Goal: Task Accomplishment & Management: Manage account settings

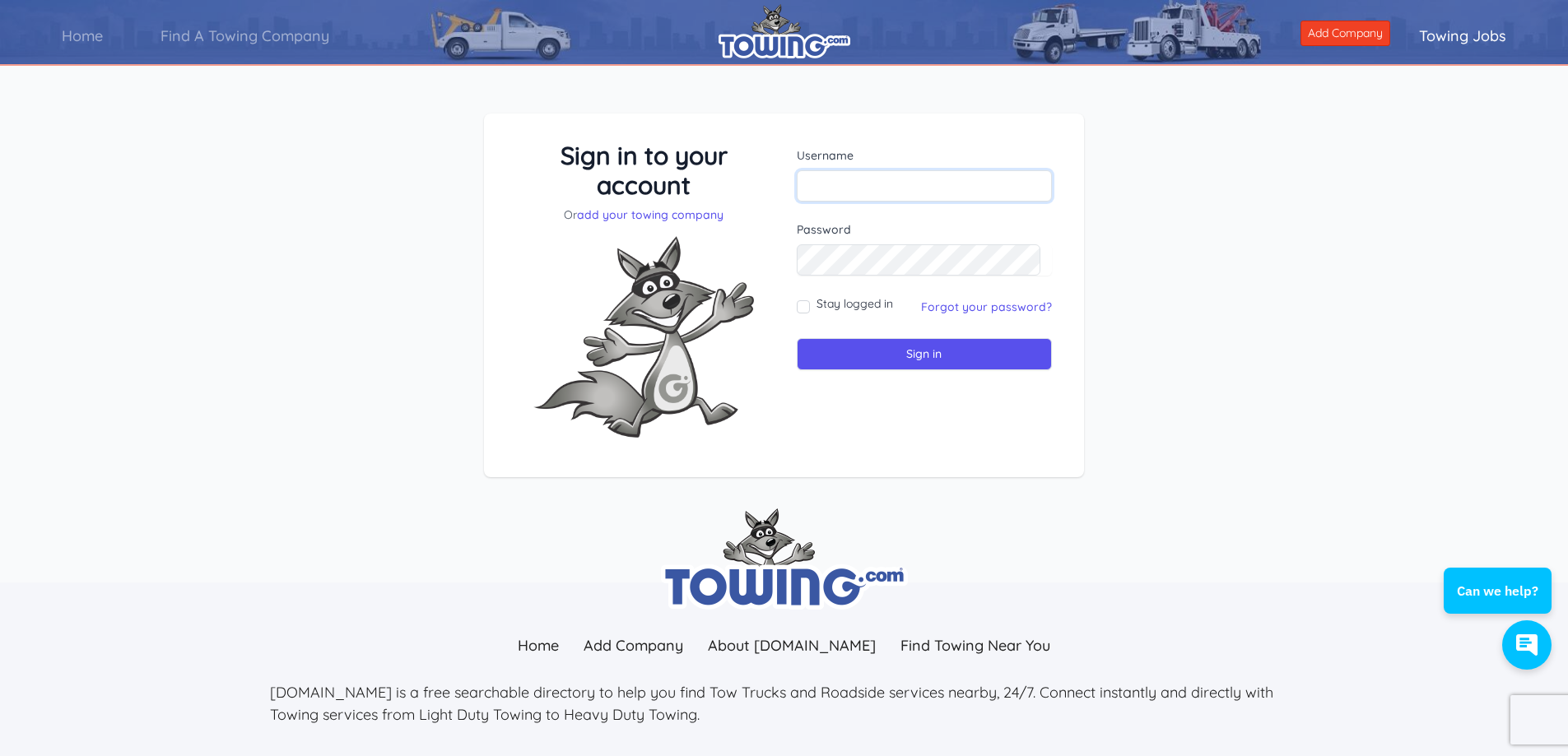
click at [843, 195] on input "text" at bounding box center [925, 186] width 256 height 32
type input "cmertenj@gmail.com"
click at [797, 339] on input "Sign in" at bounding box center [925, 354] width 256 height 32
click at [799, 305] on input "Stay logged in" at bounding box center [803, 306] width 13 height 13
checkbox input "true"
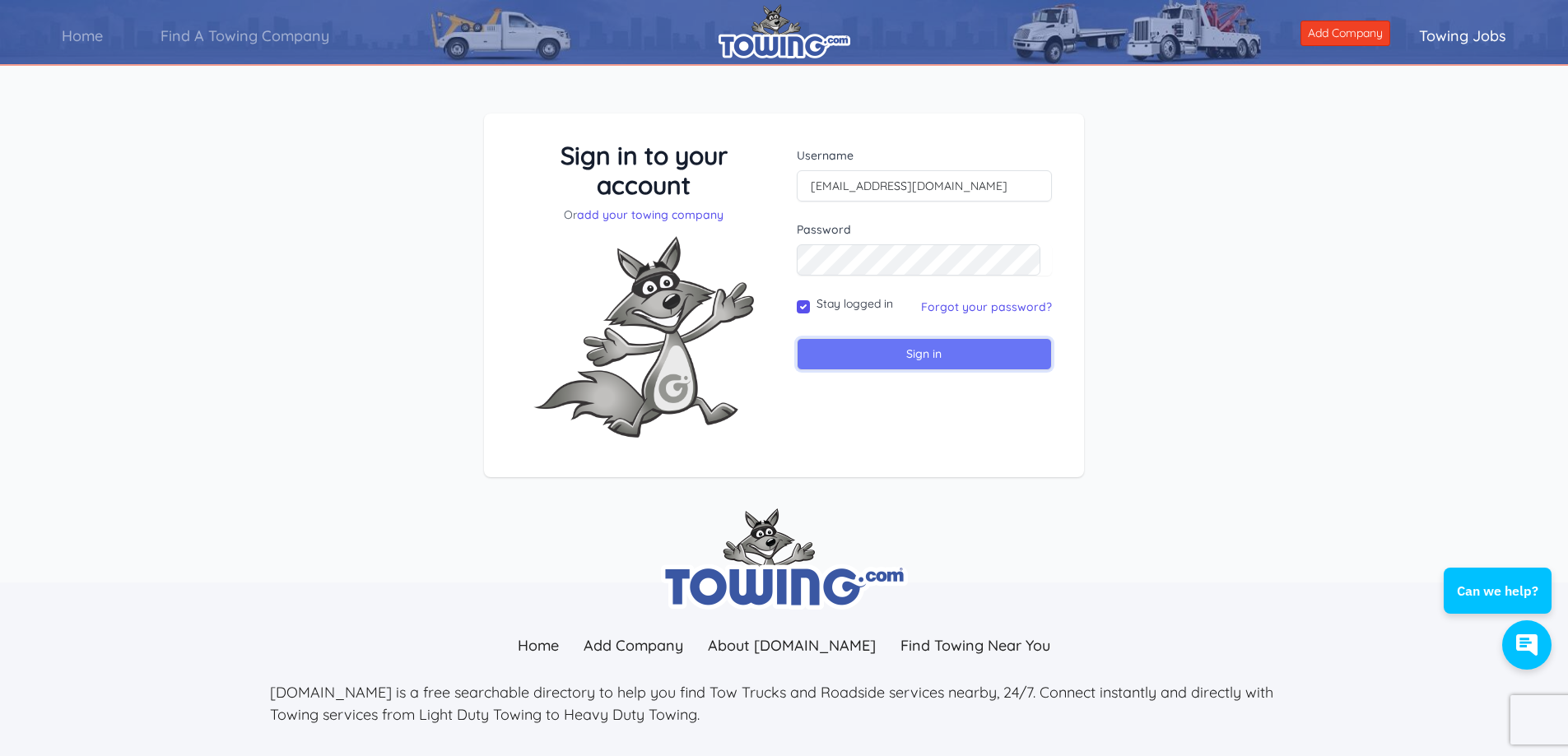
click at [847, 351] on input "Sign in" at bounding box center [925, 354] width 256 height 32
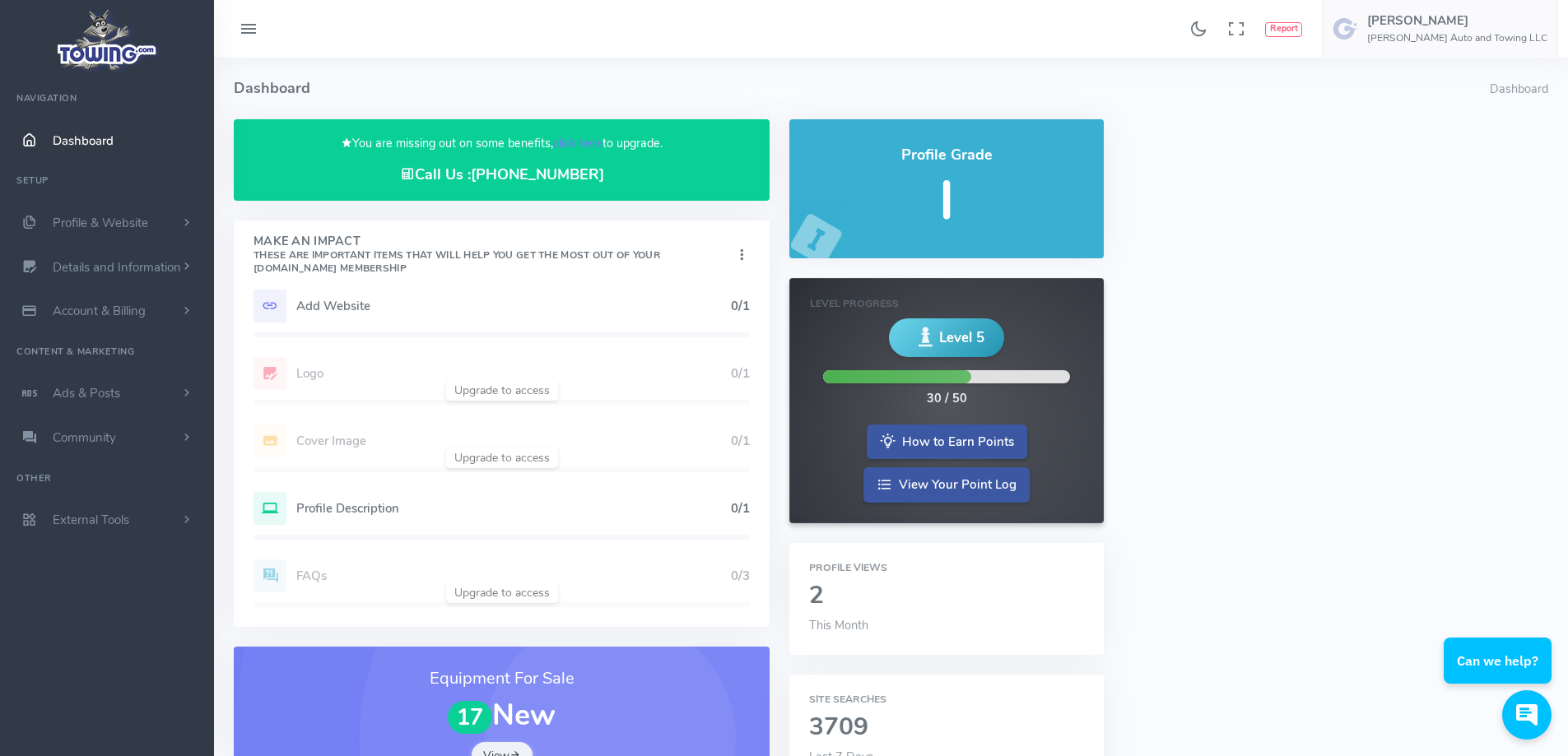
click at [262, 310] on icon at bounding box center [270, 306] width 33 height 33
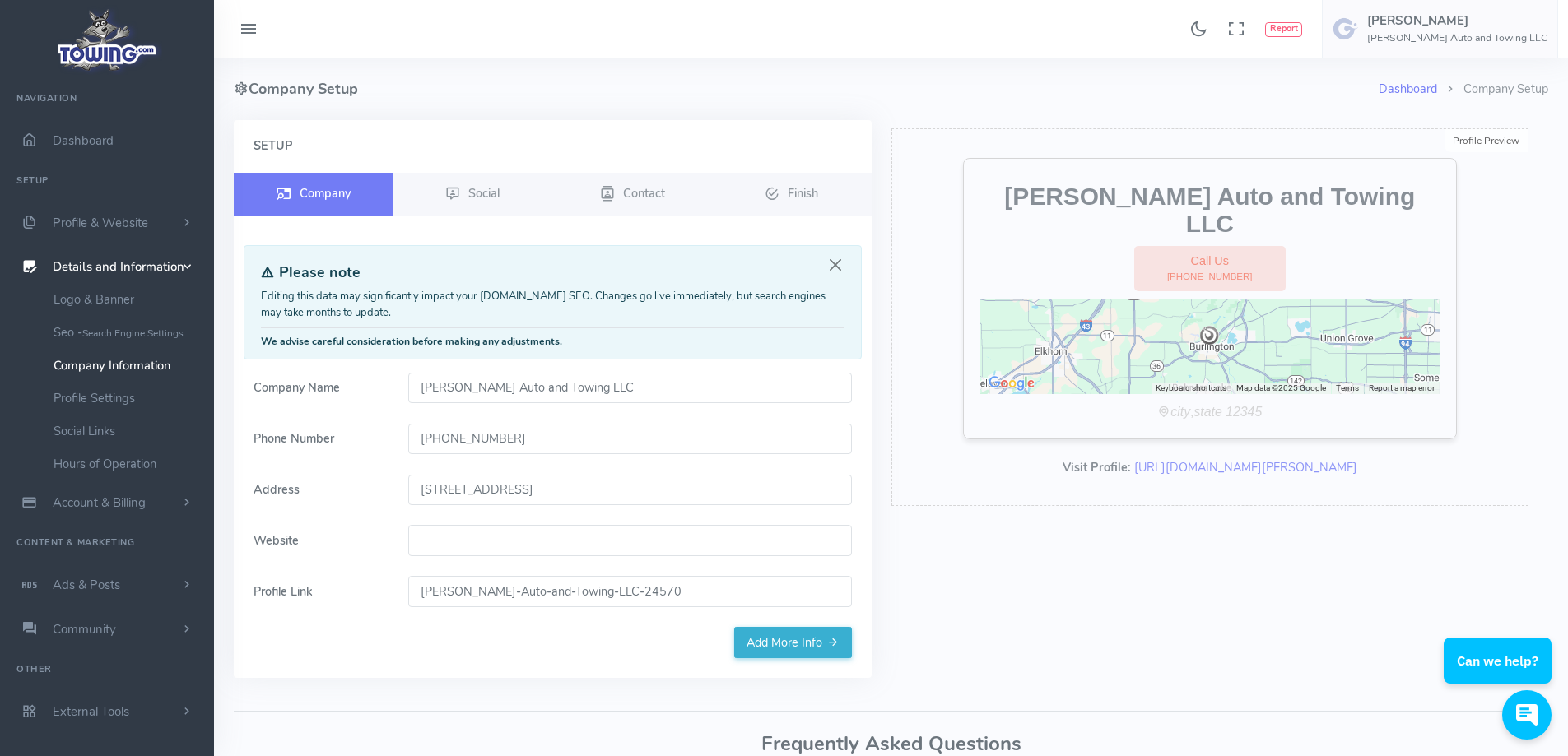
click at [572, 550] on input "Website" at bounding box center [630, 540] width 444 height 32
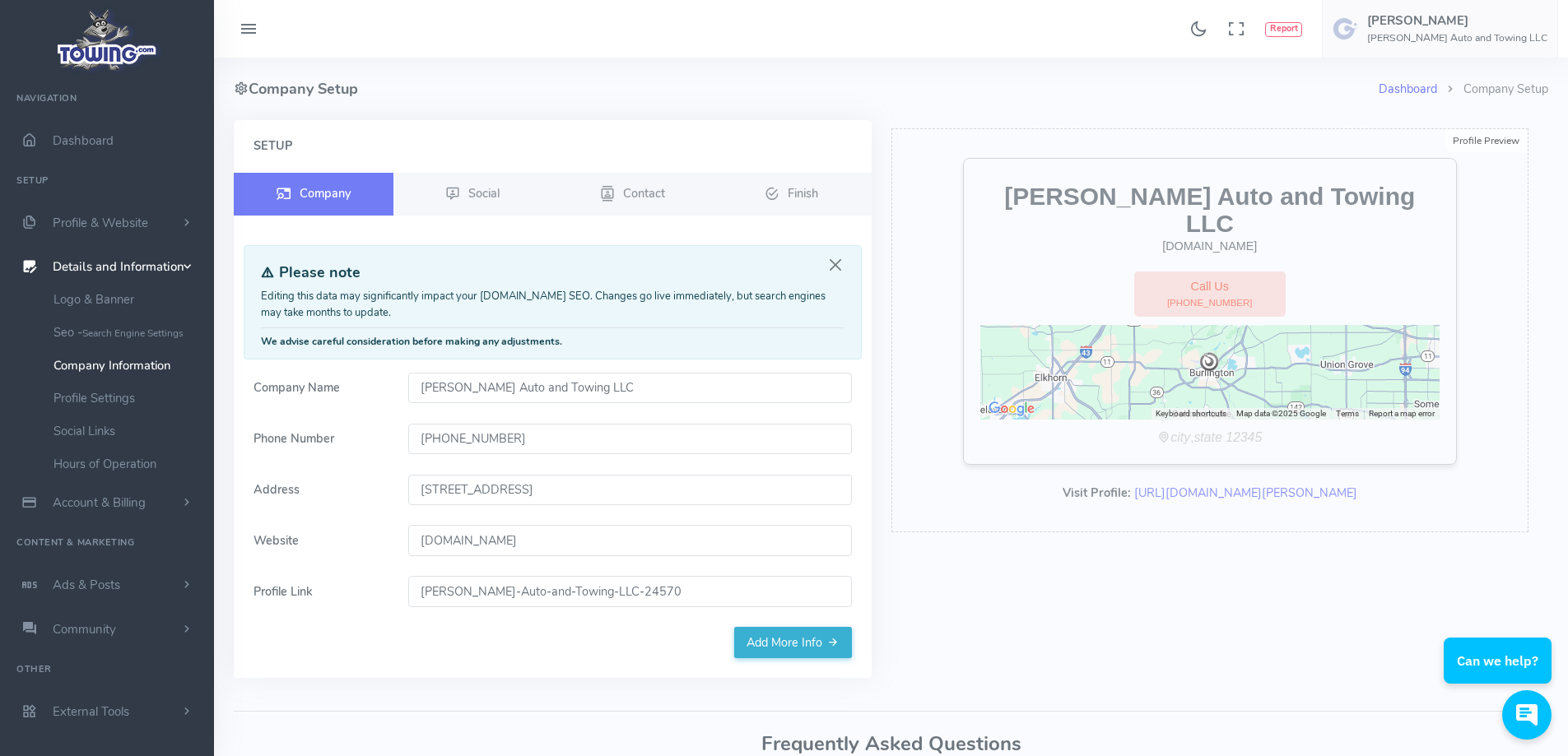
type input "mertensautoandtowing.com"
click at [756, 639] on link "Add More Info" at bounding box center [793, 643] width 118 height 32
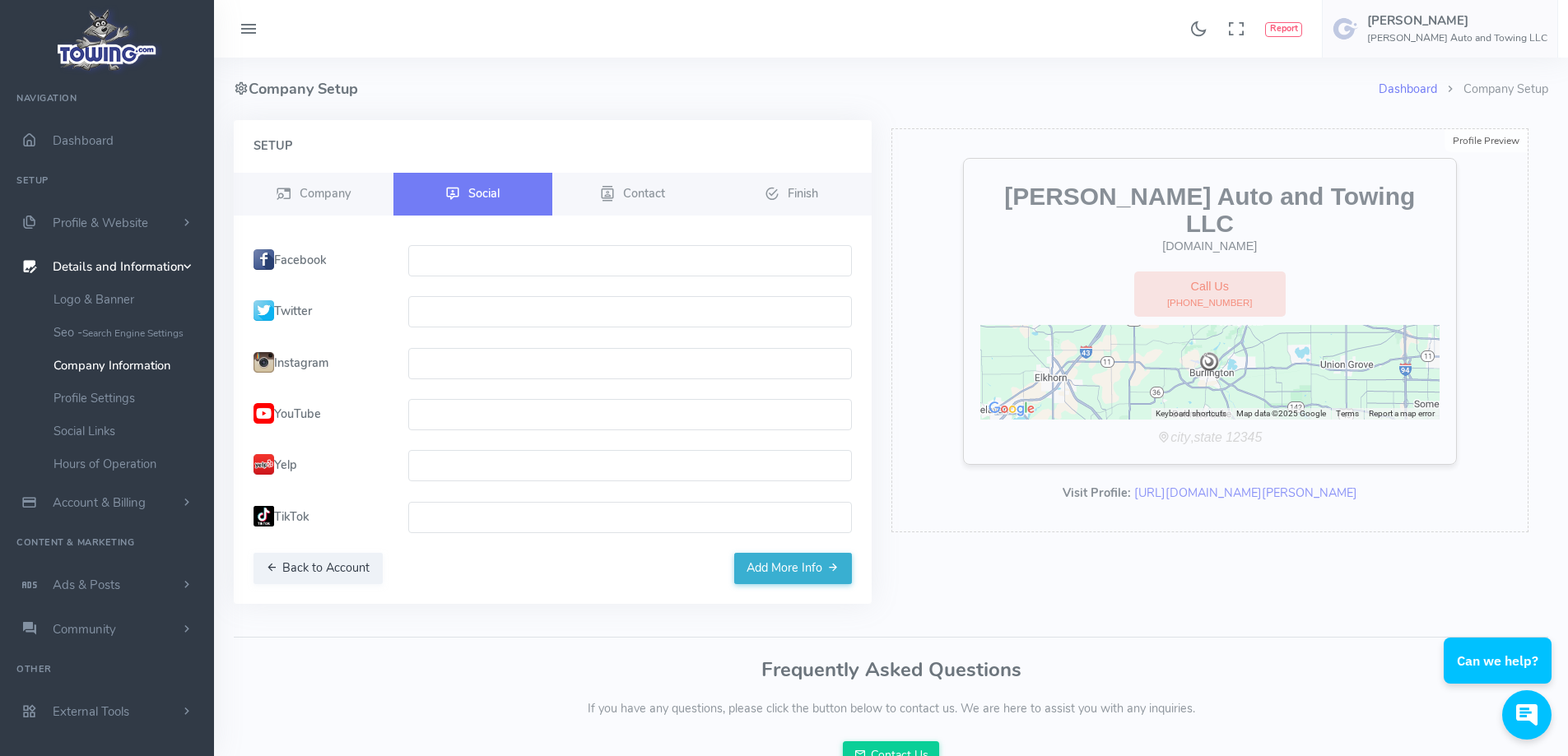
click at [422, 255] on input "text" at bounding box center [630, 261] width 444 height 32
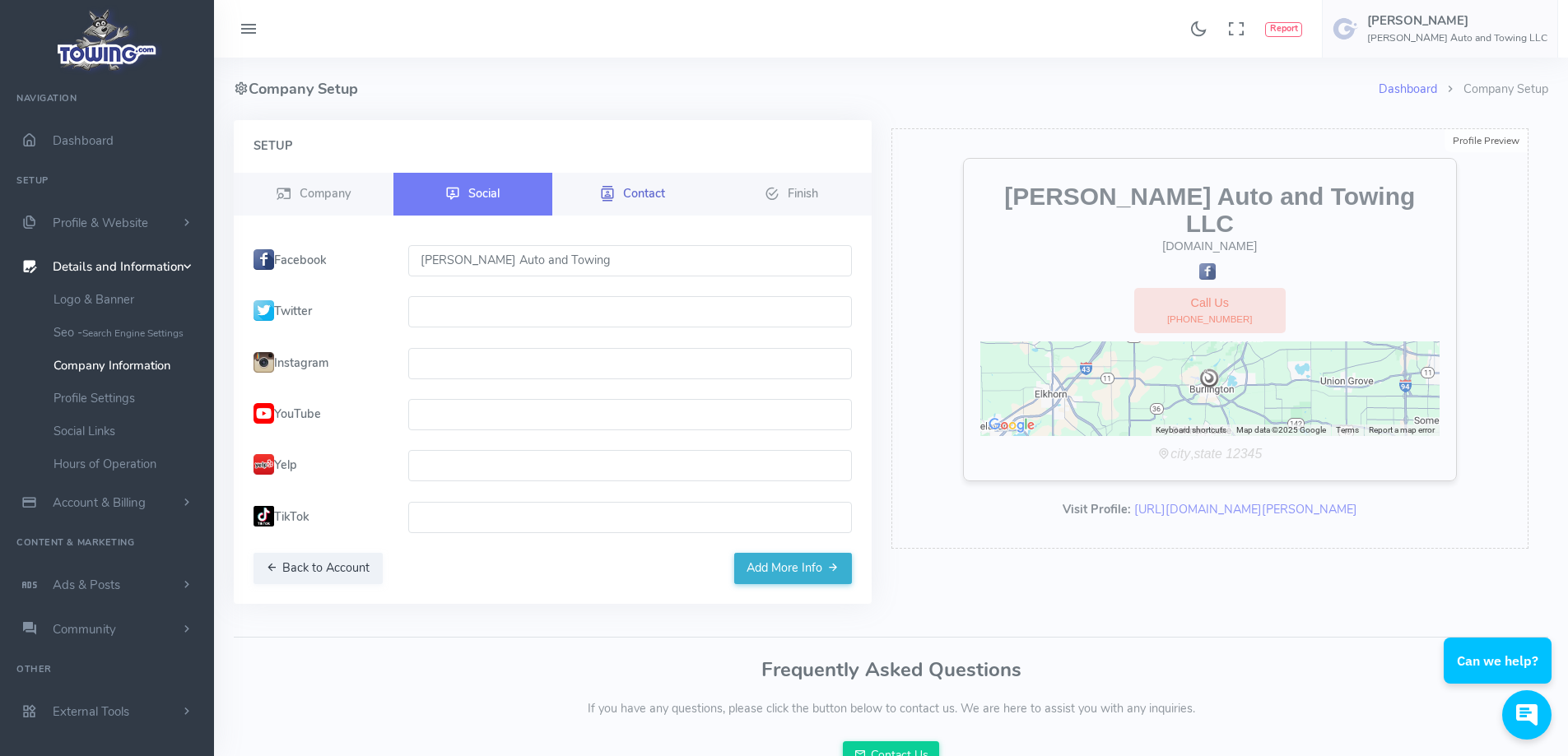
click at [652, 202] on link "Contact" at bounding box center [632, 194] width 160 height 43
click at [820, 576] on button "Add More Info" at bounding box center [793, 568] width 118 height 32
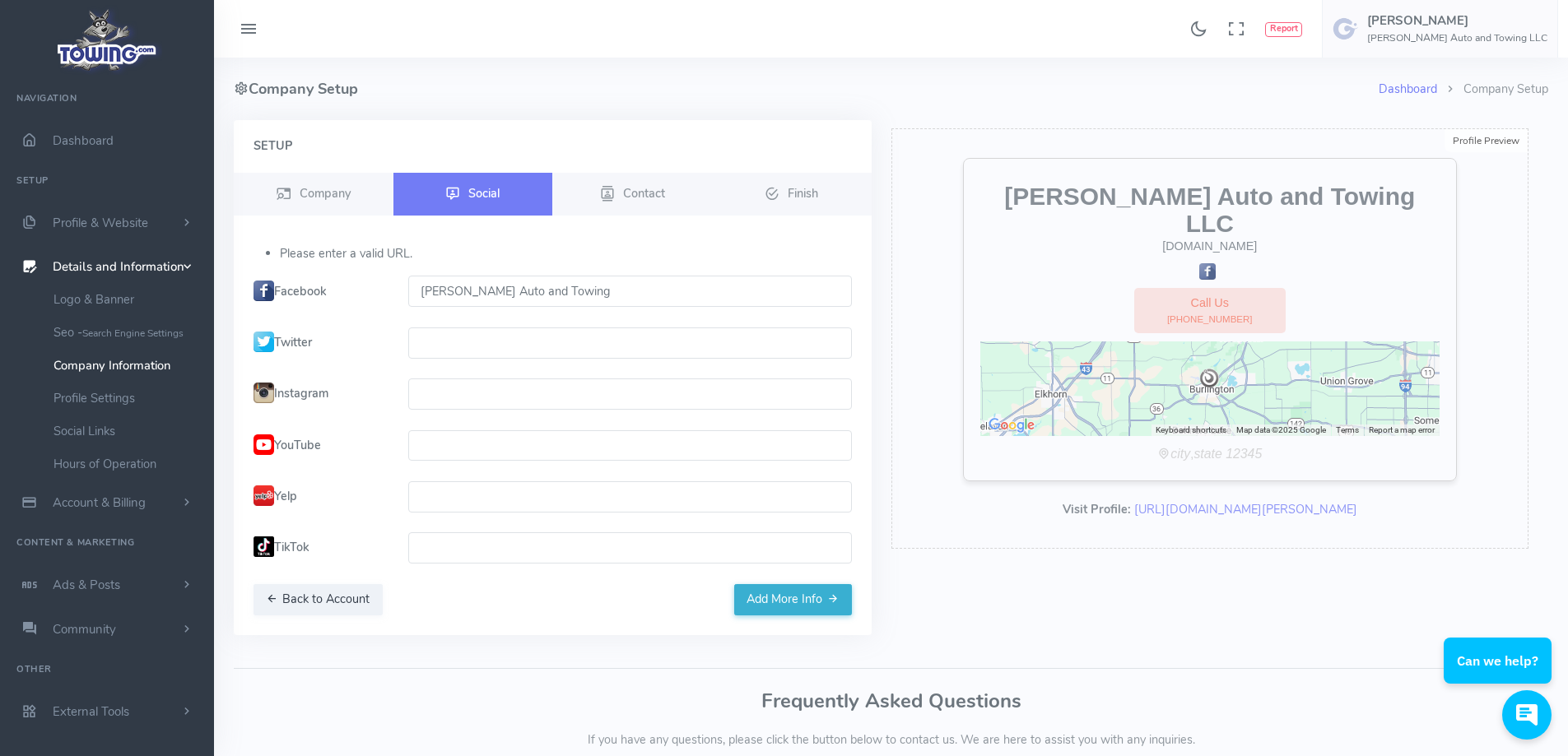
click at [460, 280] on input "Mertens Auto and Towing" at bounding box center [630, 291] width 444 height 32
click at [460, 282] on input "Mertens Auto and Towing" at bounding box center [630, 291] width 444 height 32
paste input "https://www.facebook.com/mertensautoservice"
type input "https://www.facebook.com/mertensautoservice"
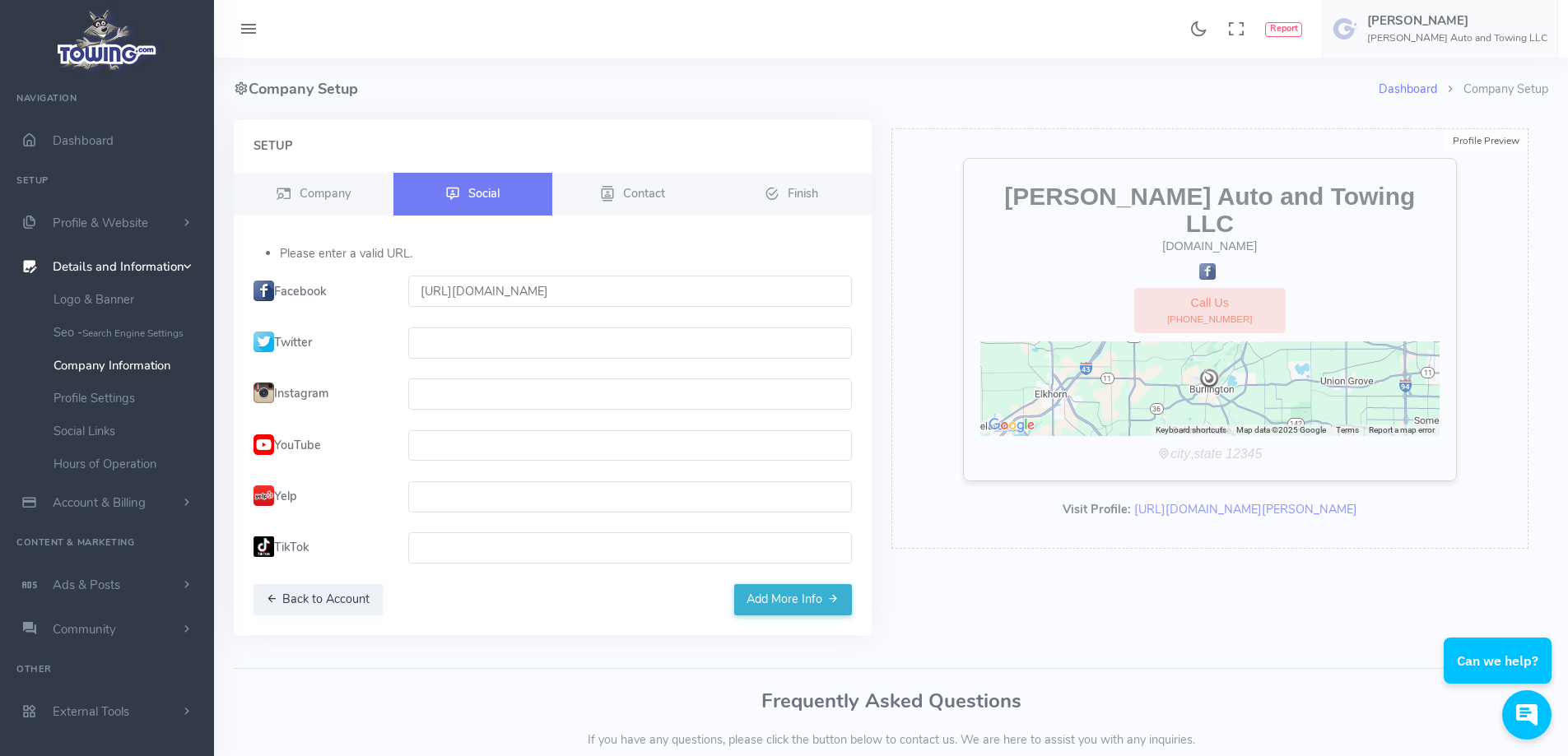
click at [741, 341] on input "text" at bounding box center [630, 343] width 444 height 32
click at [784, 607] on button "Add More Info" at bounding box center [793, 600] width 118 height 32
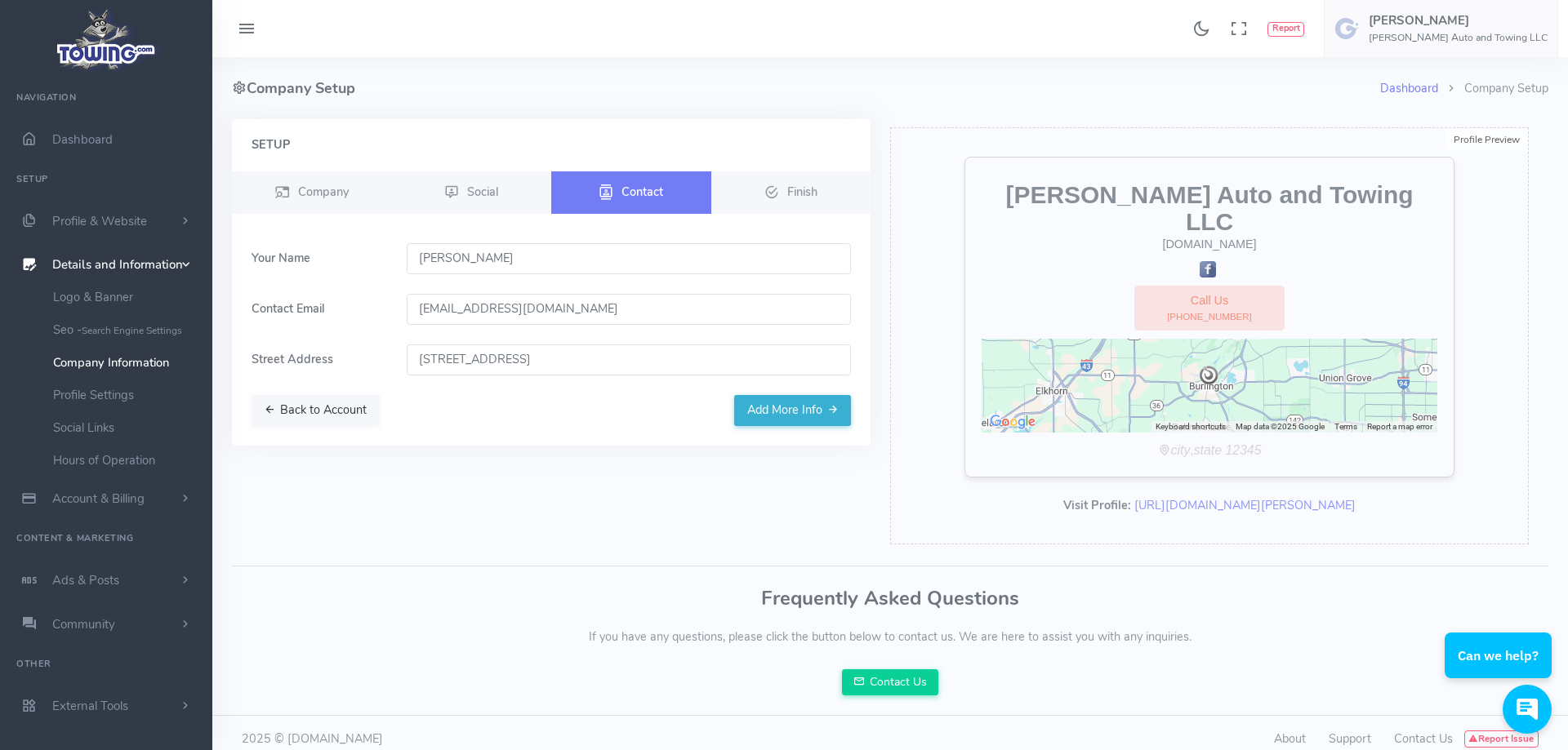
click at [266, 407] on icon "button" at bounding box center [269, 409] width 11 height 17
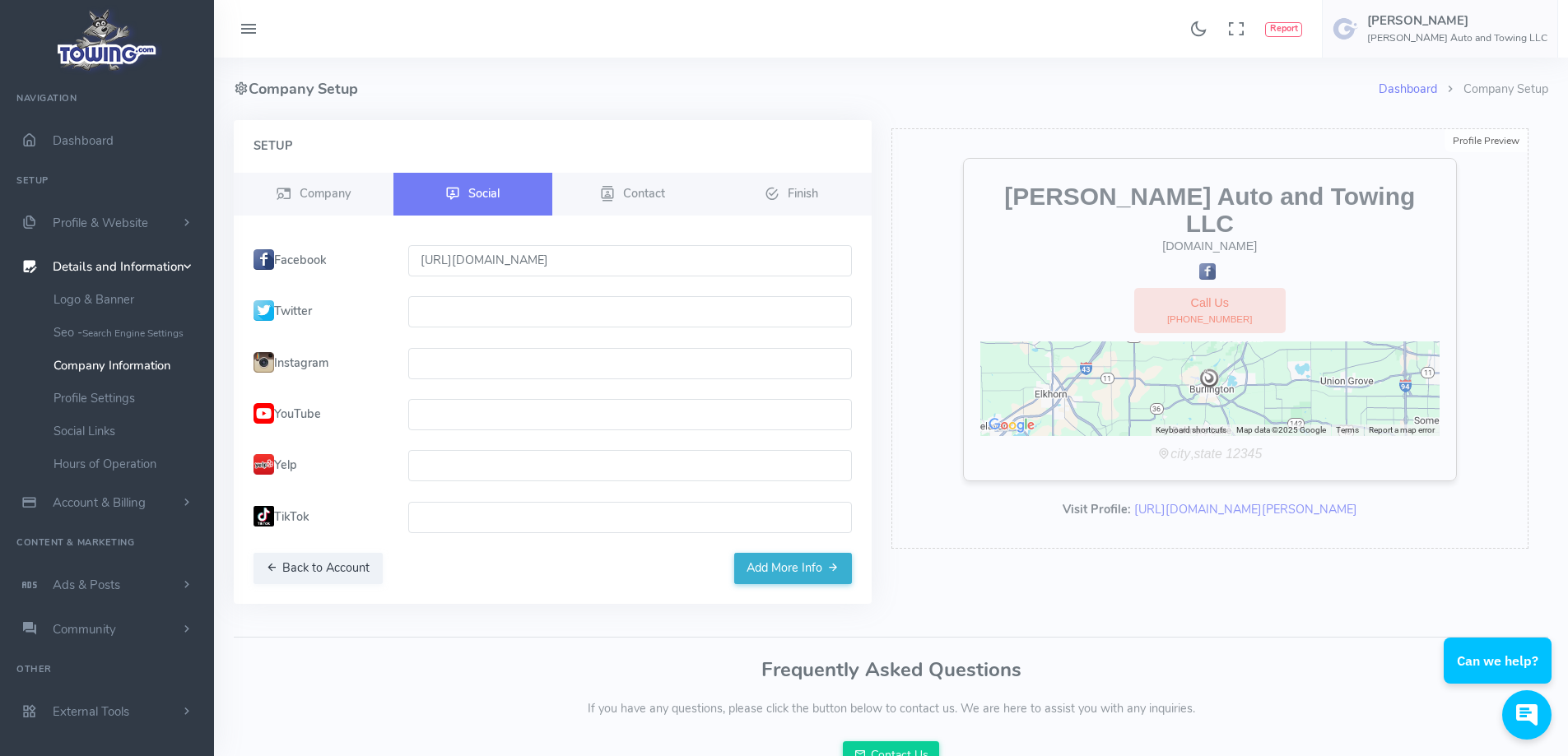
click at [268, 410] on img at bounding box center [263, 413] width 20 height 20
click at [323, 568] on button "Back to Account" at bounding box center [318, 568] width 129 height 32
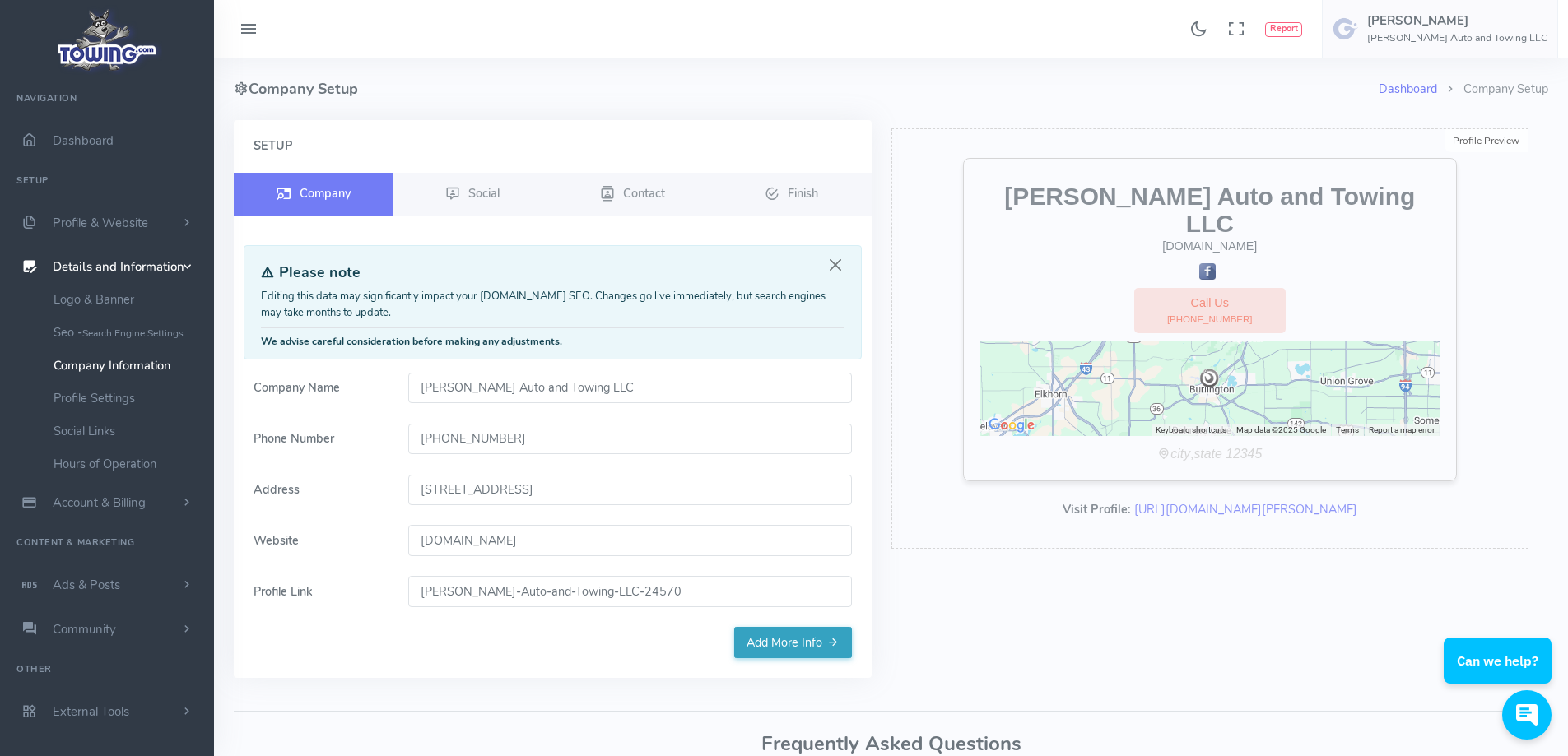
click at [795, 646] on link "Add More Info" at bounding box center [793, 643] width 118 height 32
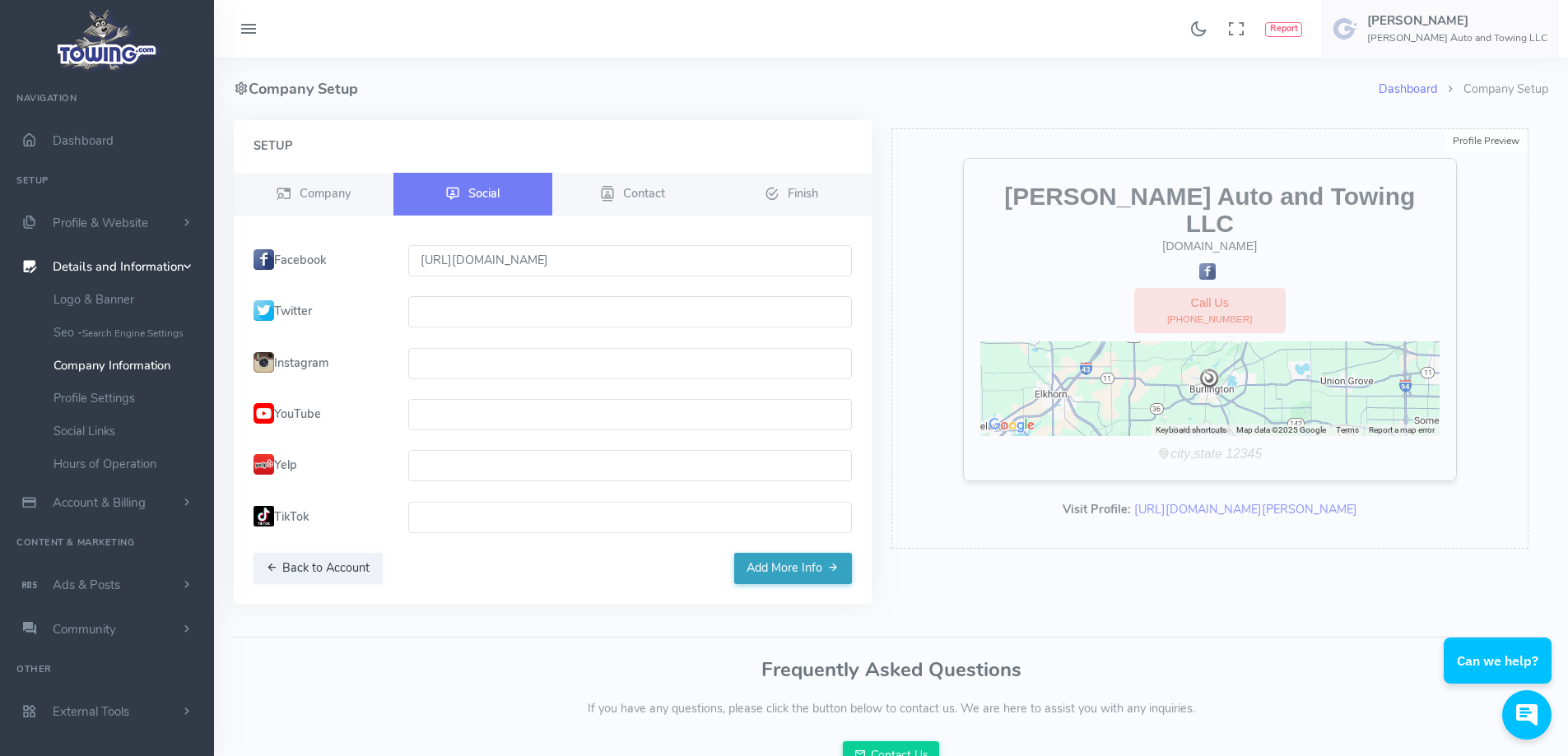
click at [784, 572] on button "Add More Info" at bounding box center [793, 568] width 118 height 32
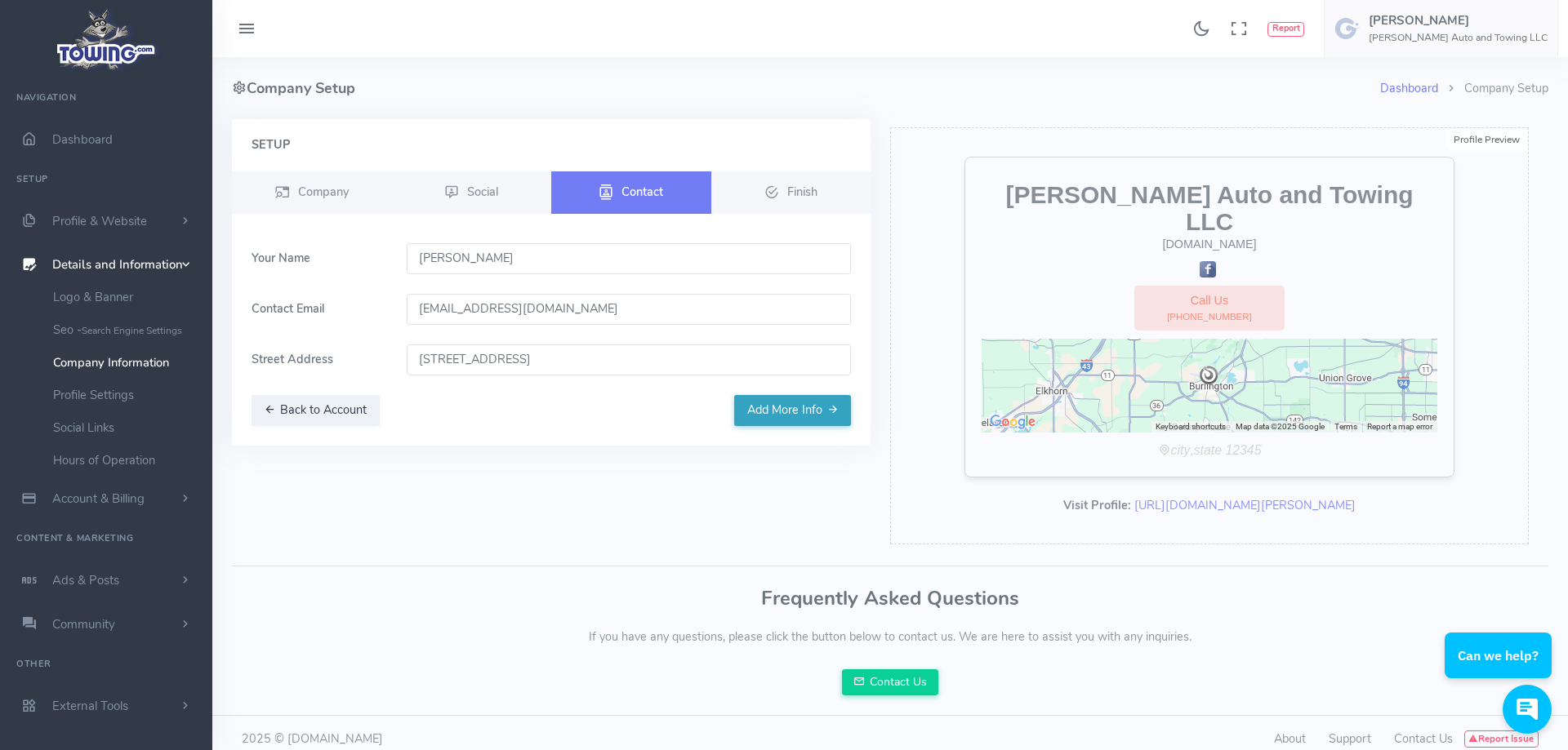
click at [782, 407] on button "Add More Info" at bounding box center [792, 411] width 117 height 31
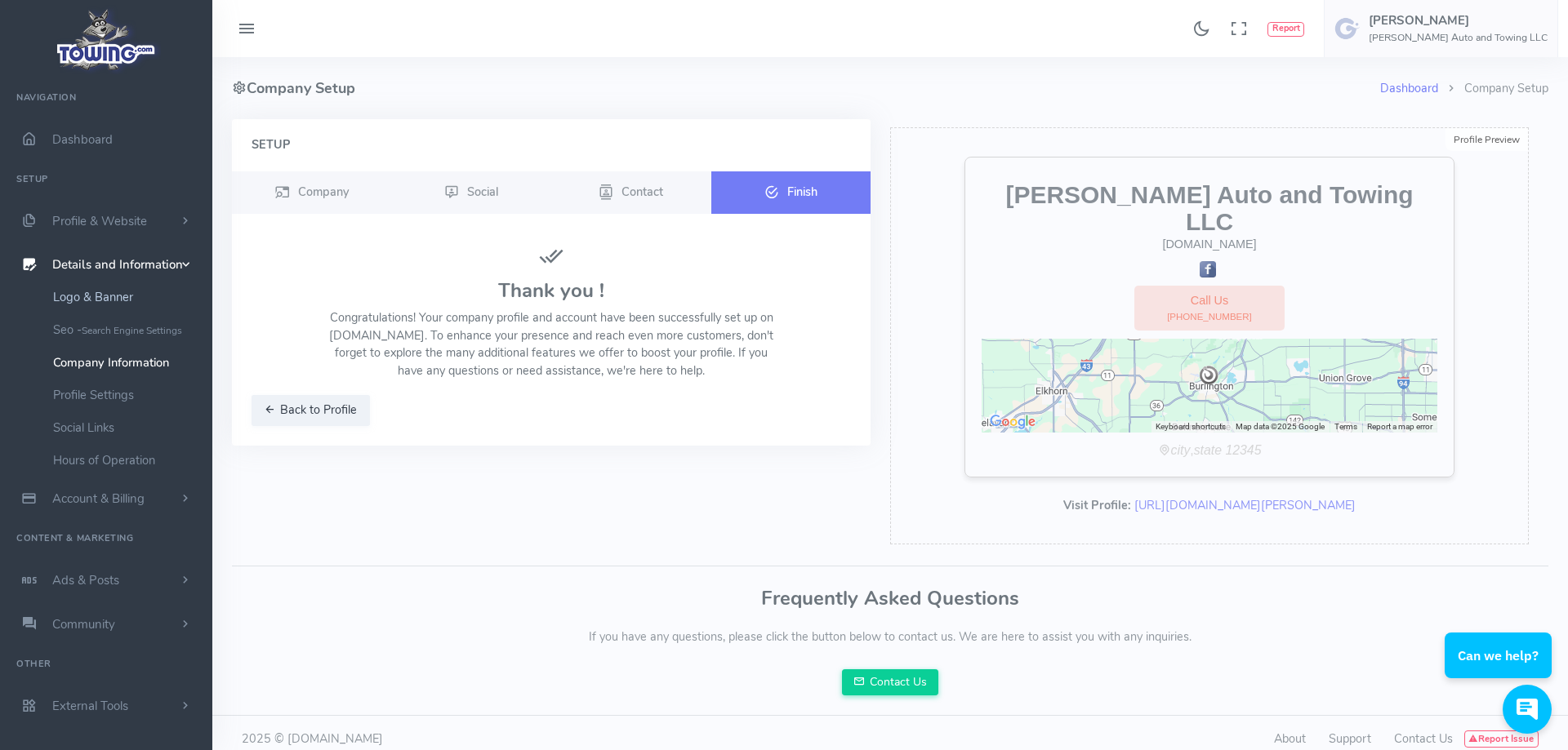
click at [103, 295] on link "Logo & Banner" at bounding box center [126, 298] width 172 height 33
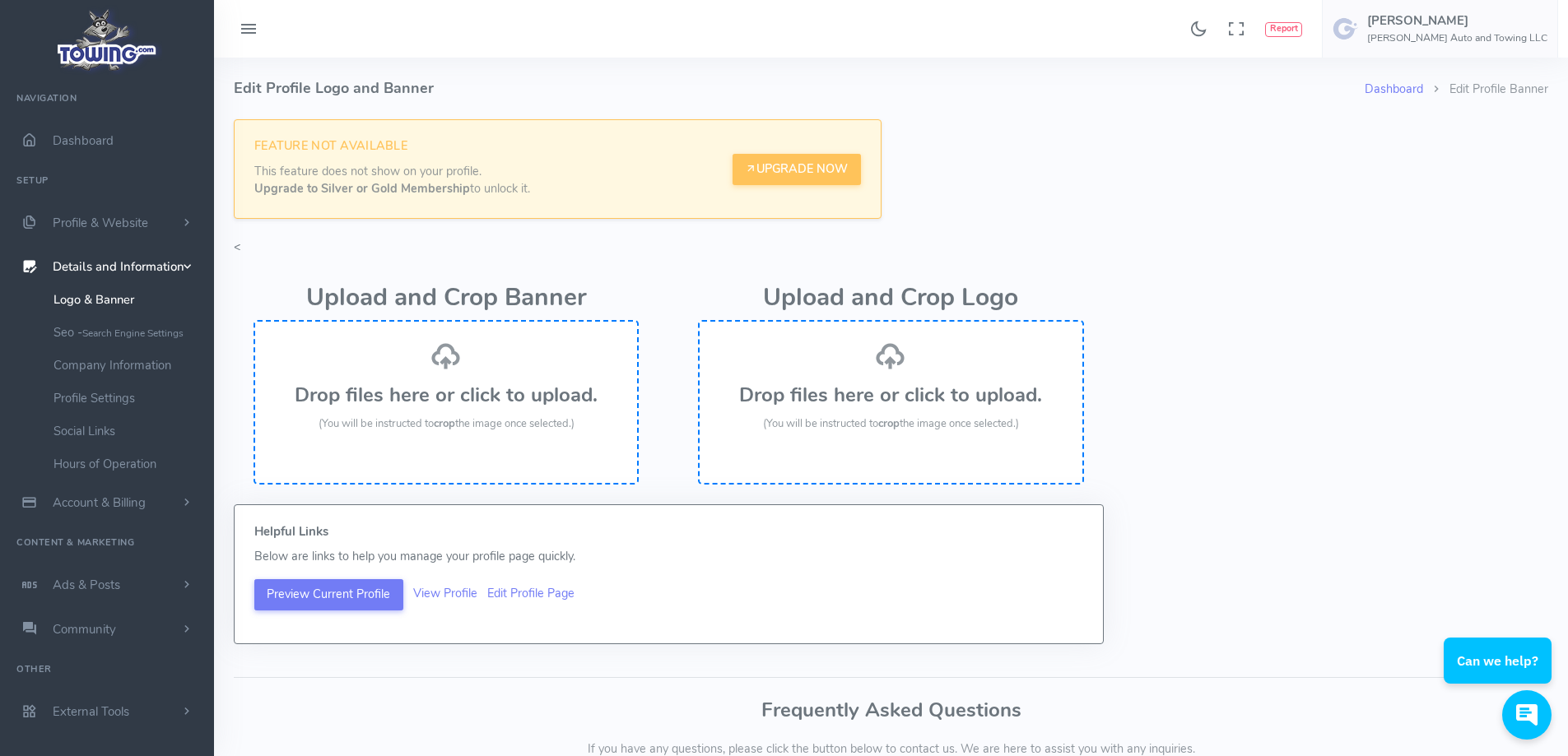
click at [471, 405] on h3 "Drop files here or click to upload." at bounding box center [447, 395] width 349 height 21
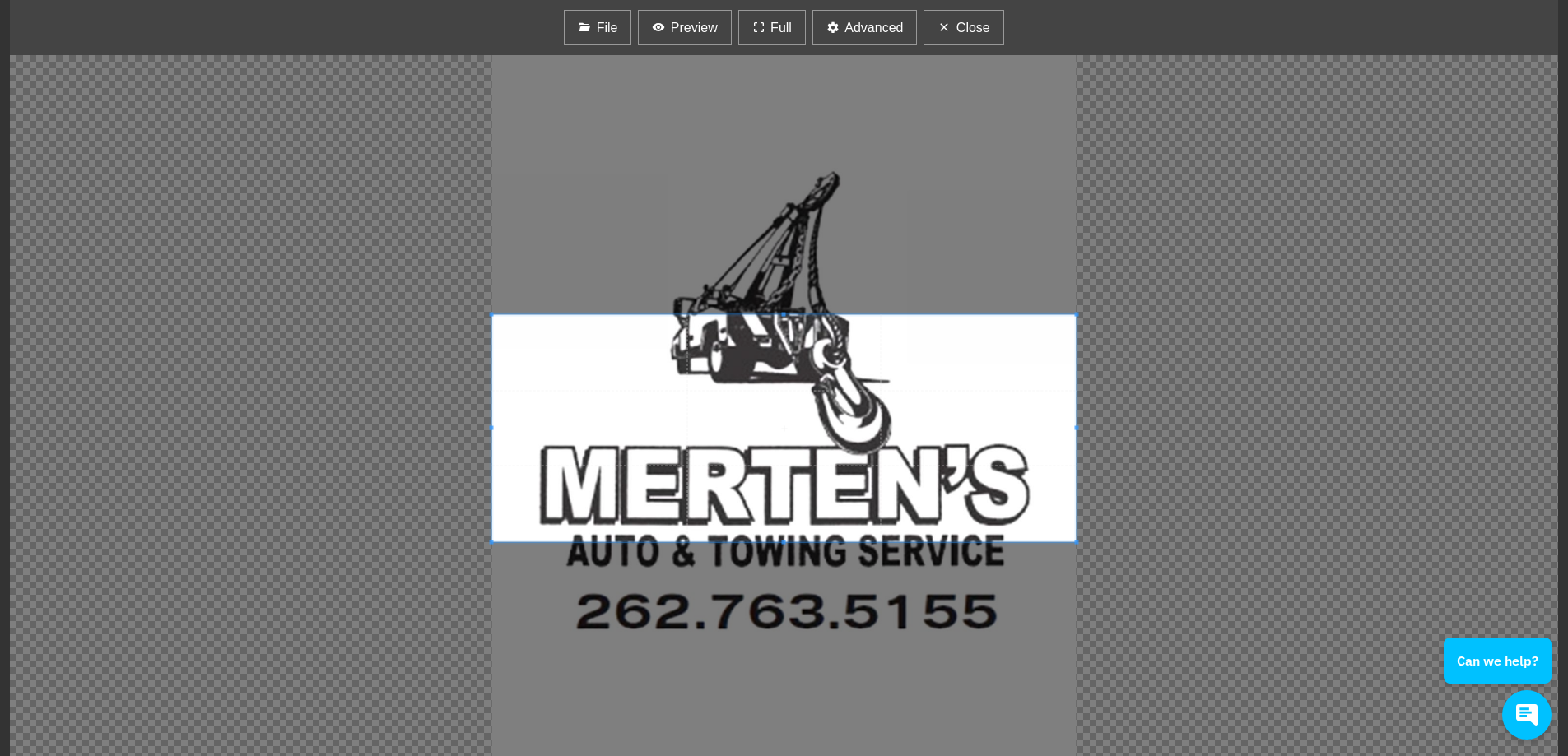
click at [779, 171] on div at bounding box center [784, 405] width 1548 height 701
click at [790, 126] on div at bounding box center [784, 405] width 1548 height 701
click at [983, 23] on span "Close" at bounding box center [973, 28] width 33 height 20
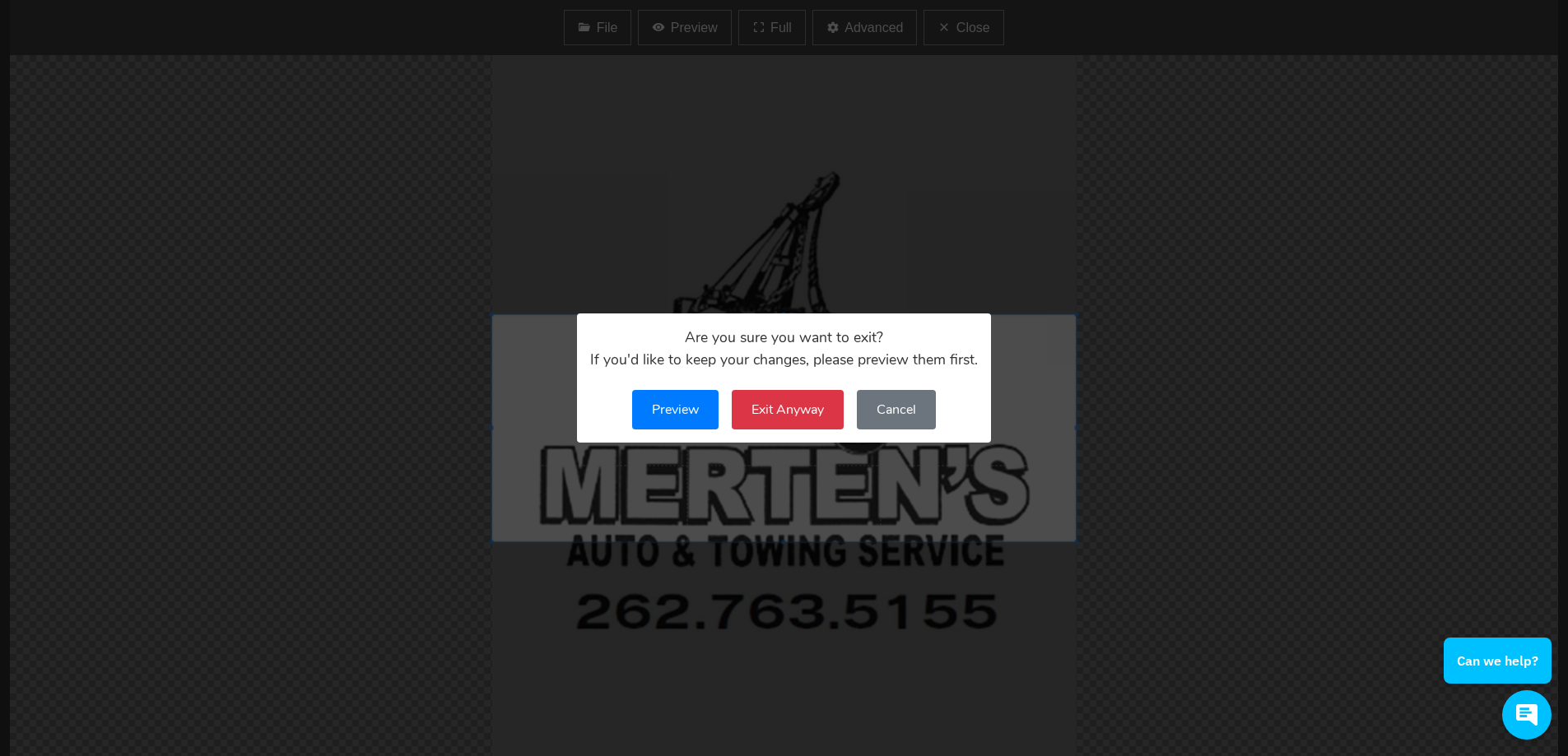
click at [787, 416] on button "Exit Anyway" at bounding box center [788, 410] width 112 height 39
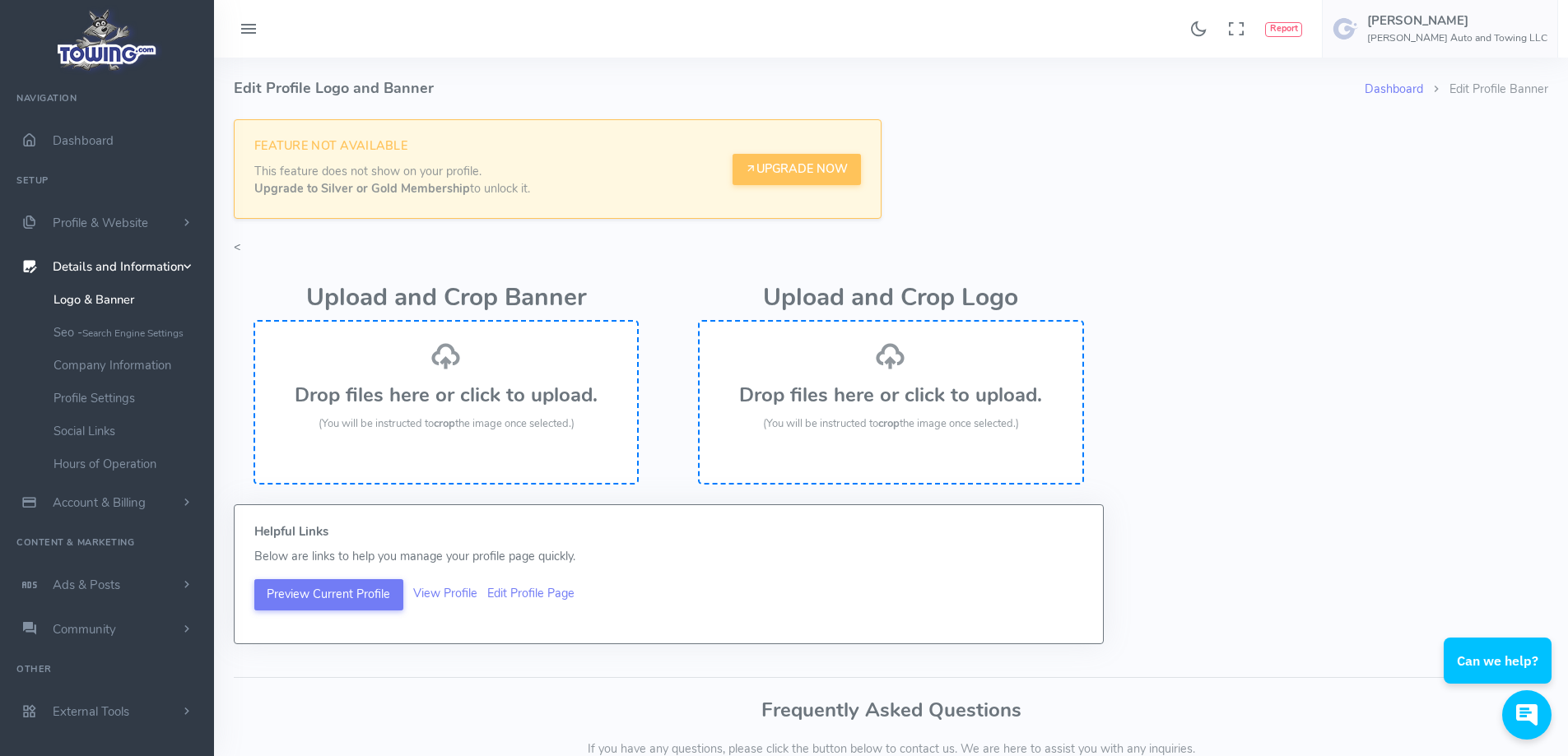
click at [464, 388] on h3 "Drop files here or click to upload." at bounding box center [447, 395] width 349 height 21
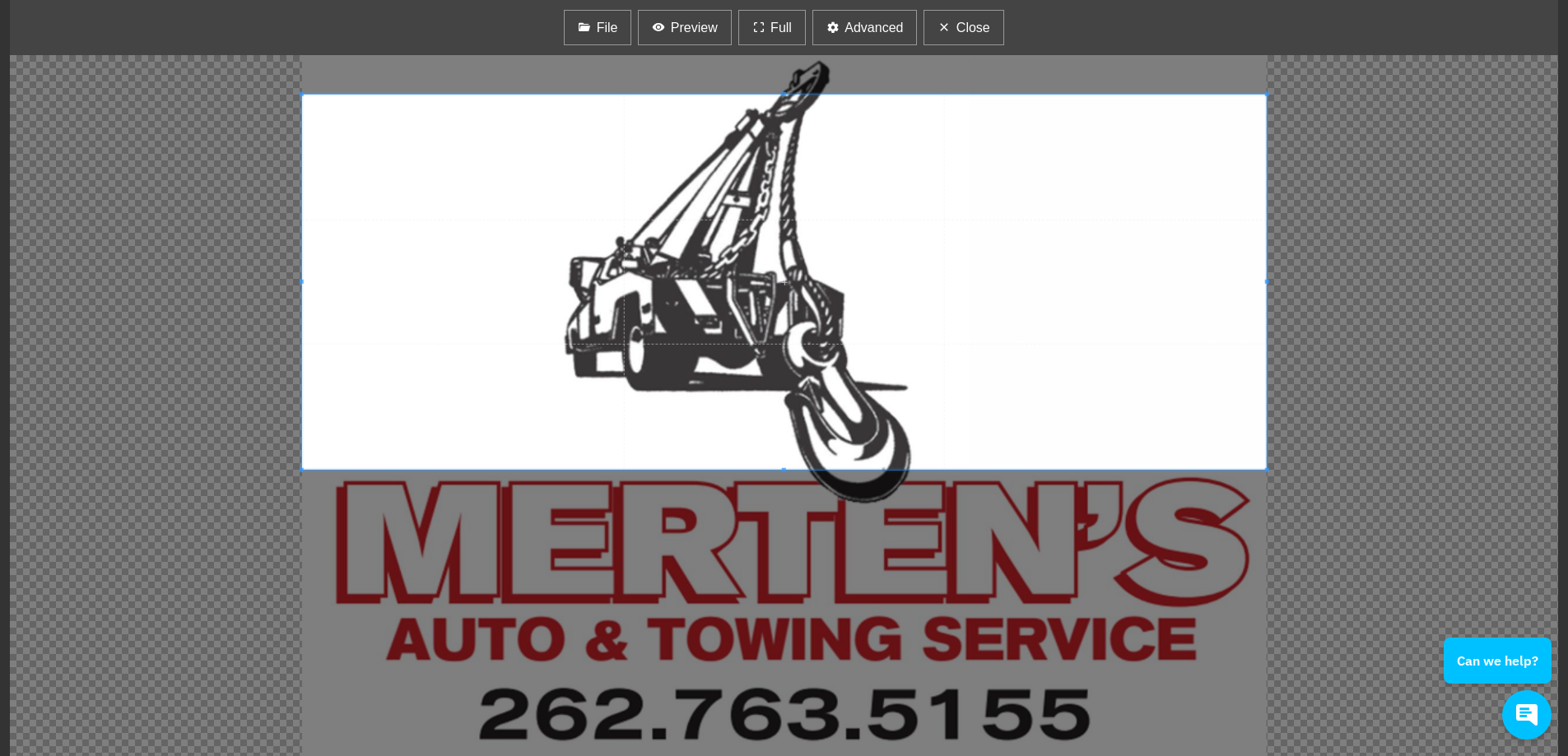
click at [734, 149] on span at bounding box center [784, 282] width 964 height 375
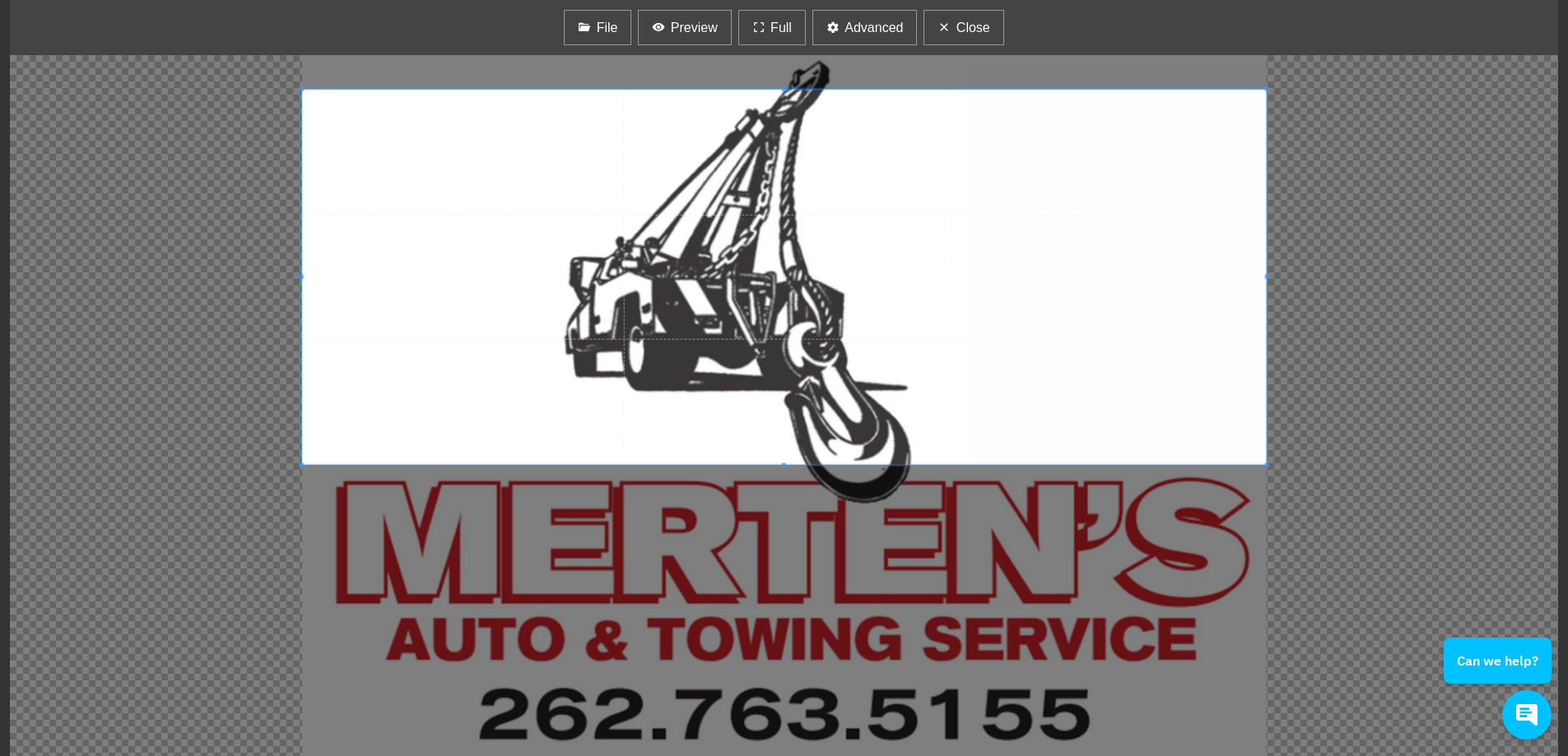
click at [737, 114] on span at bounding box center [784, 277] width 964 height 375
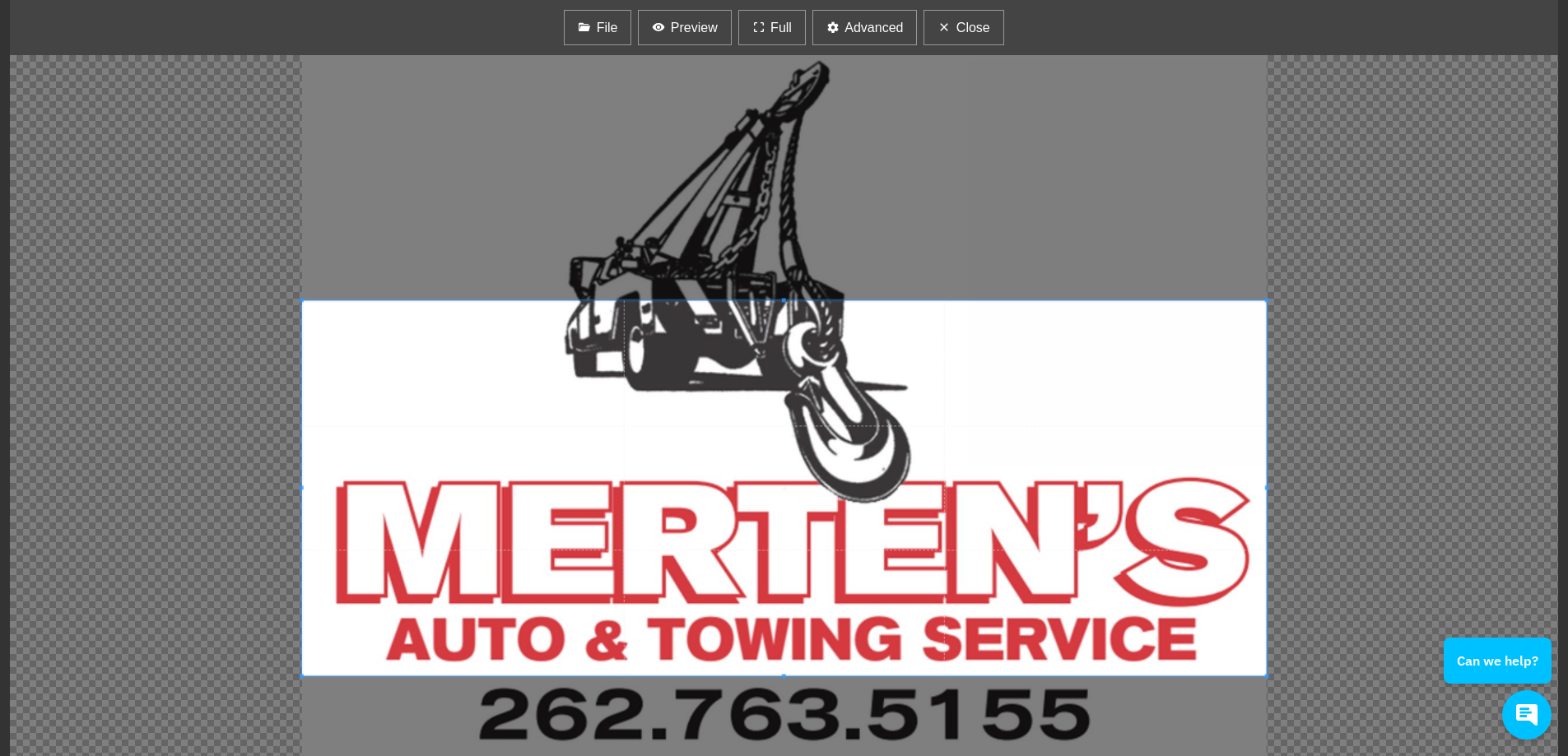
click at [748, 353] on span at bounding box center [784, 488] width 964 height 375
click at [942, 39] on button "Close" at bounding box center [963, 27] width 80 height 35
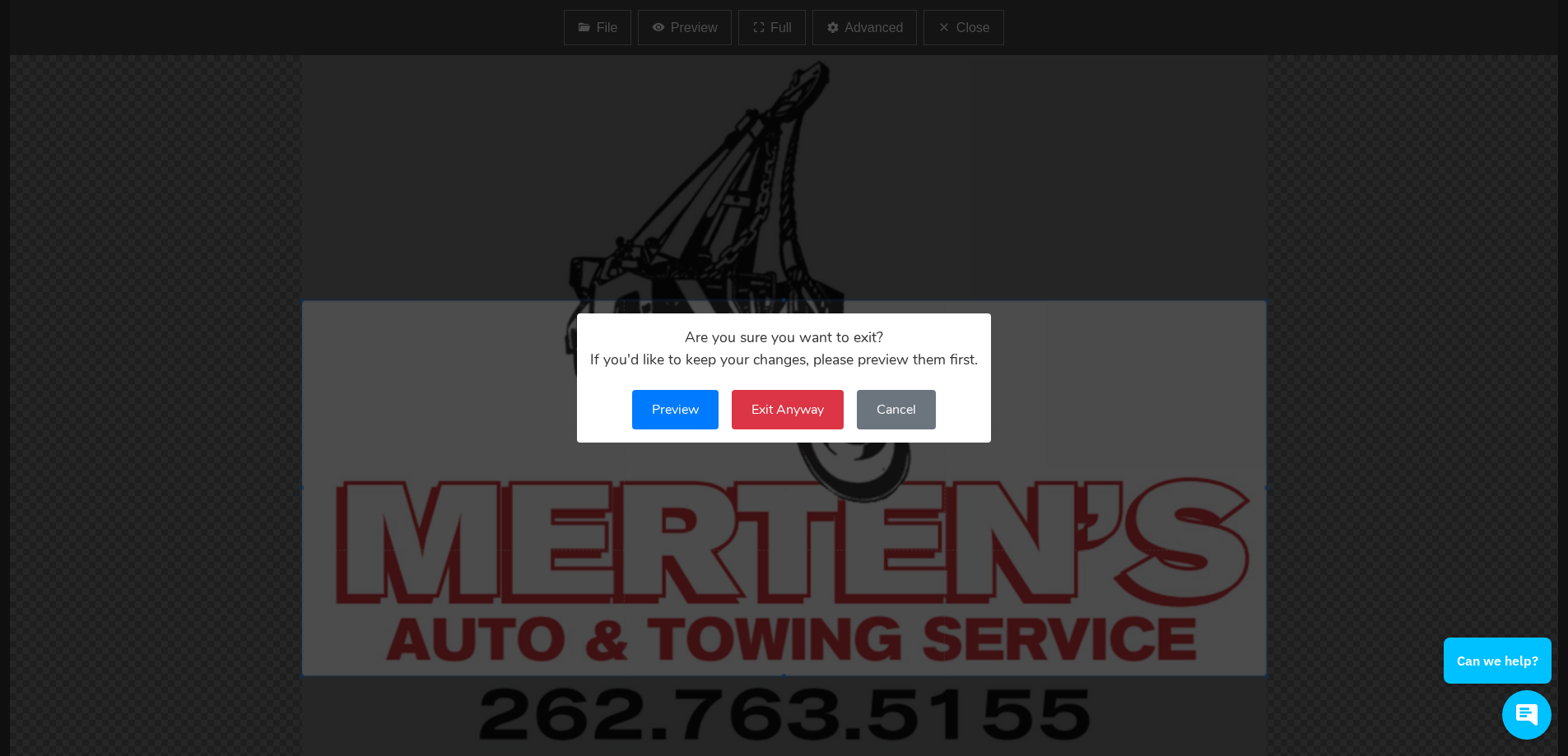
click at [813, 404] on button "Exit Anyway" at bounding box center [788, 410] width 112 height 39
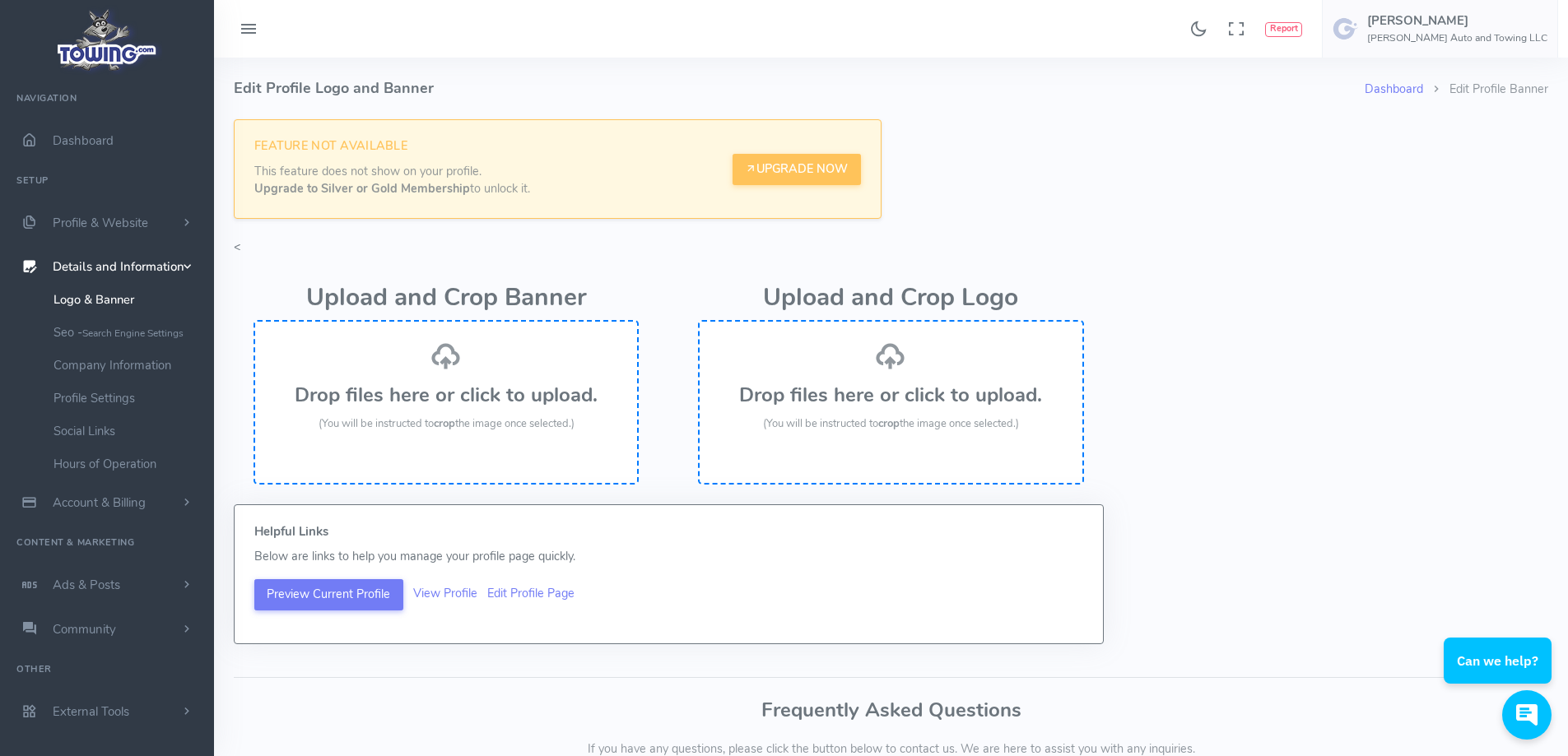
click at [386, 392] on h3 "Drop files here or click to upload." at bounding box center [447, 395] width 349 height 21
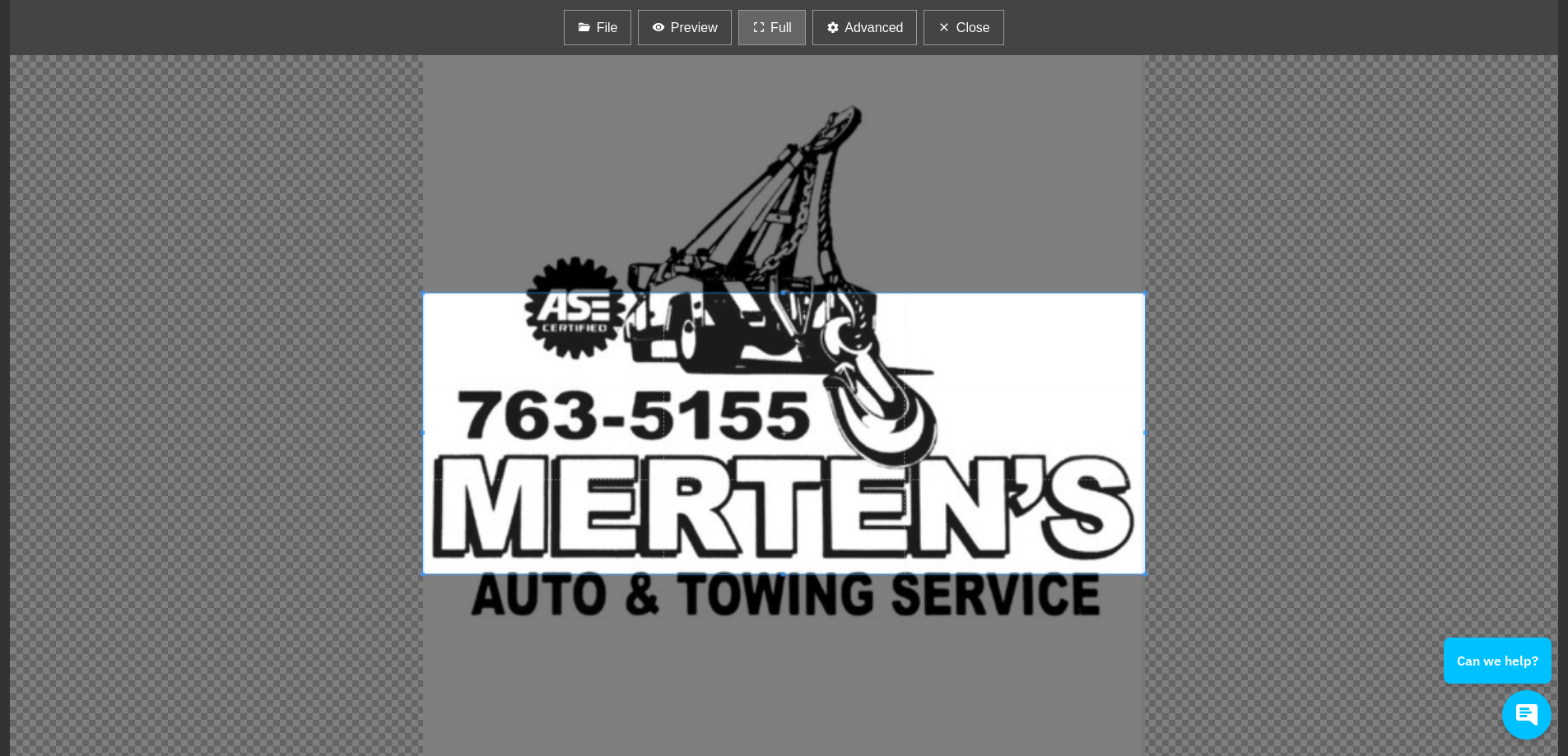
click at [770, 23] on span "Full" at bounding box center [781, 28] width 21 height 20
click at [771, 32] on span "Full" at bounding box center [781, 28] width 21 height 20
click at [843, 33] on button "Advanced" at bounding box center [865, 27] width 105 height 35
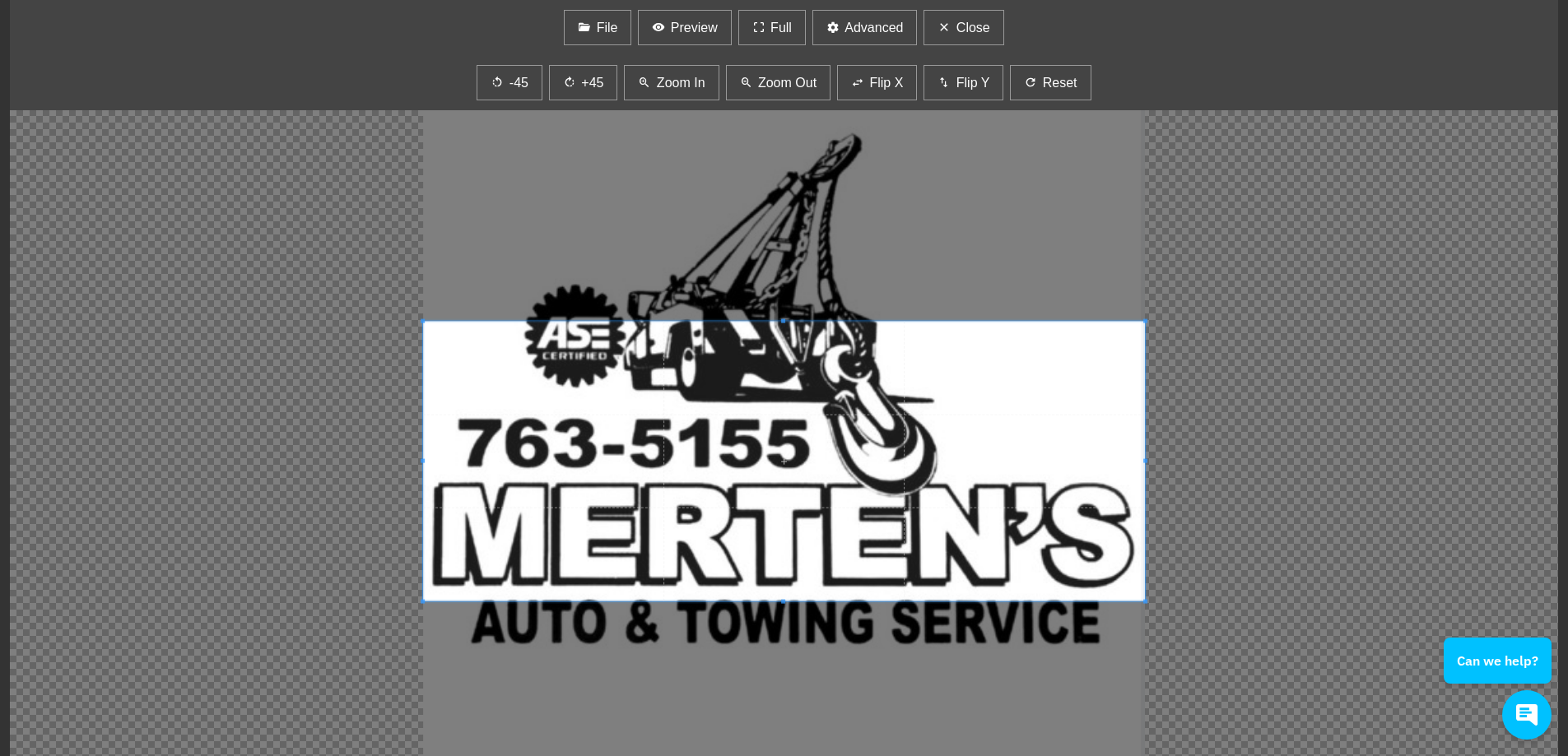
click at [791, 176] on div at bounding box center [784, 433] width 1548 height 701
click at [753, 86] on button "Zoom Out" at bounding box center [778, 82] width 105 height 35
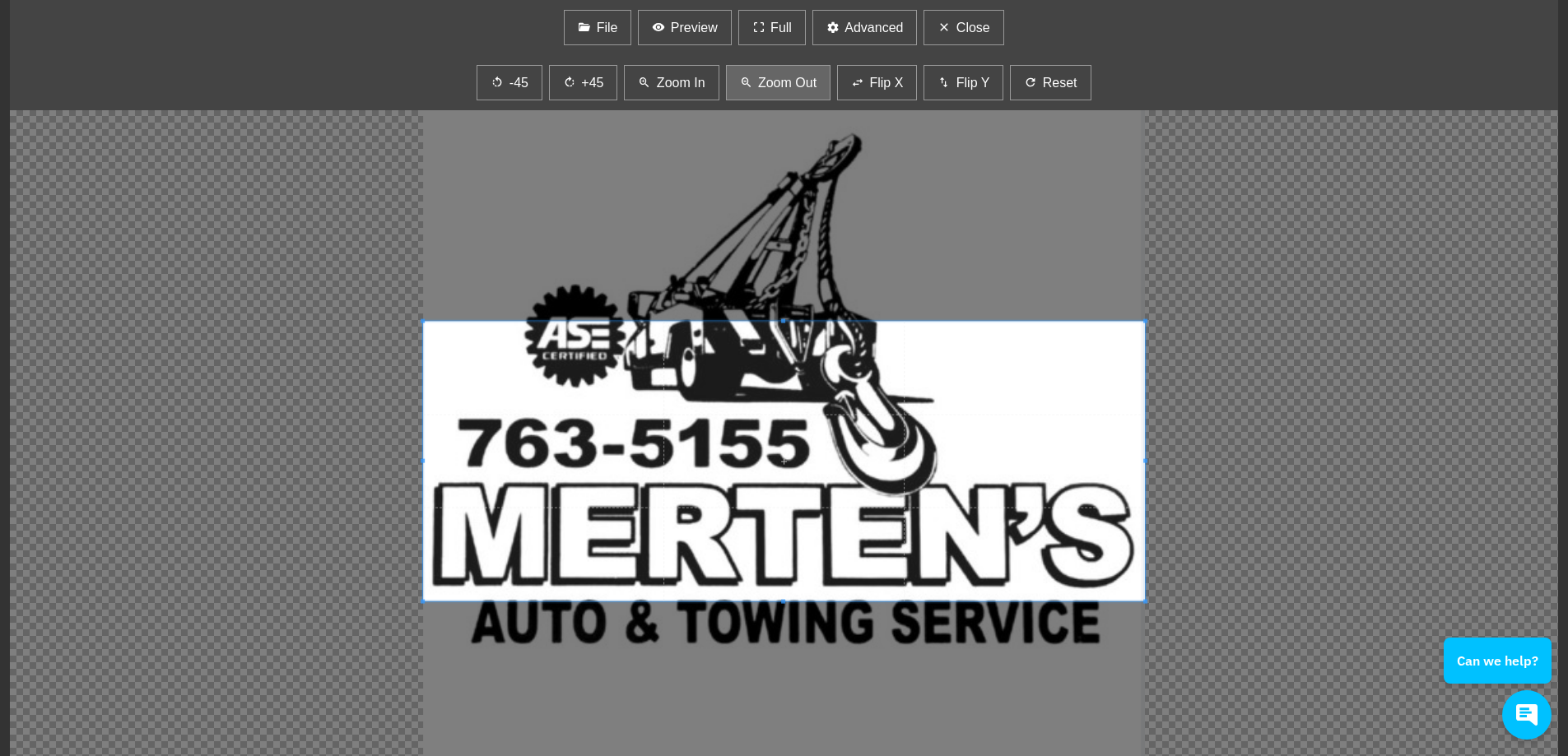
click at [753, 86] on button "Zoom Out" at bounding box center [778, 82] width 105 height 35
click at [671, 89] on span "Zoom In" at bounding box center [681, 82] width 48 height 20
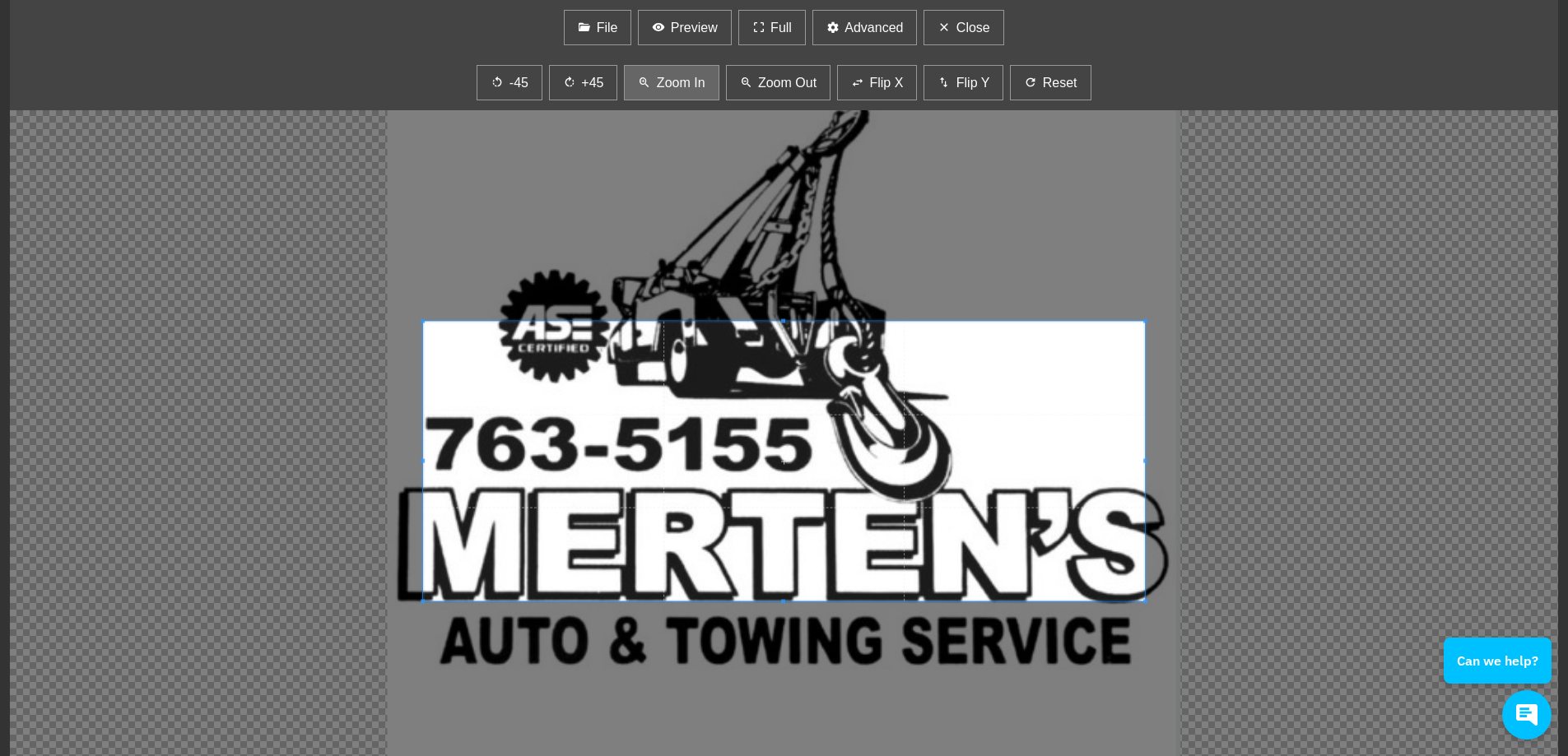
click at [671, 89] on span "Zoom In" at bounding box center [681, 82] width 48 height 20
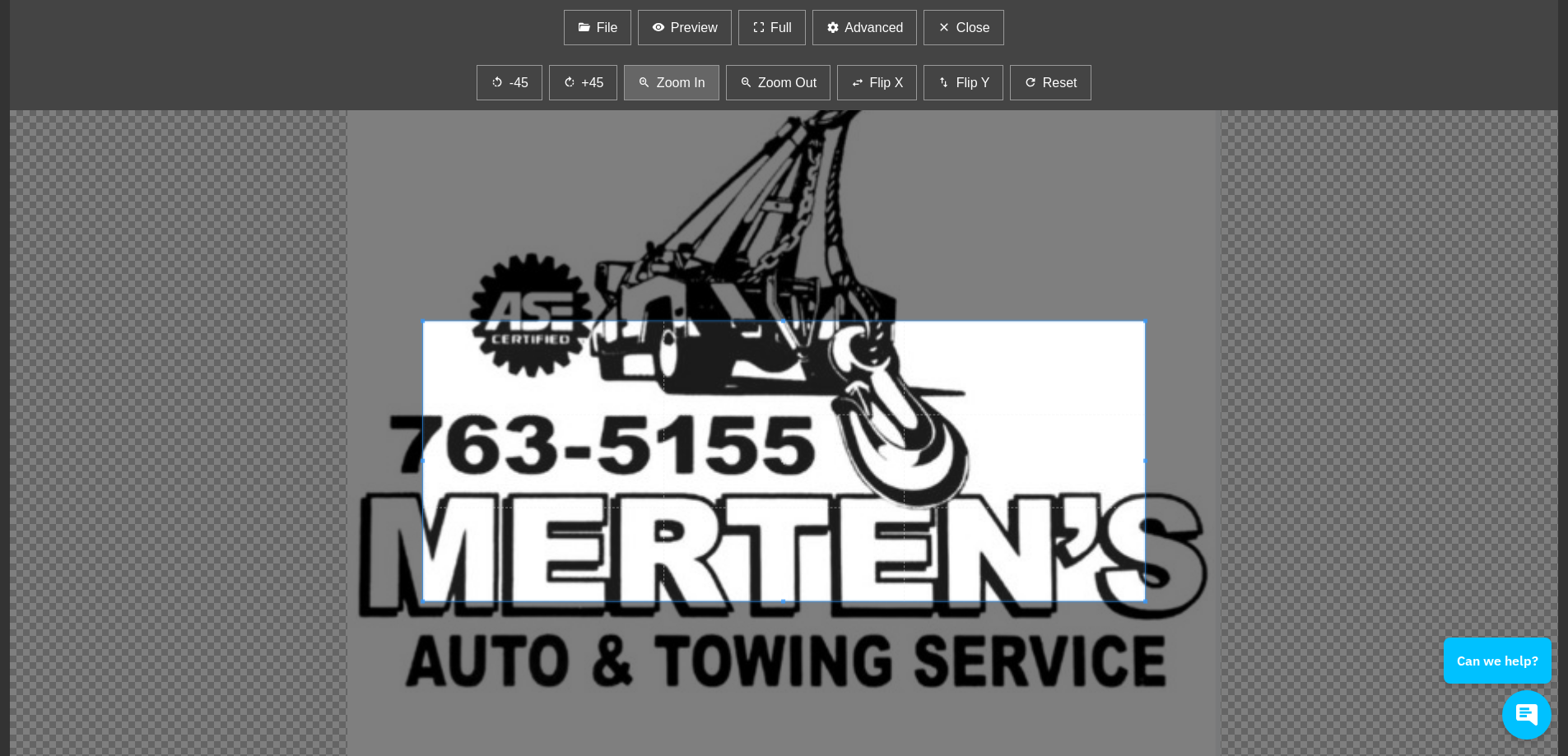
click at [671, 89] on span "Zoom In" at bounding box center [681, 82] width 48 height 20
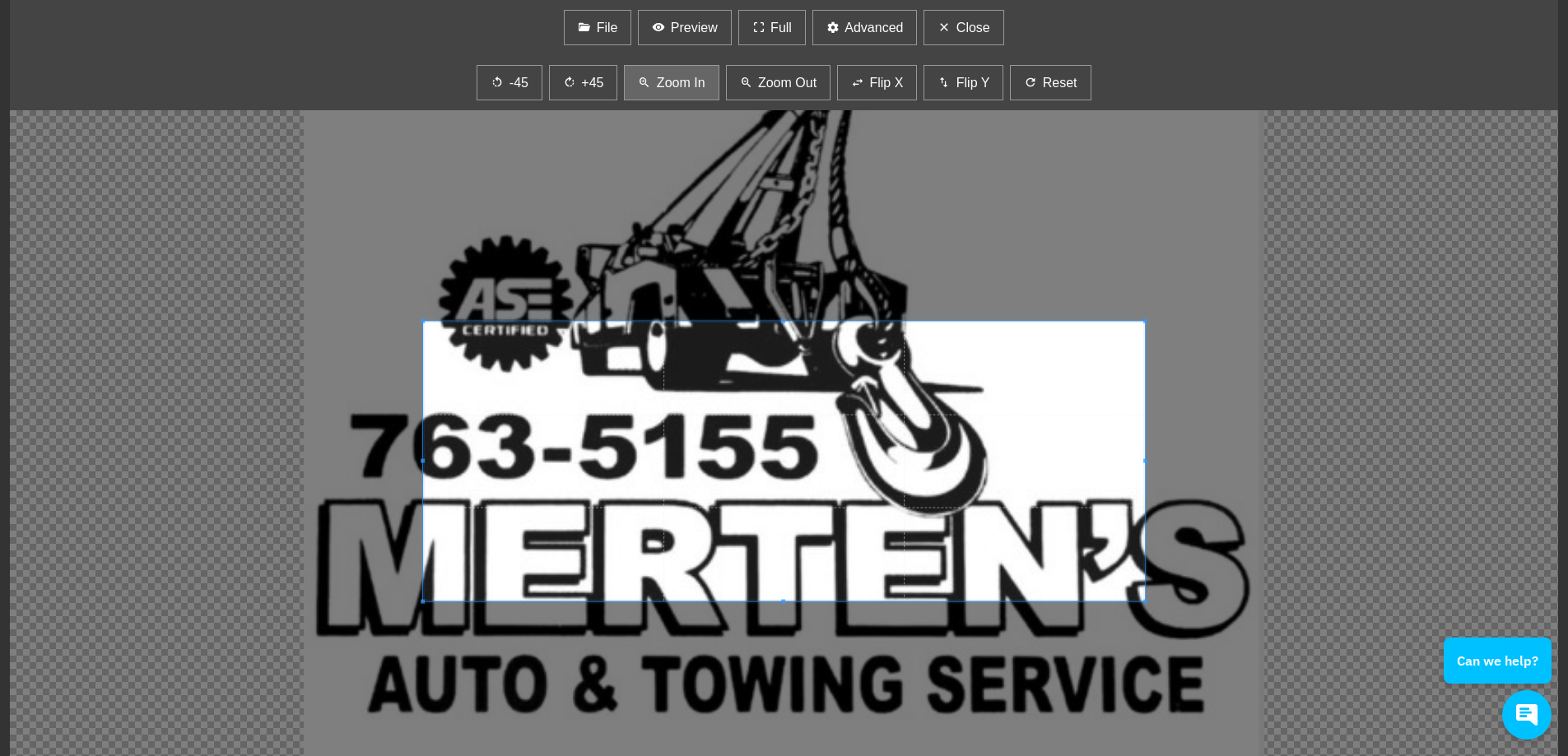
click at [671, 89] on span "Zoom In" at bounding box center [681, 82] width 48 height 20
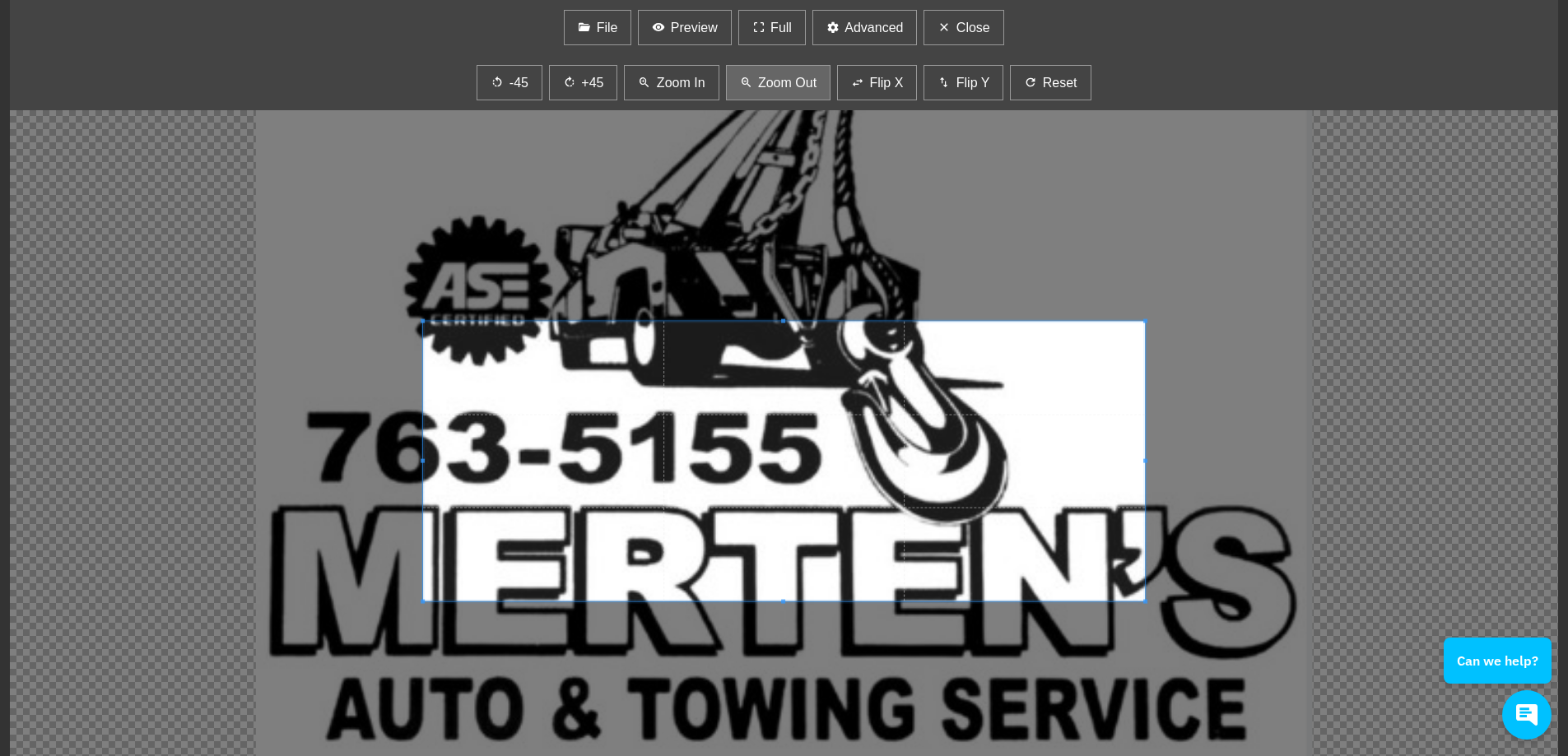
click at [741, 82] on icon "button" at bounding box center [746, 82] width 13 height 20
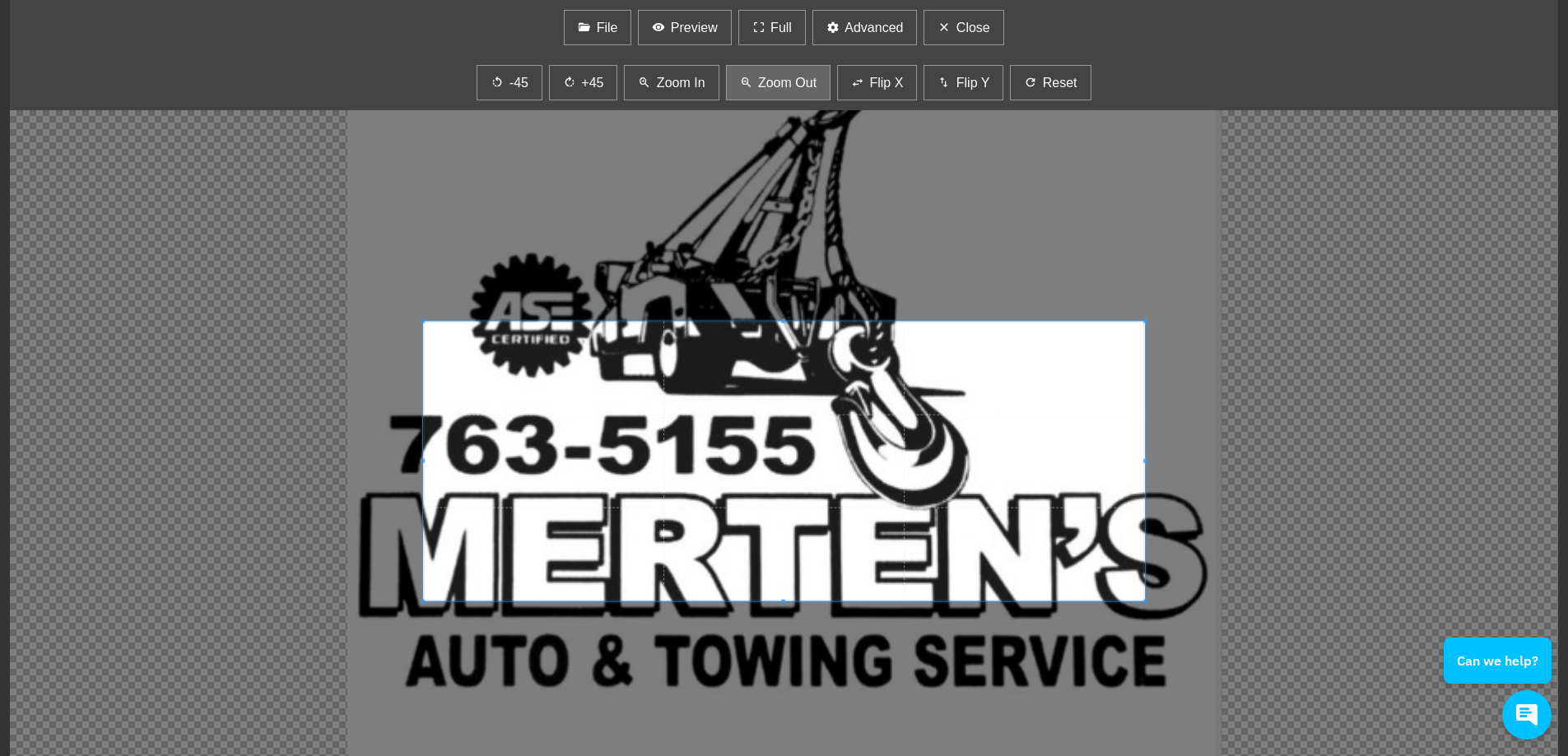
click at [741, 82] on icon "button" at bounding box center [746, 82] width 13 height 20
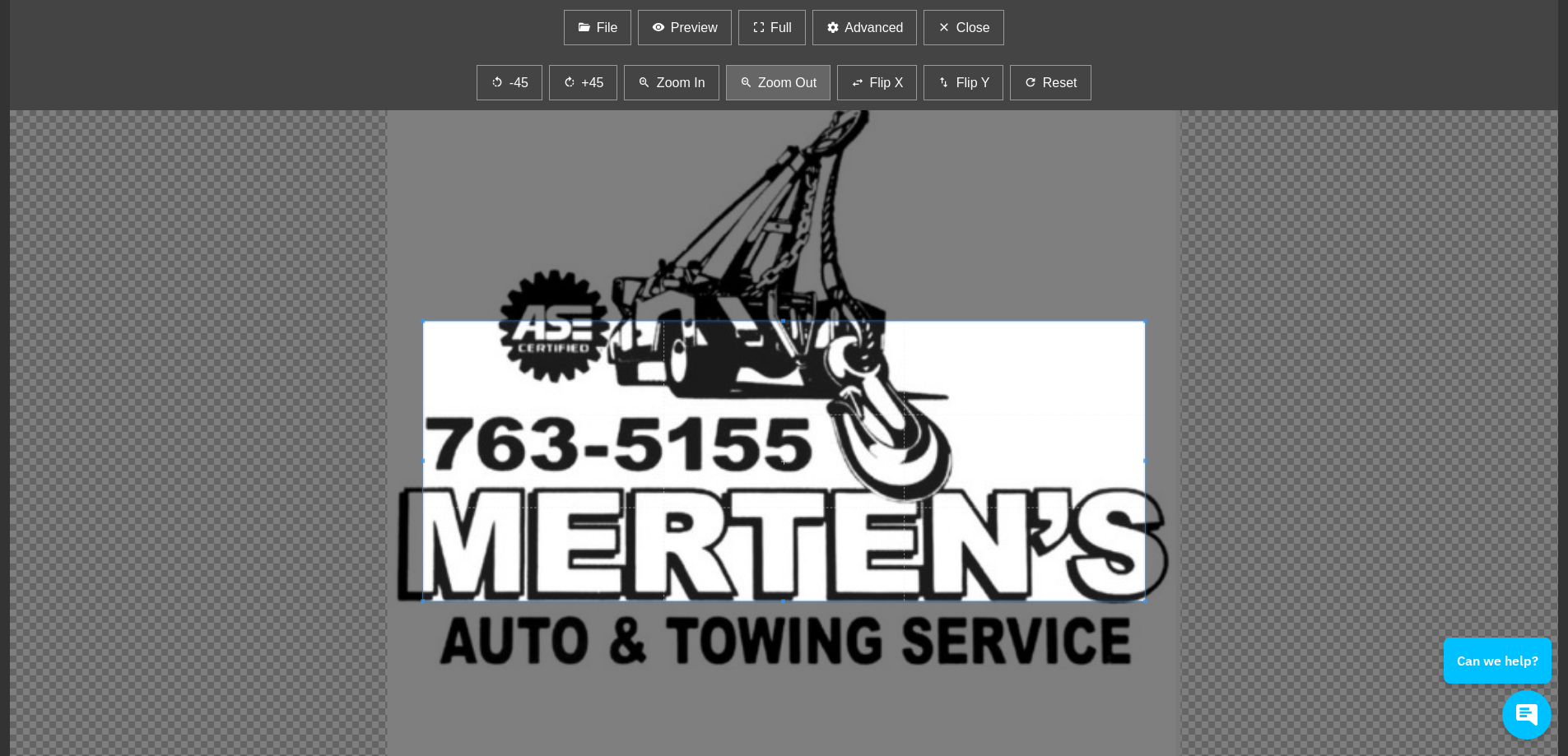
click at [741, 82] on icon "button" at bounding box center [746, 82] width 13 height 20
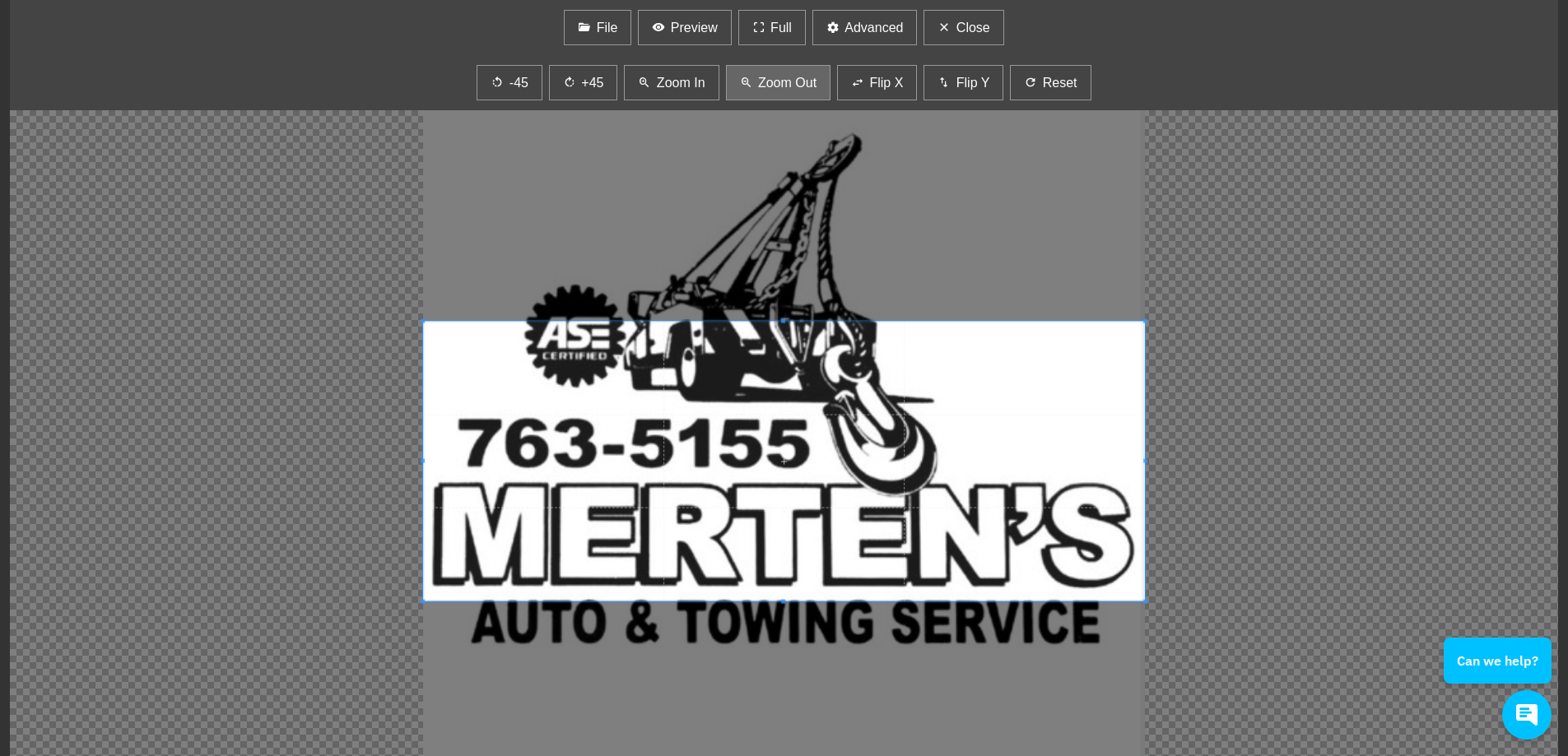
click at [741, 82] on icon "button" at bounding box center [746, 82] width 13 height 20
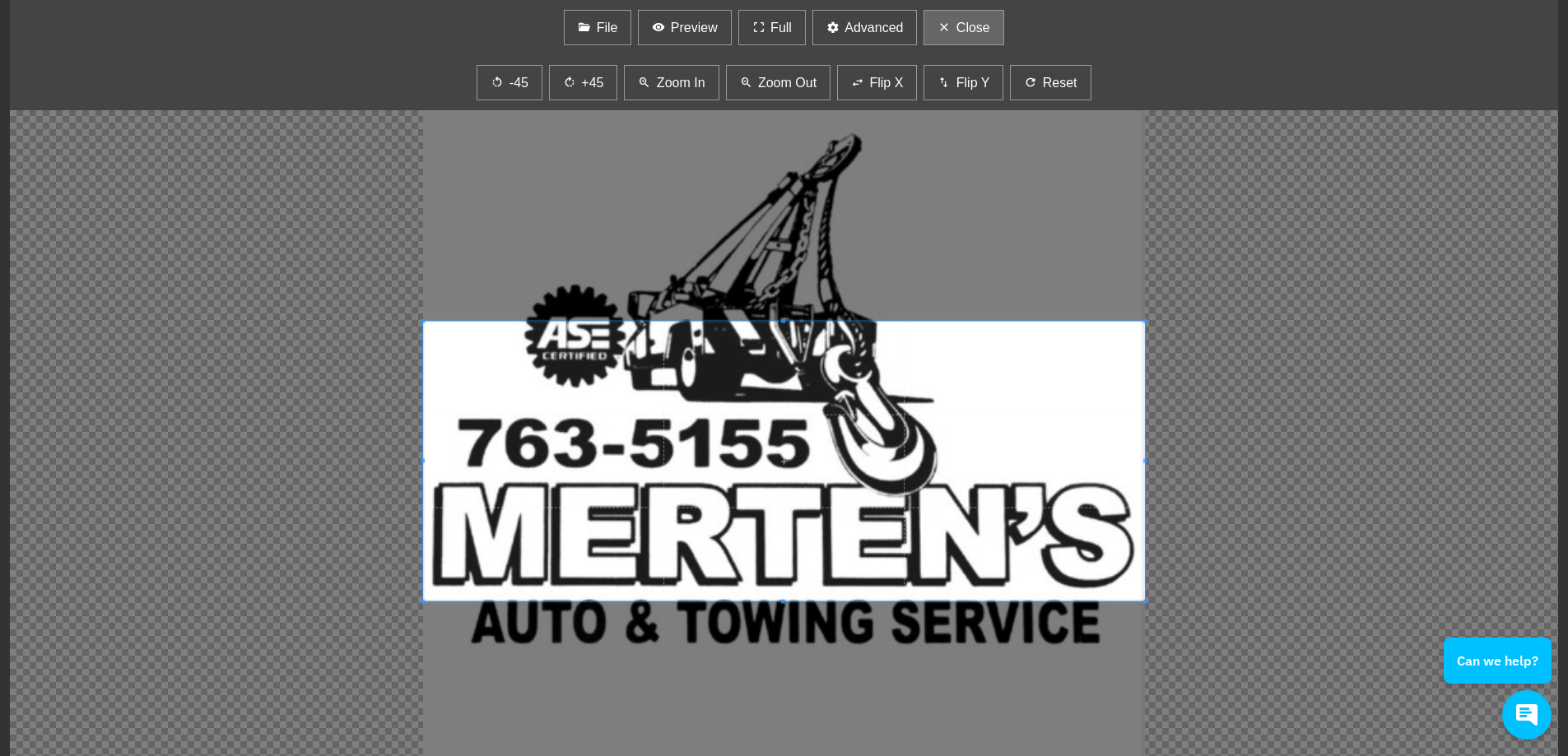
click at [962, 27] on span "Close" at bounding box center [973, 28] width 33 height 20
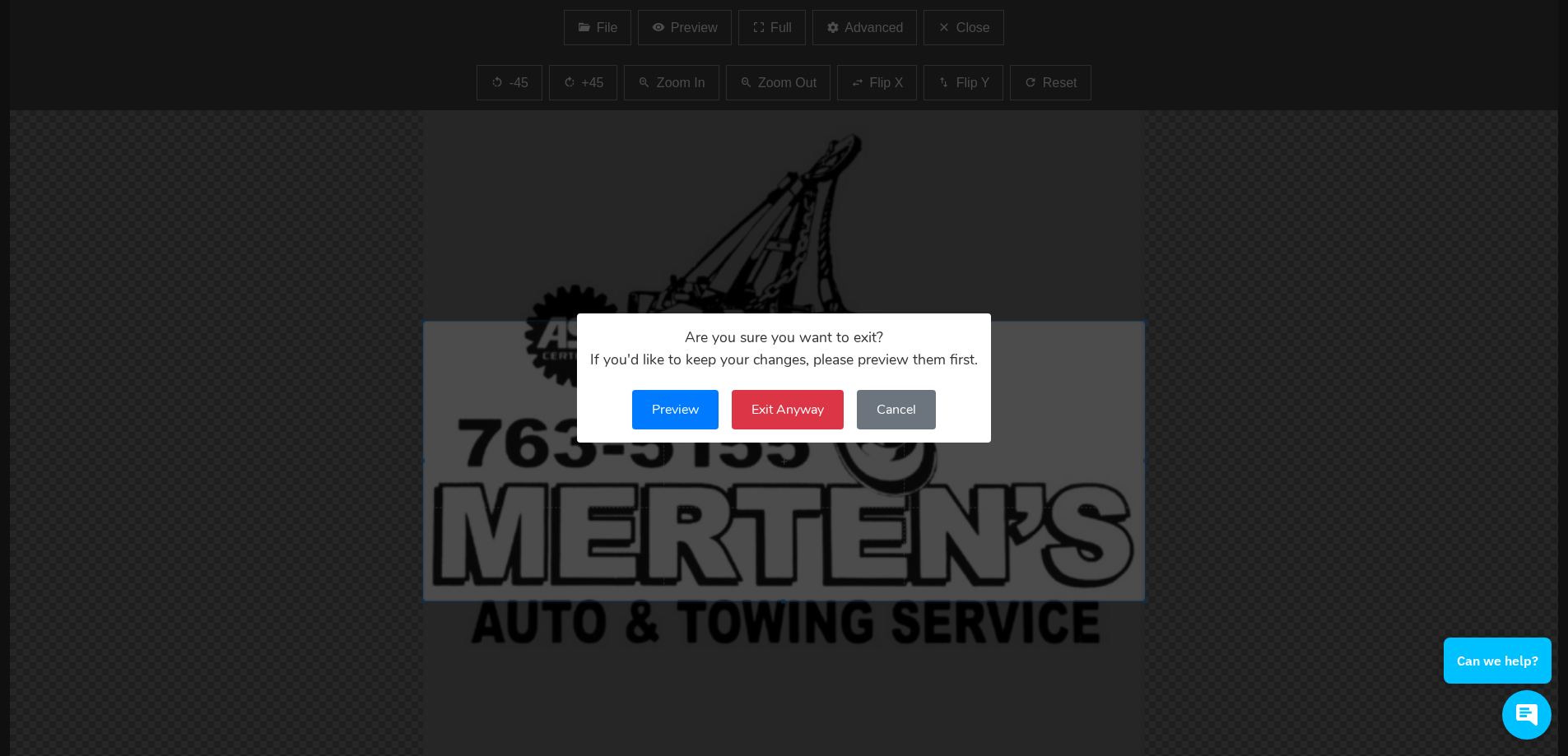
click at [768, 408] on button "Exit Anyway" at bounding box center [788, 410] width 112 height 39
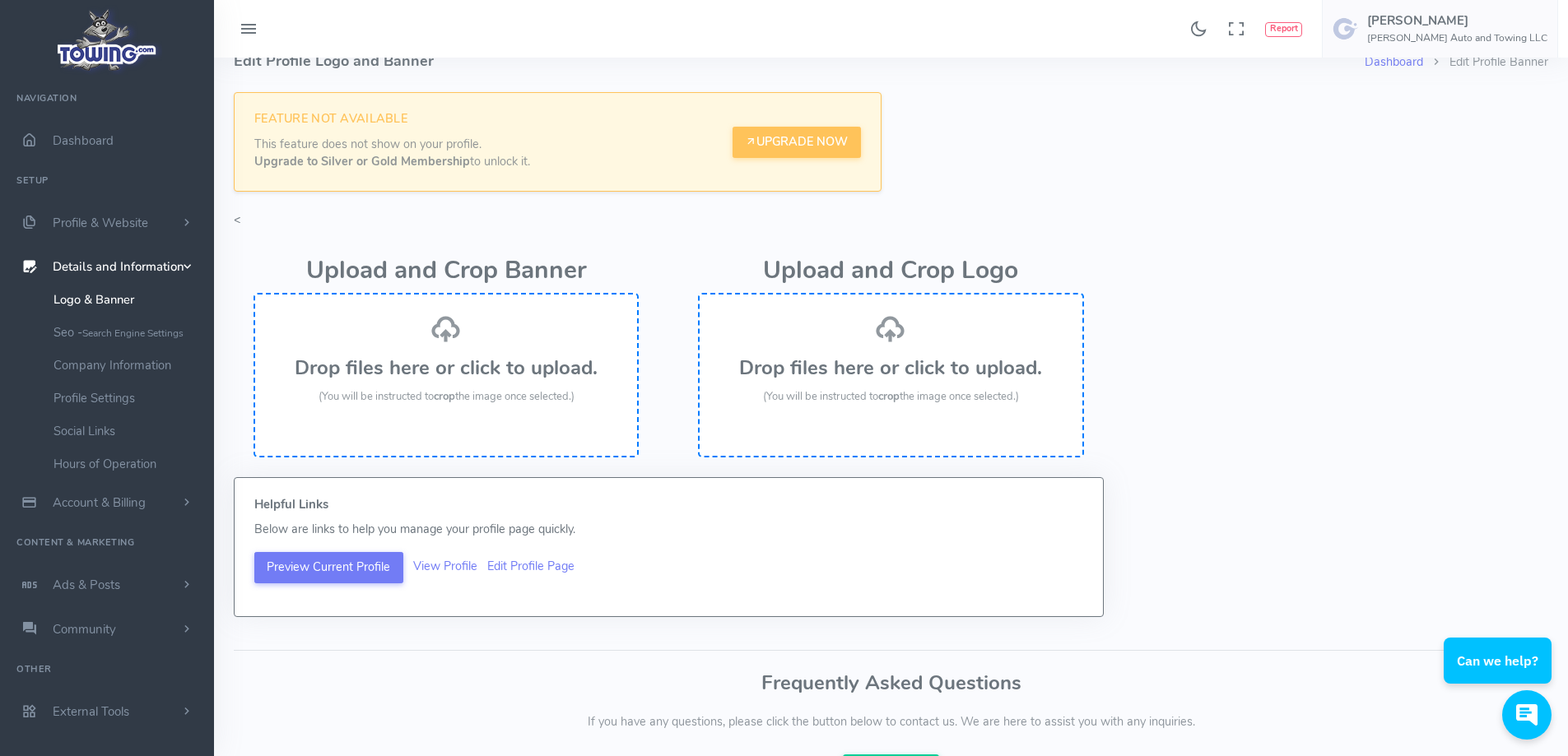
click at [863, 378] on h3 "Drop files here or click to upload." at bounding box center [891, 367] width 349 height 21
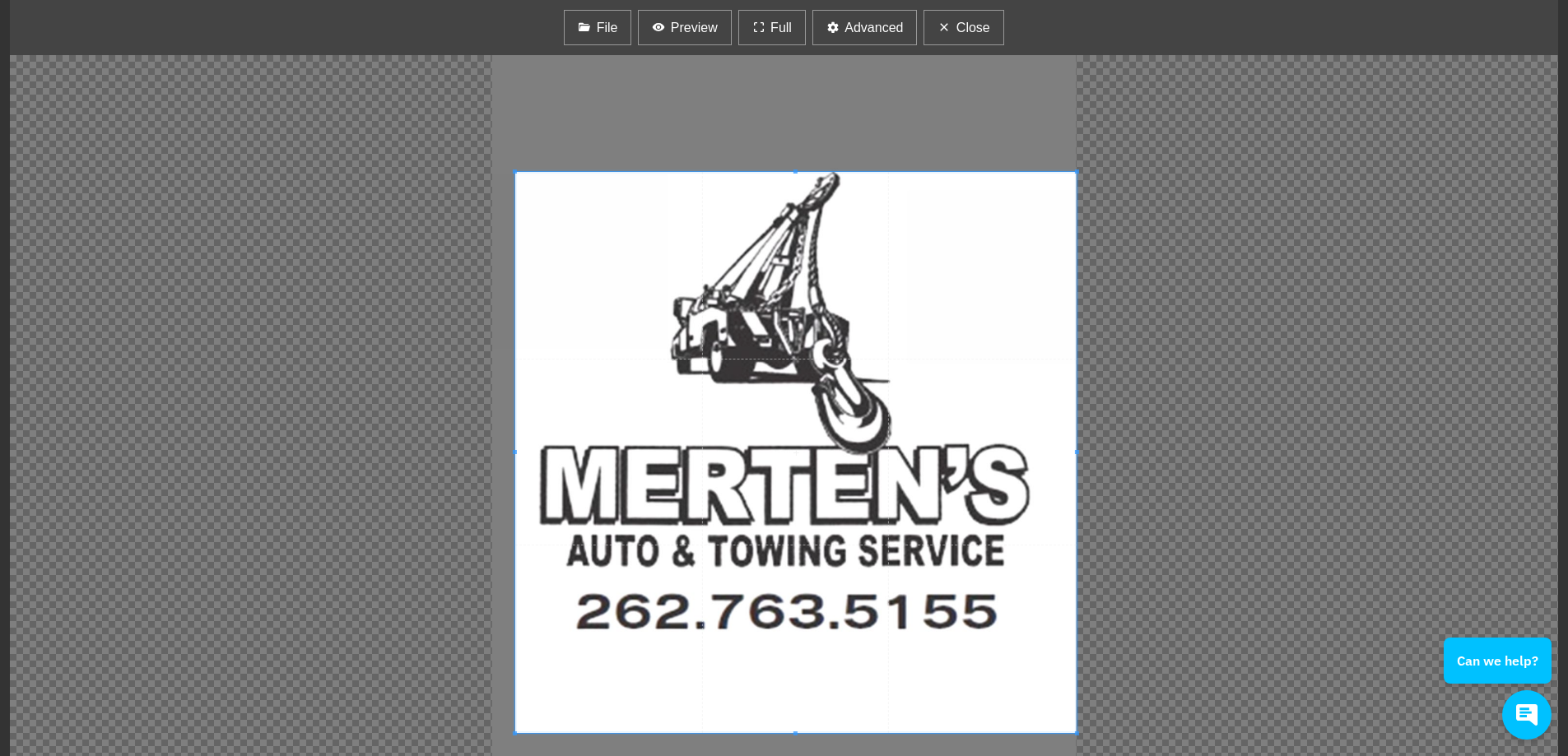
click at [791, 157] on div at bounding box center [784, 405] width 1548 height 701
click at [792, 151] on div at bounding box center [784, 405] width 1548 height 701
click at [707, 30] on span "Preview" at bounding box center [693, 28] width 47 height 20
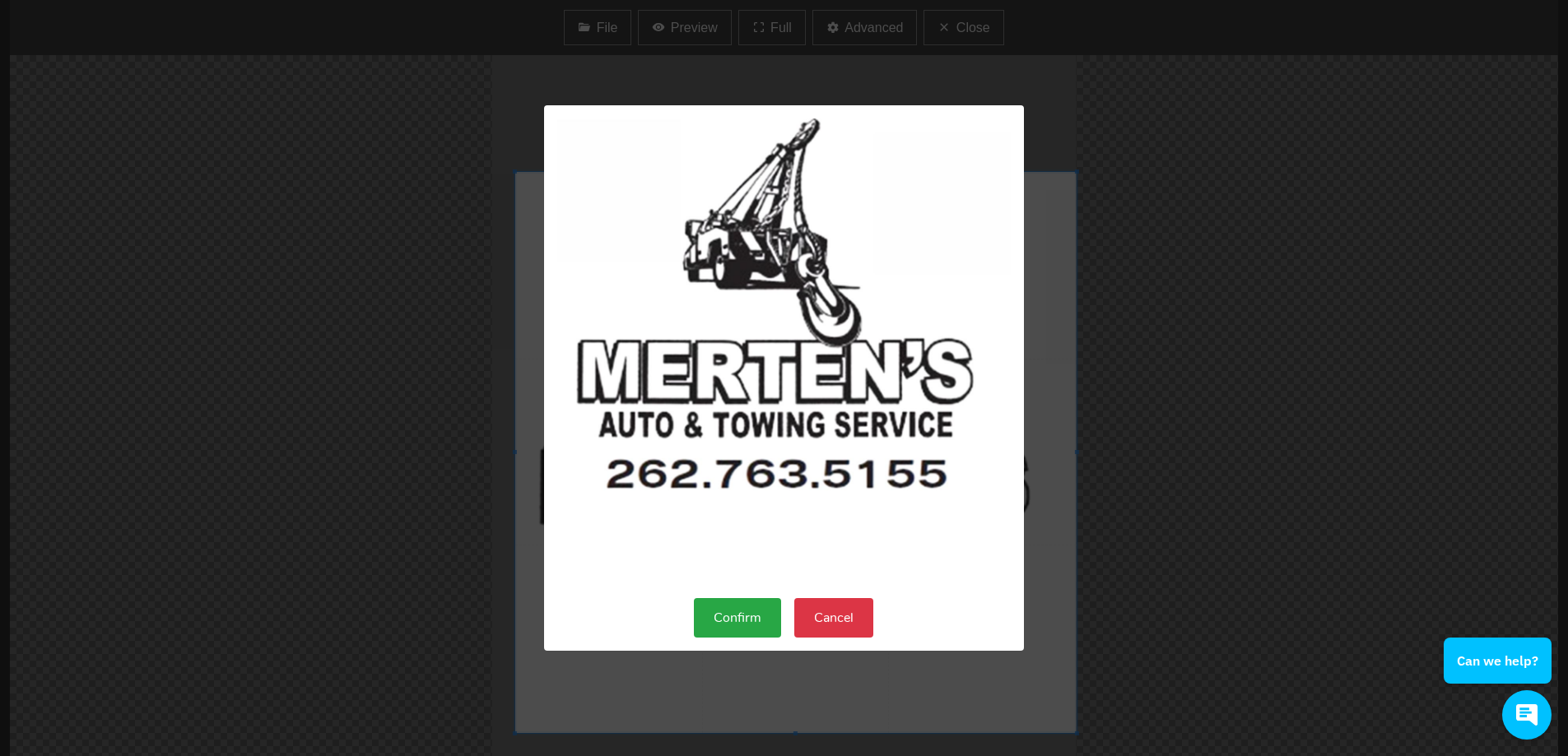
click at [729, 623] on button "Confirm" at bounding box center [737, 617] width 87 height 39
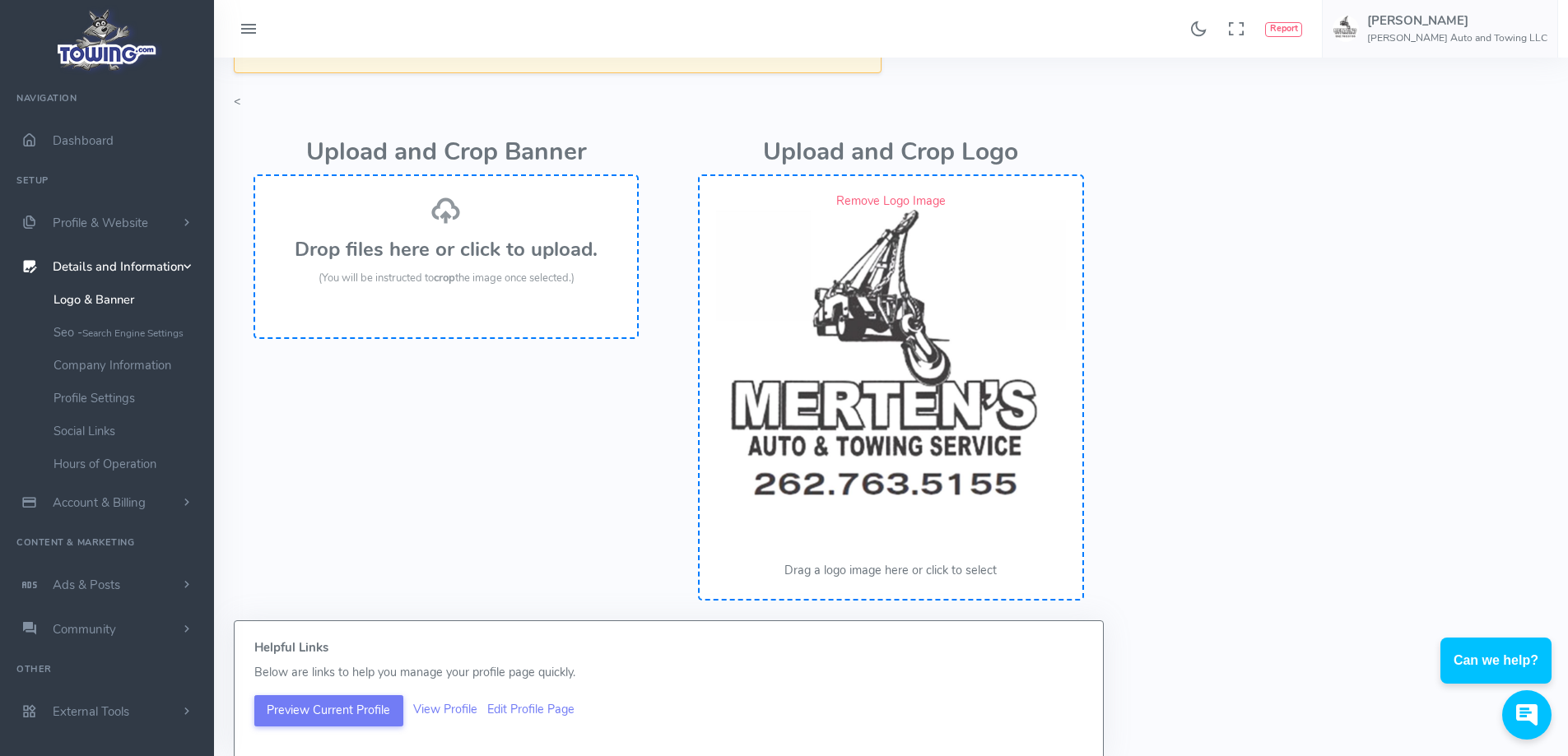
scroll to position [137, 0]
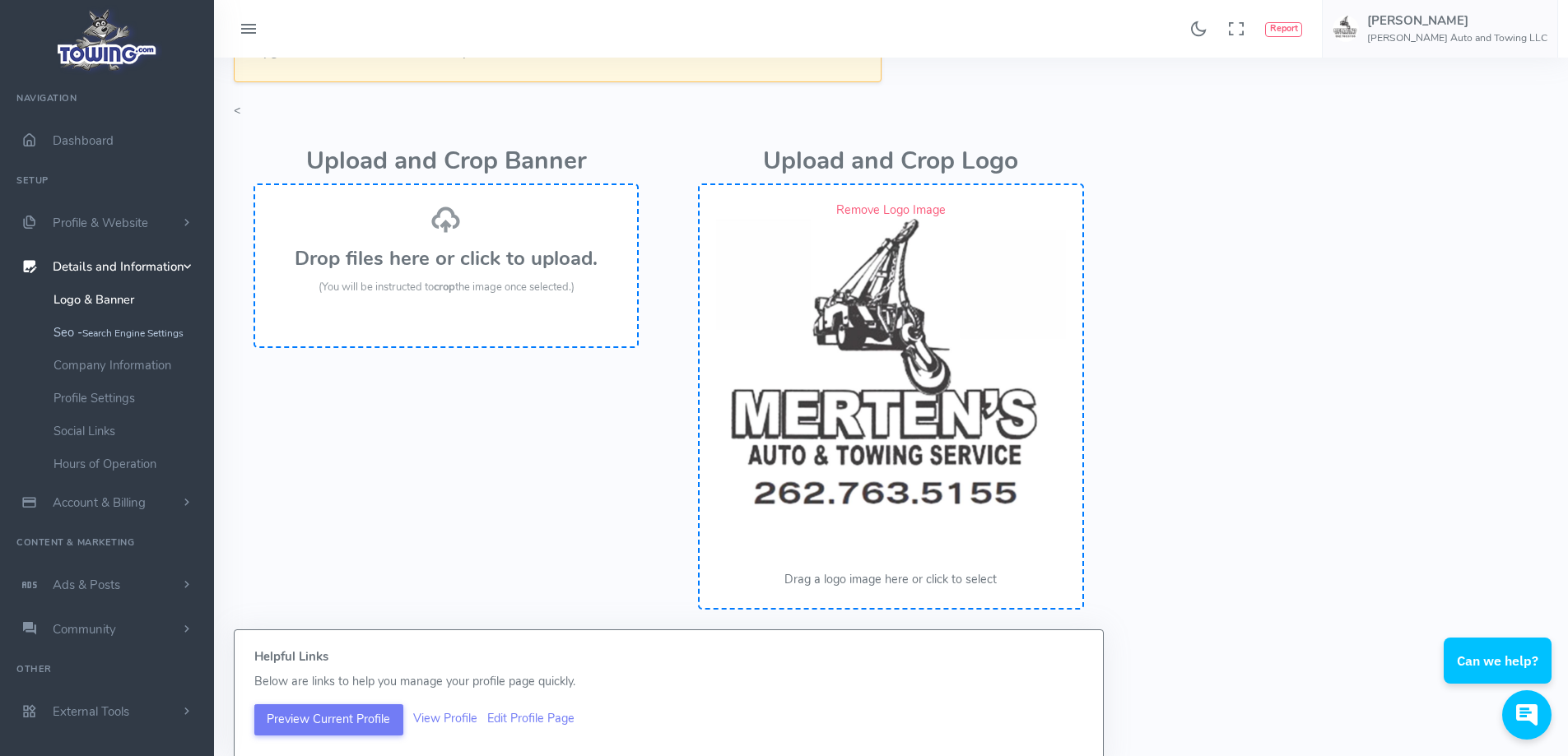
click at [136, 343] on link "Seo - Search Engine Settings" at bounding box center [127, 332] width 173 height 33
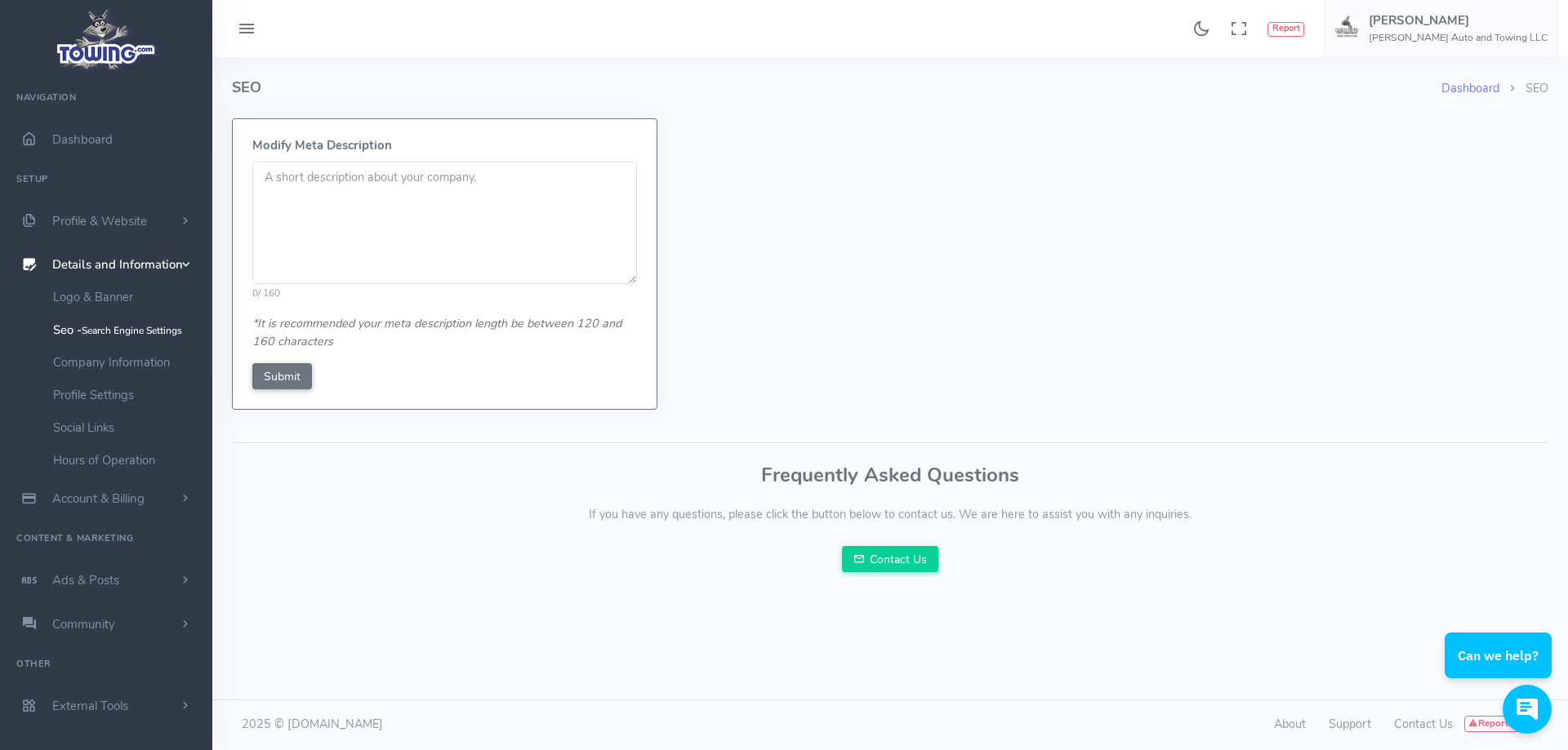
click at [349, 204] on textarea at bounding box center [445, 223] width 385 height 123
click at [403, 202] on textarea at bounding box center [445, 223] width 385 height 123
paste textarea ""Mertens Auto & Towing offers expert auto repair, towing, ASE-certified service…"
click at [271, 177] on textarea ""Mertens Auto & Towing offers expert auto repair, towing, ASE-certified service…" at bounding box center [445, 223] width 385 height 123
click at [504, 192] on textarea "Mertens Auto & Towing offers expert auto repair, towing, ASE-certified service,…" at bounding box center [445, 223] width 385 height 123
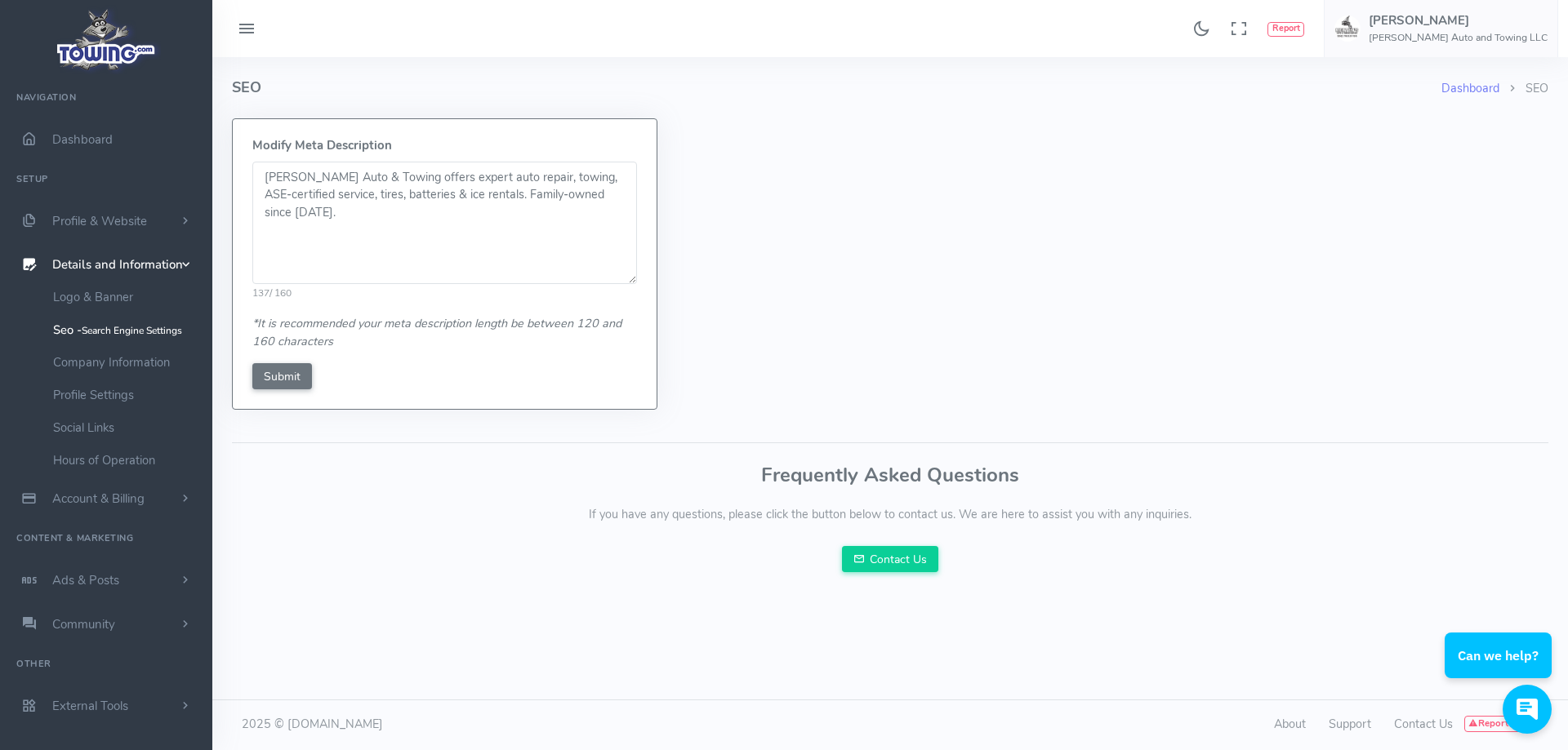
click at [499, 194] on textarea "Mertens Auto & Towing offers expert auto repair, towing, ASE-certified service,…" at bounding box center [445, 223] width 385 height 123
type textarea "Mertens Auto & Towing offers expert auto repair, towing, ASE-certified service,…"
click at [283, 379] on input "Submit" at bounding box center [282, 376] width 59 height 26
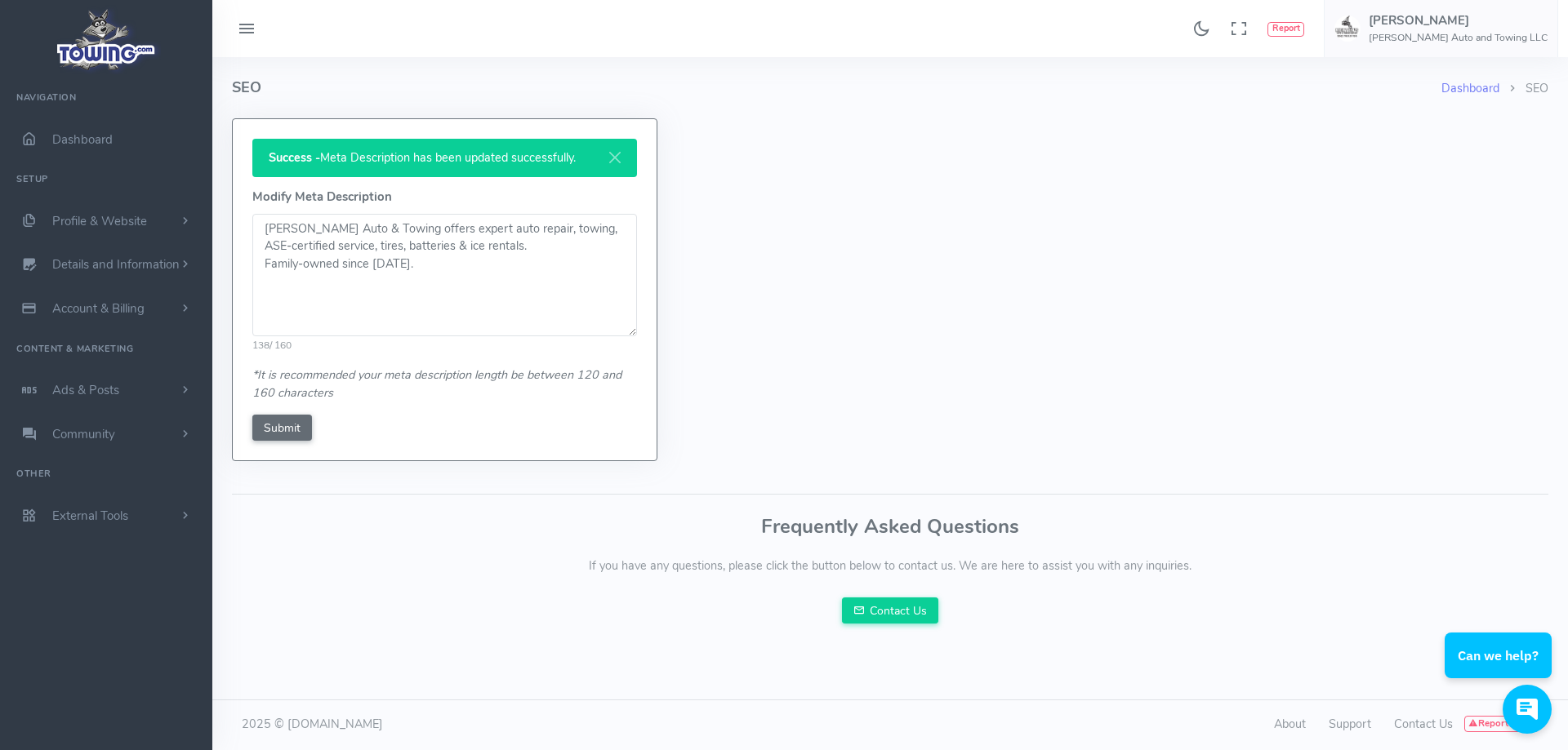
click at [286, 427] on input "Submit" at bounding box center [282, 428] width 59 height 26
click at [156, 214] on link "Profile & Website" at bounding box center [106, 221] width 212 height 44
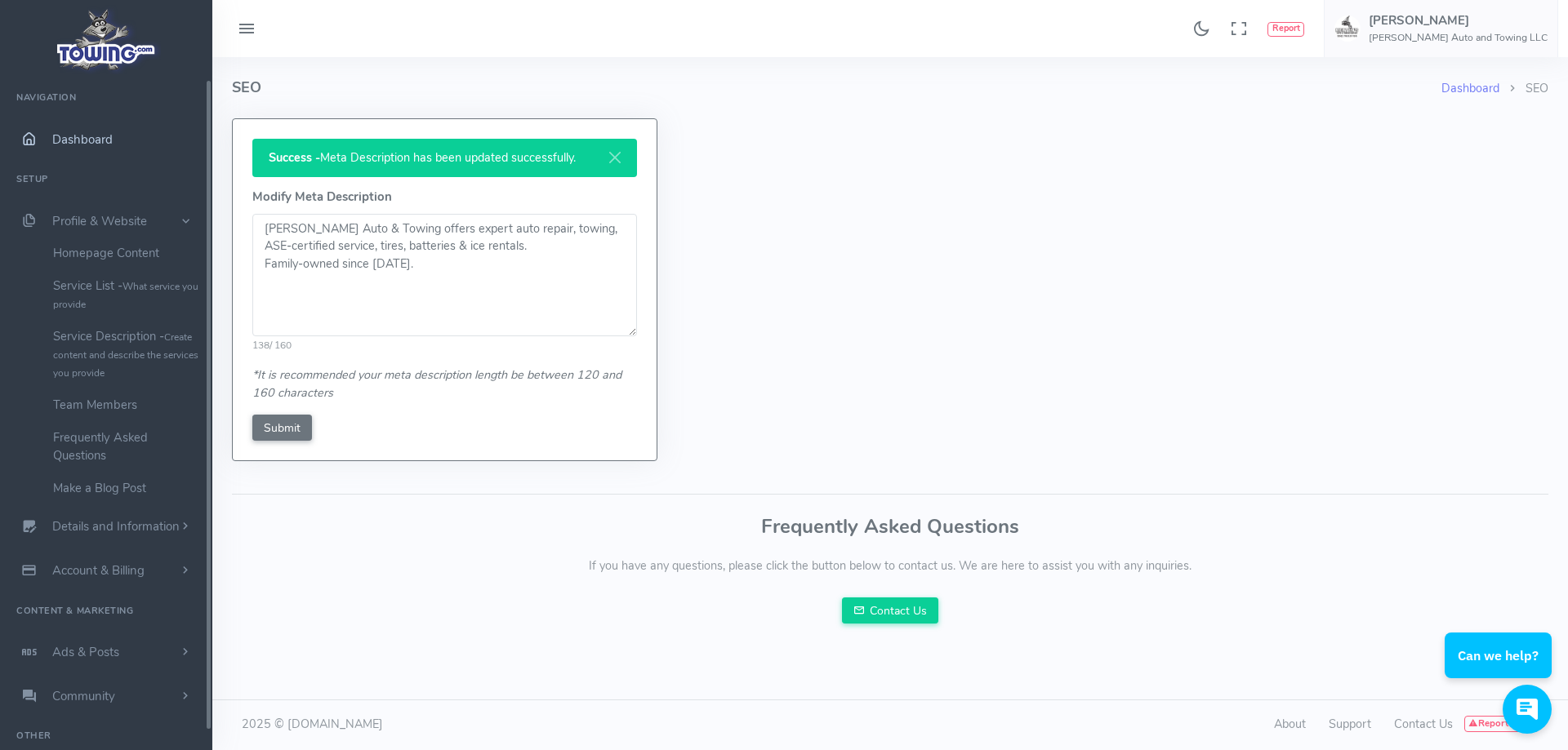
click at [104, 146] on span "Dashboard" at bounding box center [82, 139] width 60 height 17
click at [140, 222] on span "Profile & Website" at bounding box center [99, 221] width 95 height 17
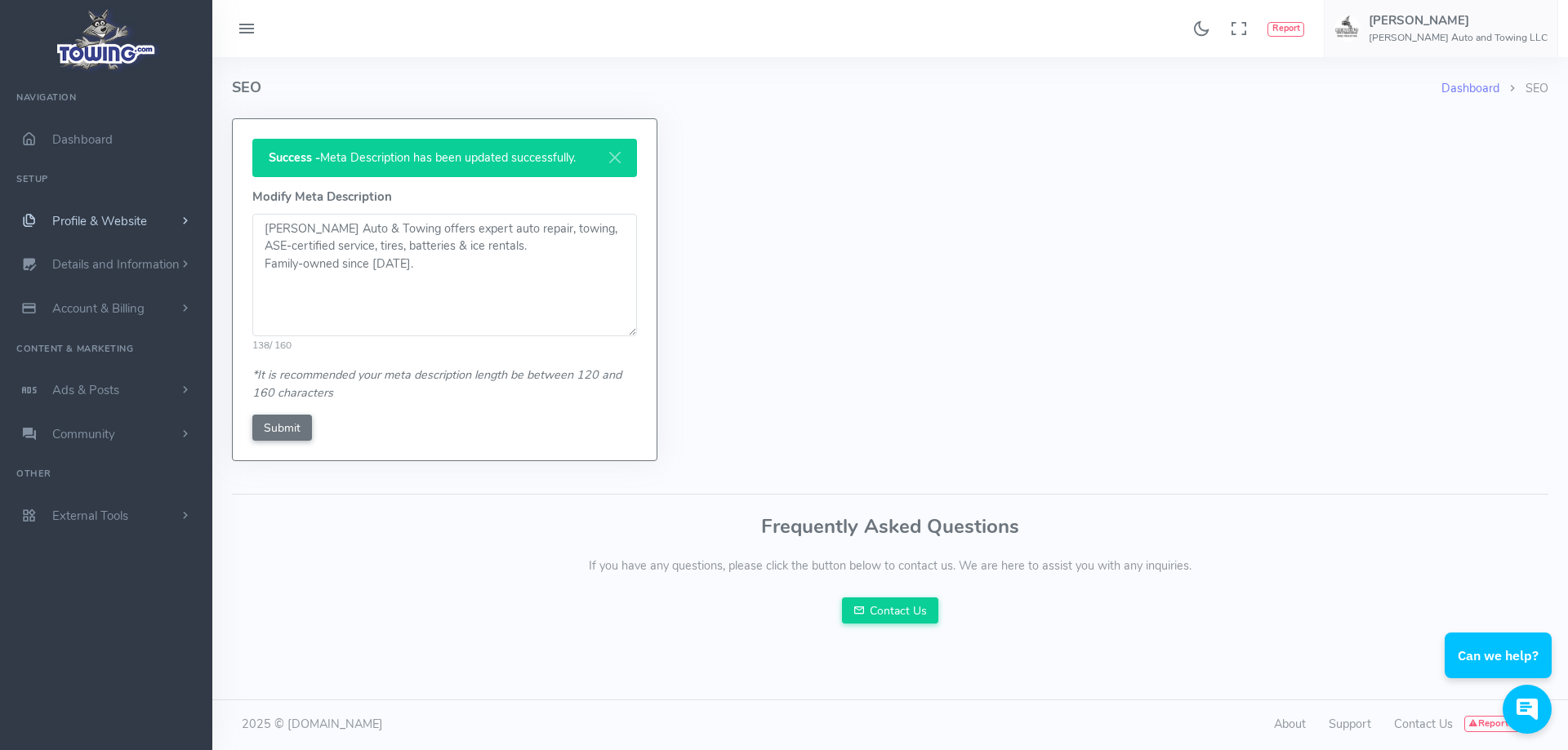
click at [140, 224] on span "Profile & Website" at bounding box center [99, 221] width 95 height 17
click at [148, 271] on span "Details and Information" at bounding box center [116, 265] width 127 height 17
click at [131, 365] on link "Company Information" at bounding box center [126, 363] width 172 height 33
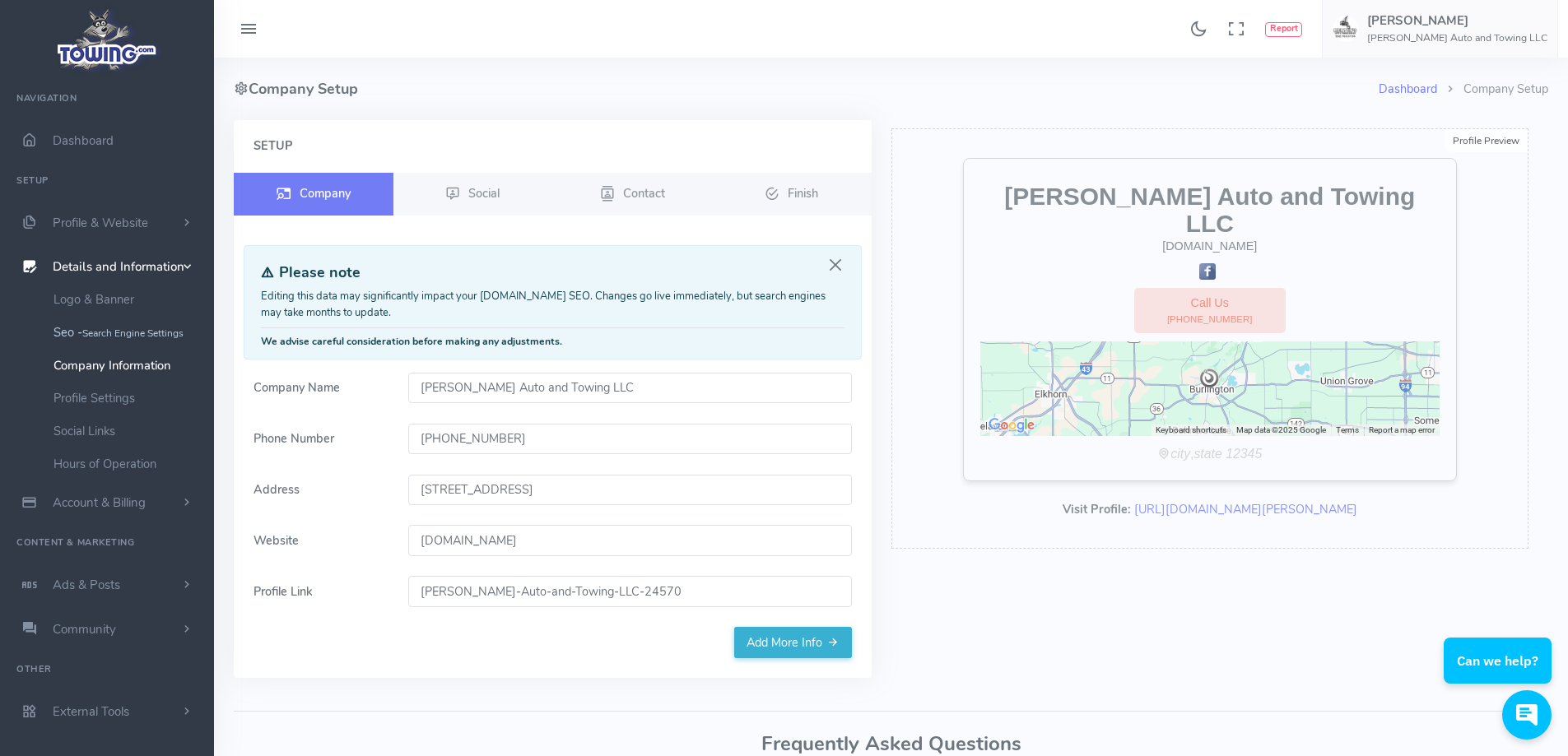
click at [125, 339] on small "Search Engine Settings" at bounding box center [132, 332] width 101 height 13
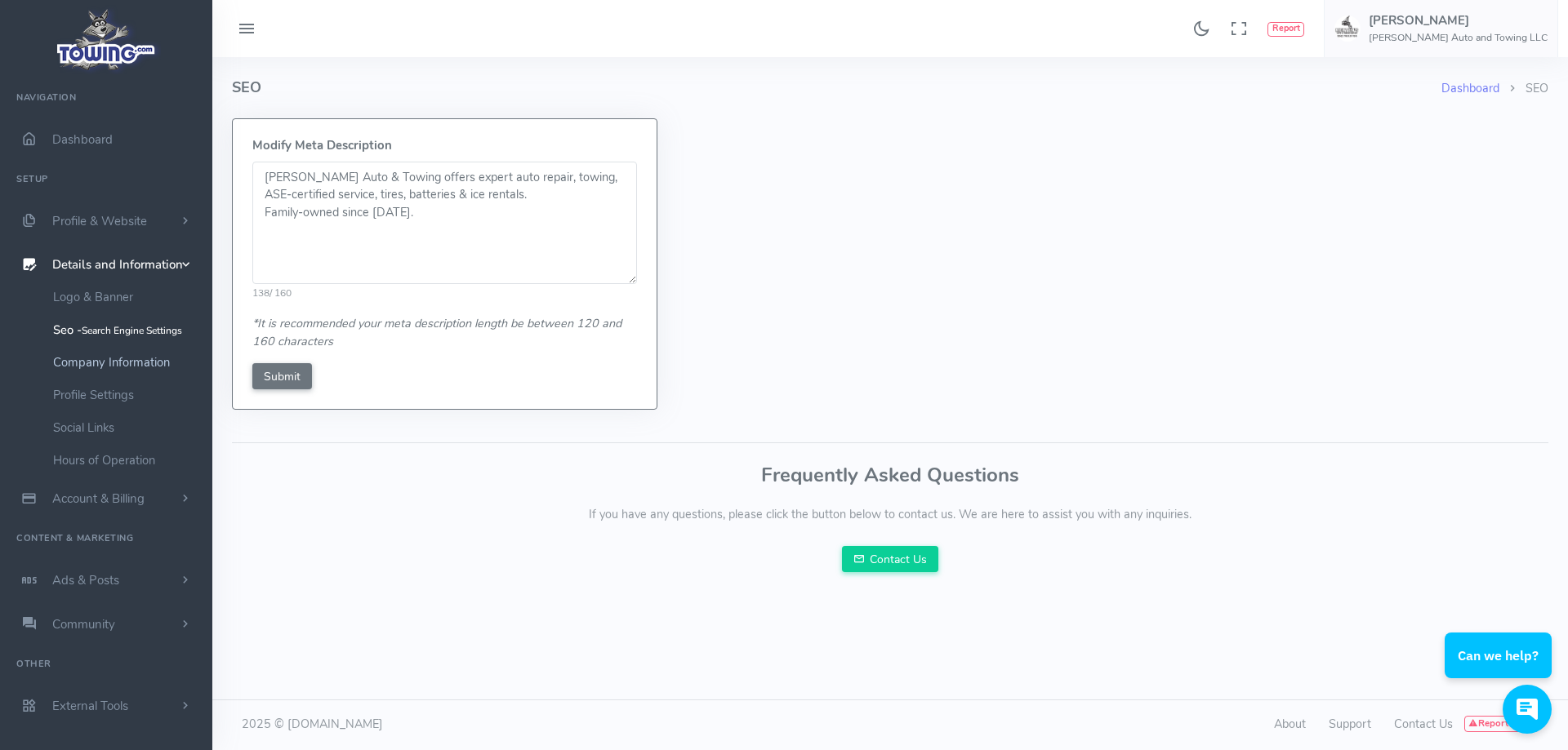
click at [130, 361] on link "Company Information" at bounding box center [126, 363] width 172 height 33
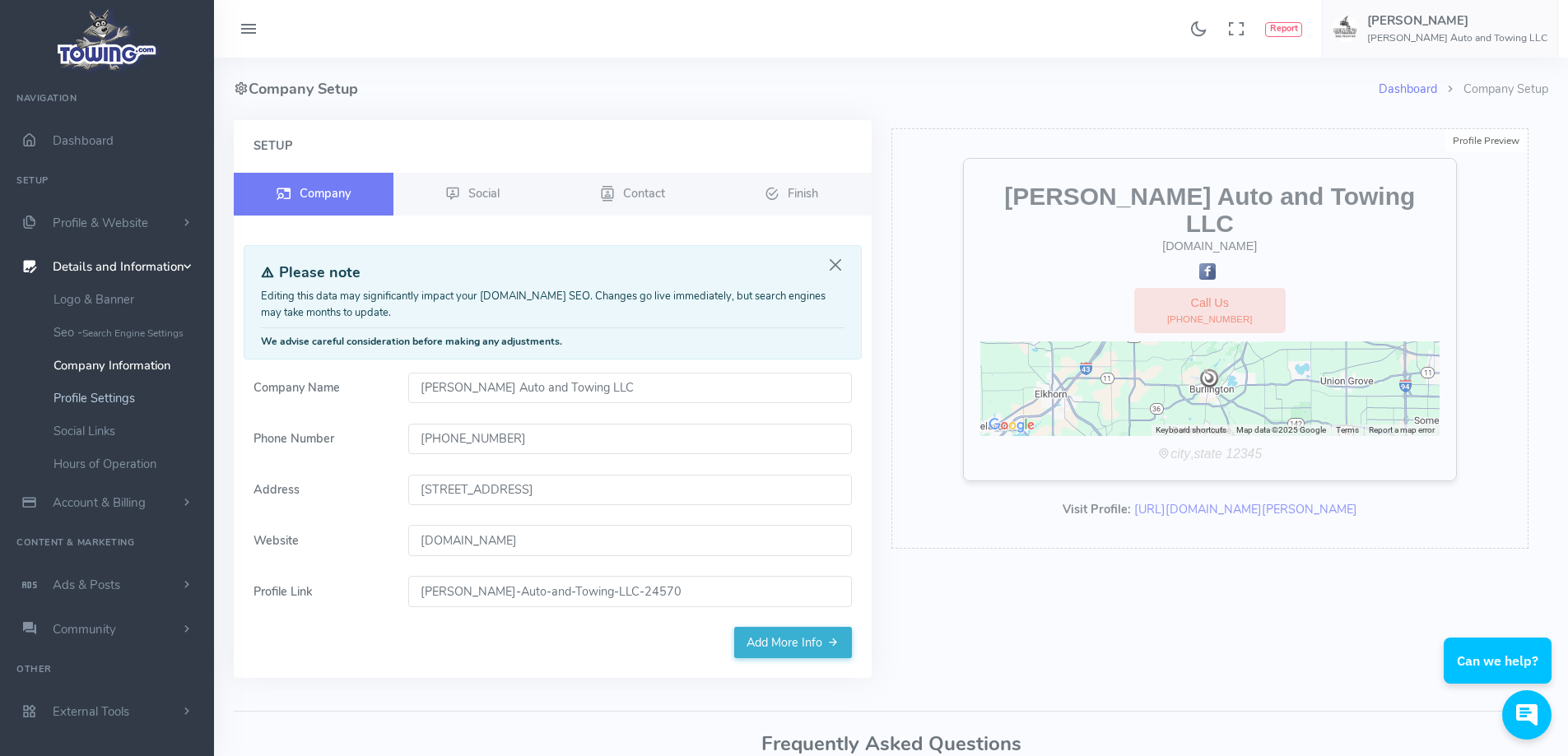
click at [121, 401] on link "Profile Settings" at bounding box center [127, 398] width 173 height 33
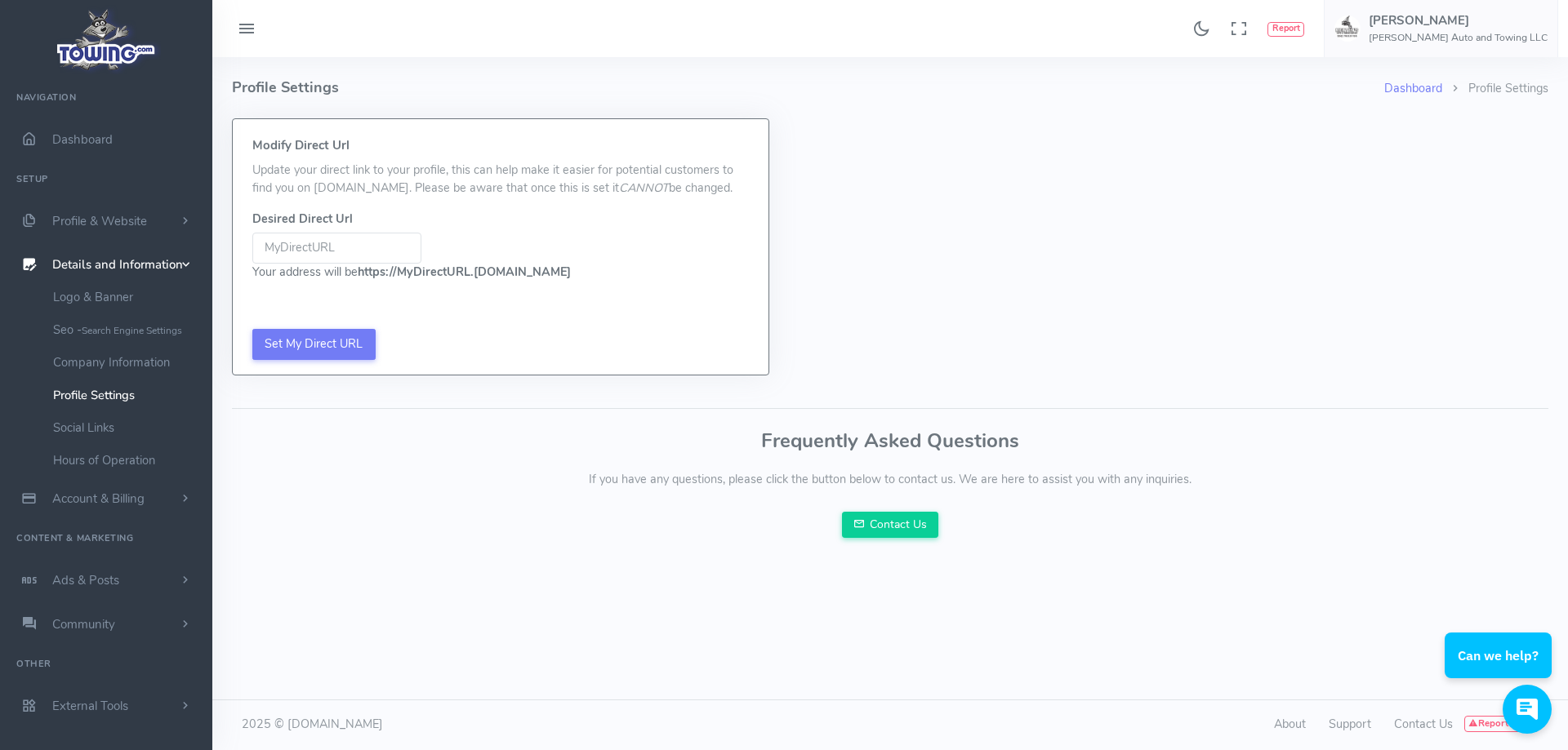
click at [335, 251] on input "Be sure not to include www, http://, or https:// in your Desired URL Be sure no…" at bounding box center [337, 248] width 169 height 31
paste input "[URL][DOMAIN_NAME]"
click at [310, 341] on form "Modify Direct Url Update your direct link to your profile, this can help make i…" at bounding box center [500, 247] width 535 height 256
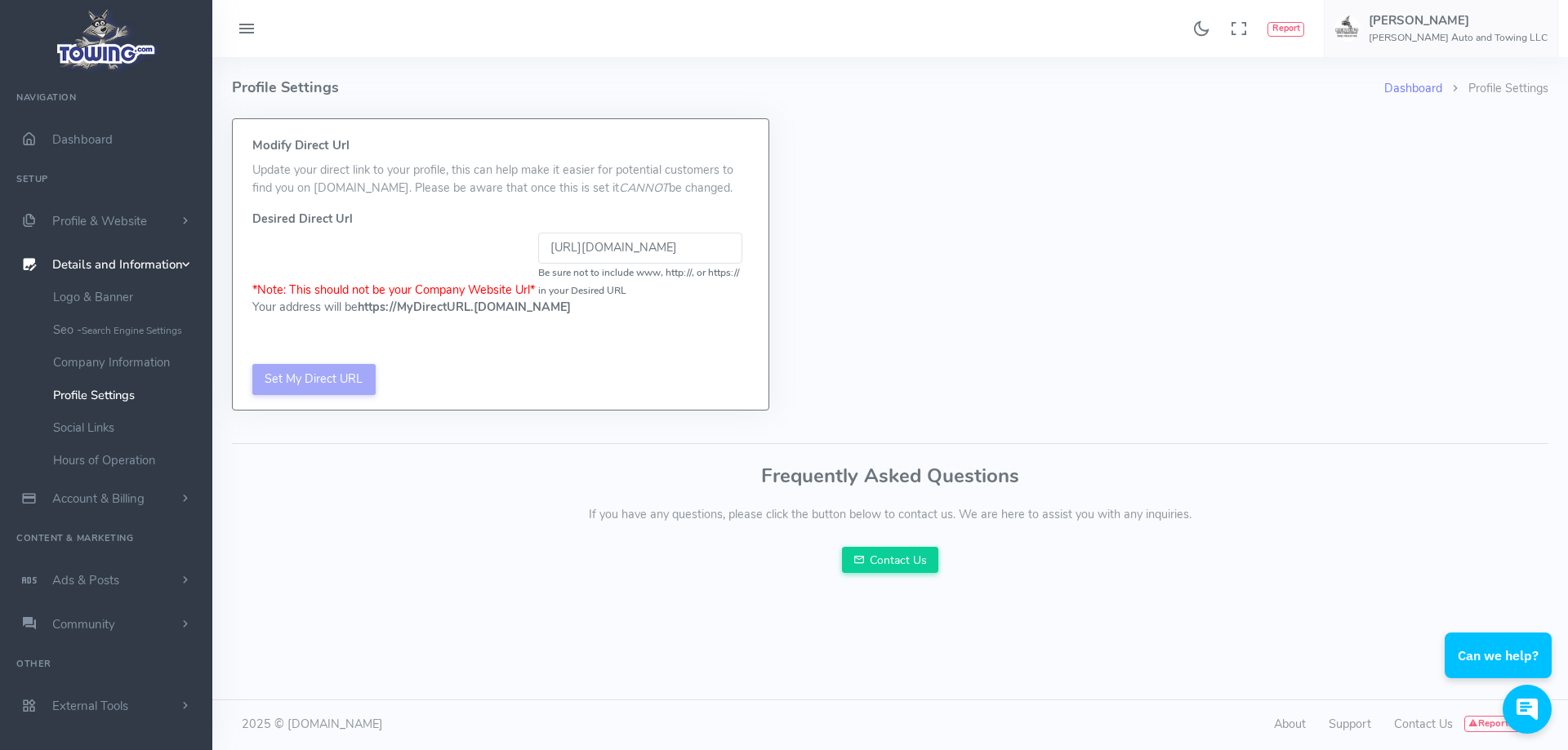
click at [581, 233] on input "https://mertensautoandtowing.com/#" at bounding box center [640, 248] width 204 height 31
click at [582, 238] on input "https://mertensautoandtowing.com/#" at bounding box center [640, 248] width 204 height 31
drag, startPoint x: 582, startPoint y: 238, endPoint x: 589, endPoint y: 244, distance: 9.2
click at [582, 239] on input "https://mertensautoandtowing.com/#" at bounding box center [640, 248] width 204 height 31
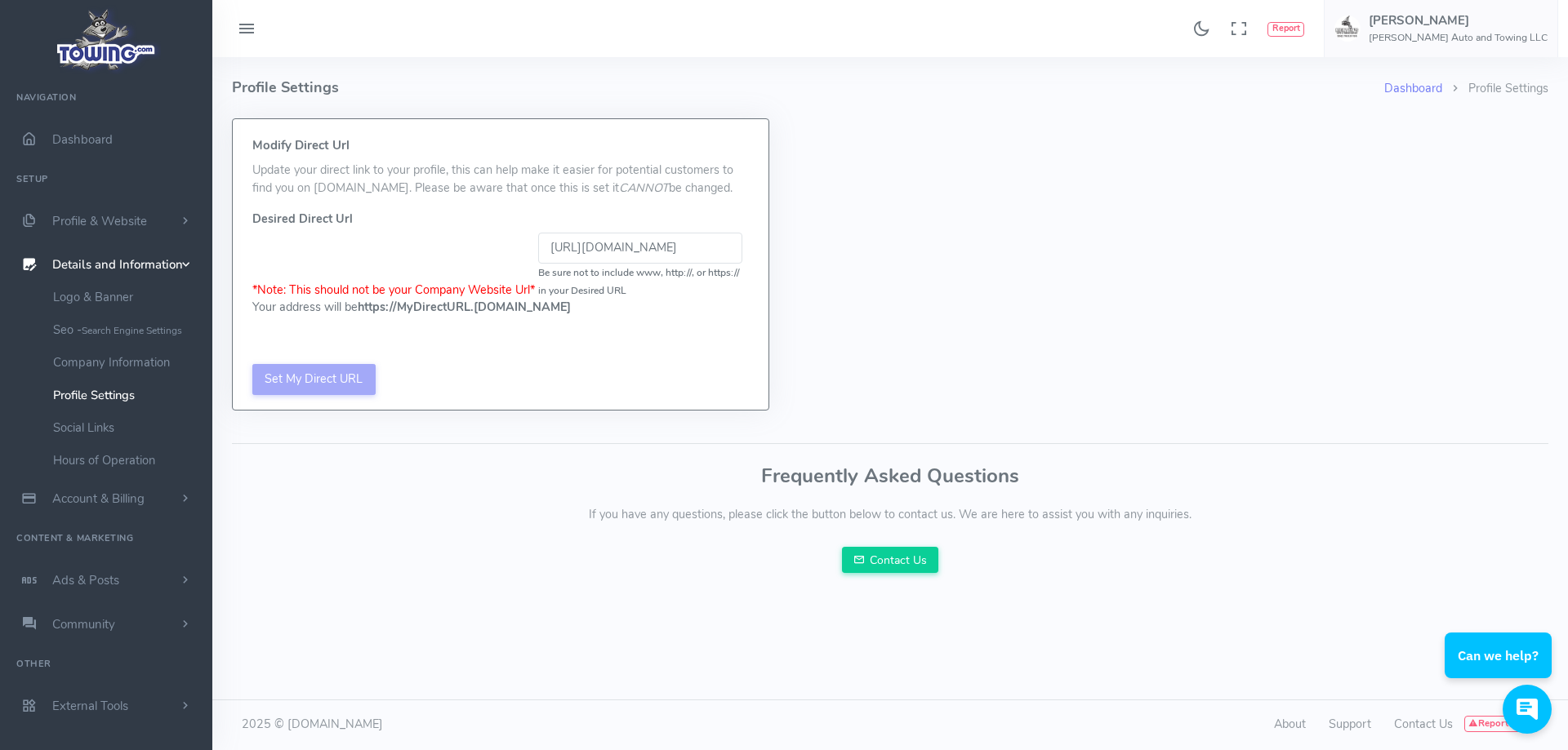
click at [589, 244] on input "https://mertensautoandtowing.com/#" at bounding box center [640, 248] width 204 height 31
click at [589, 245] on input "https://mertensautoandtowing.com/#" at bounding box center [640, 248] width 204 height 31
type input "\"
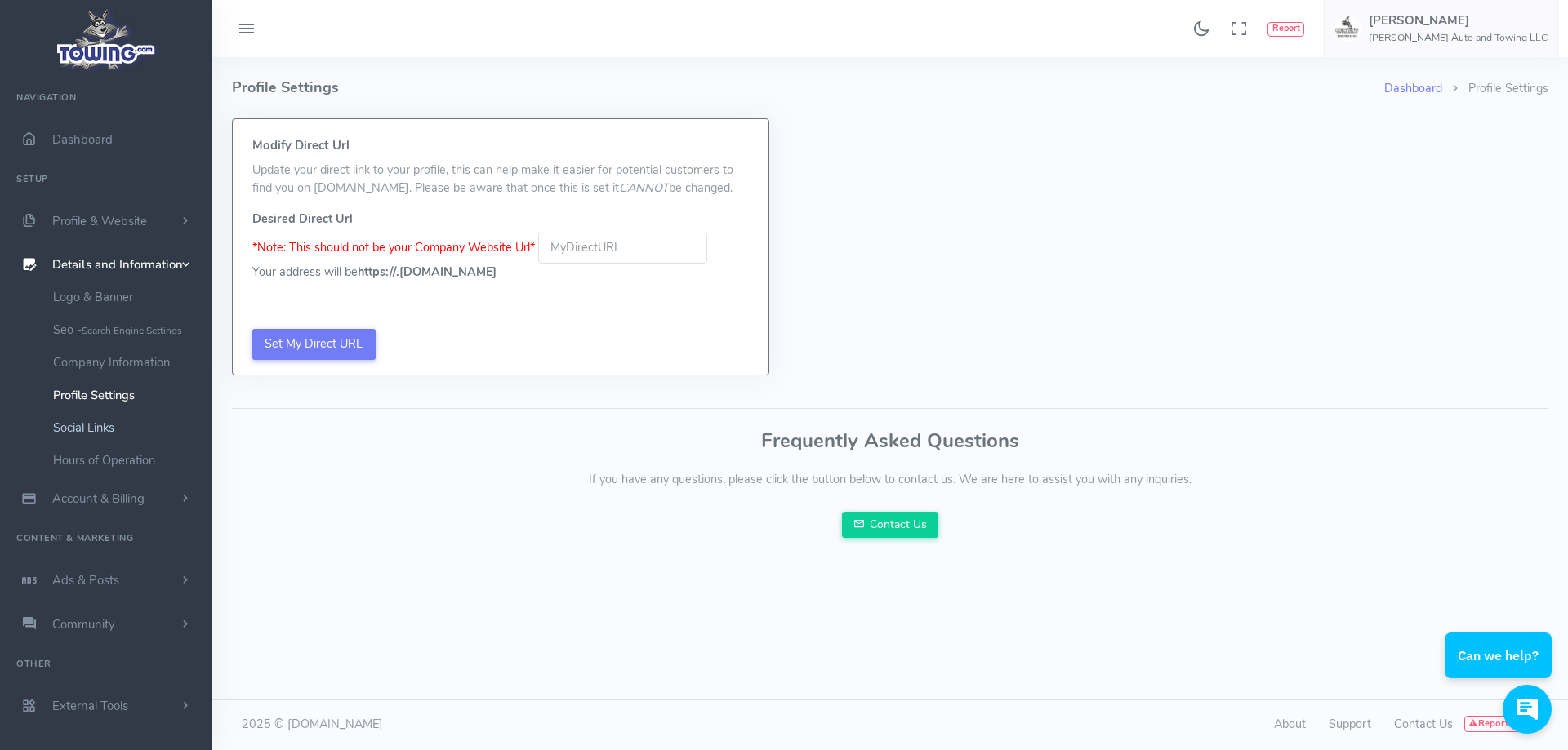
click at [117, 432] on link "Social Links" at bounding box center [126, 428] width 172 height 33
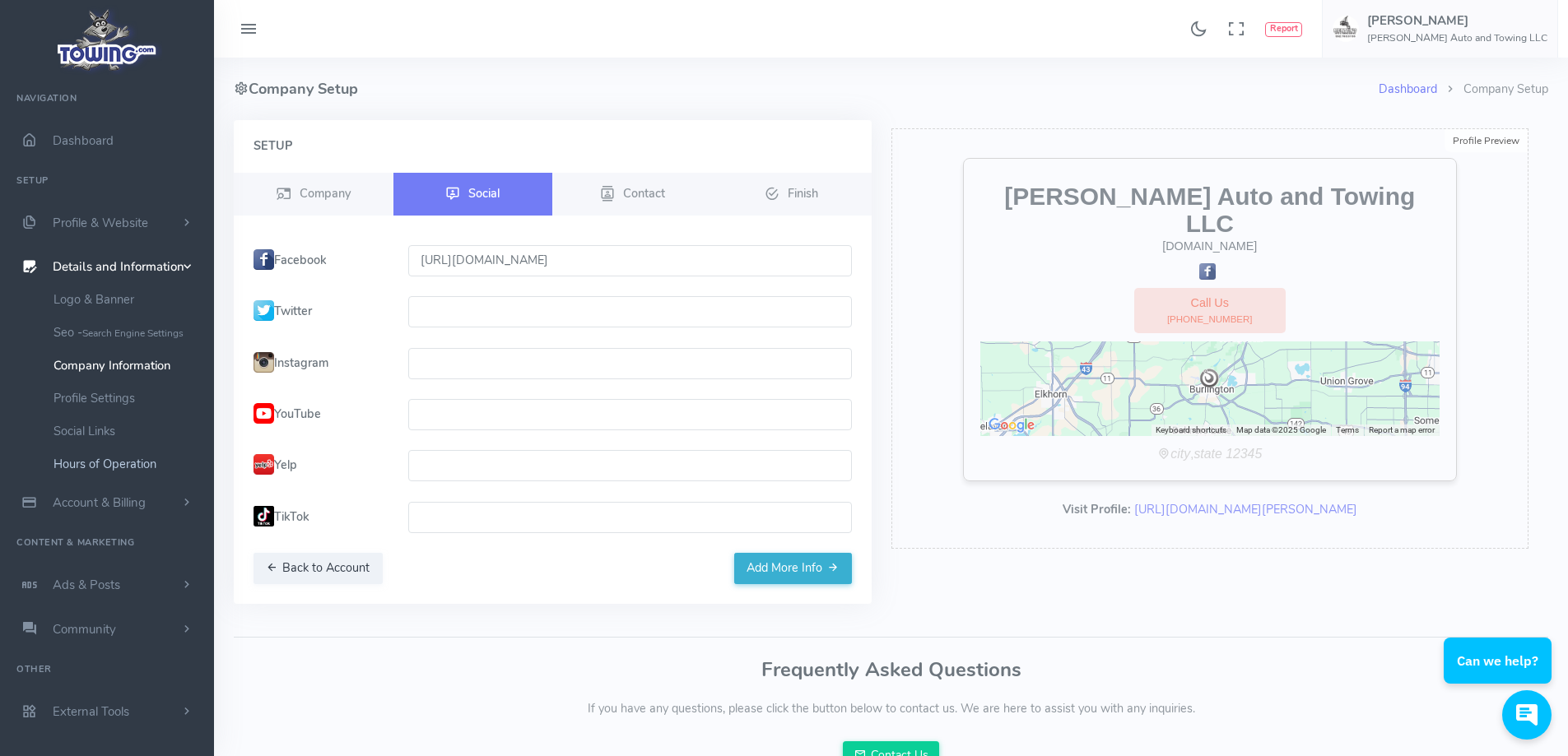
click at [99, 460] on link "Hours of Operation" at bounding box center [127, 464] width 173 height 33
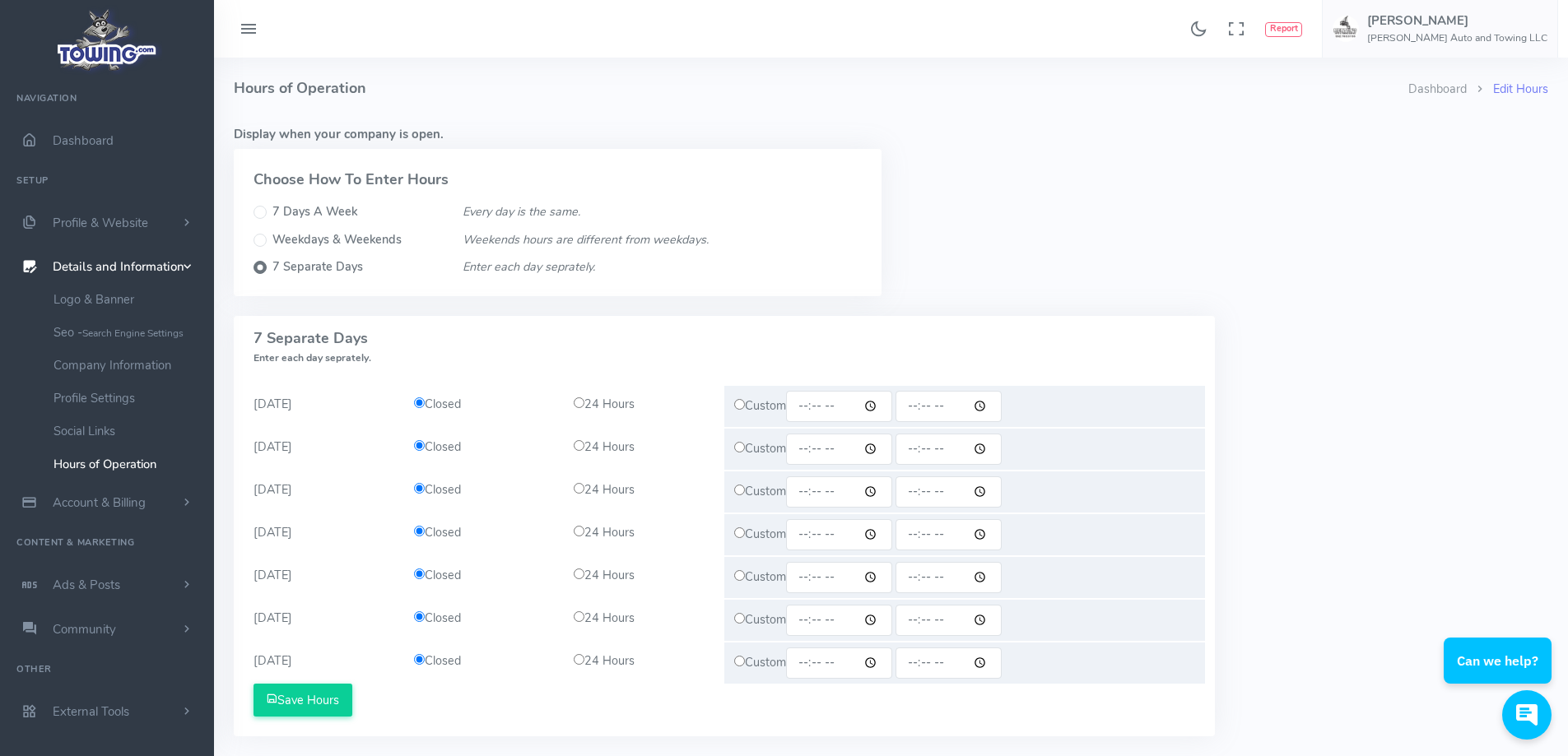
click at [746, 404] on div "Custom" at bounding box center [964, 406] width 481 height 41
click at [740, 404] on input "radio" at bounding box center [740, 404] width 11 height 11
radio input "true"
click at [818, 404] on input "time" at bounding box center [839, 407] width 106 height 32
click at [805, 404] on input "time" at bounding box center [839, 407] width 106 height 32
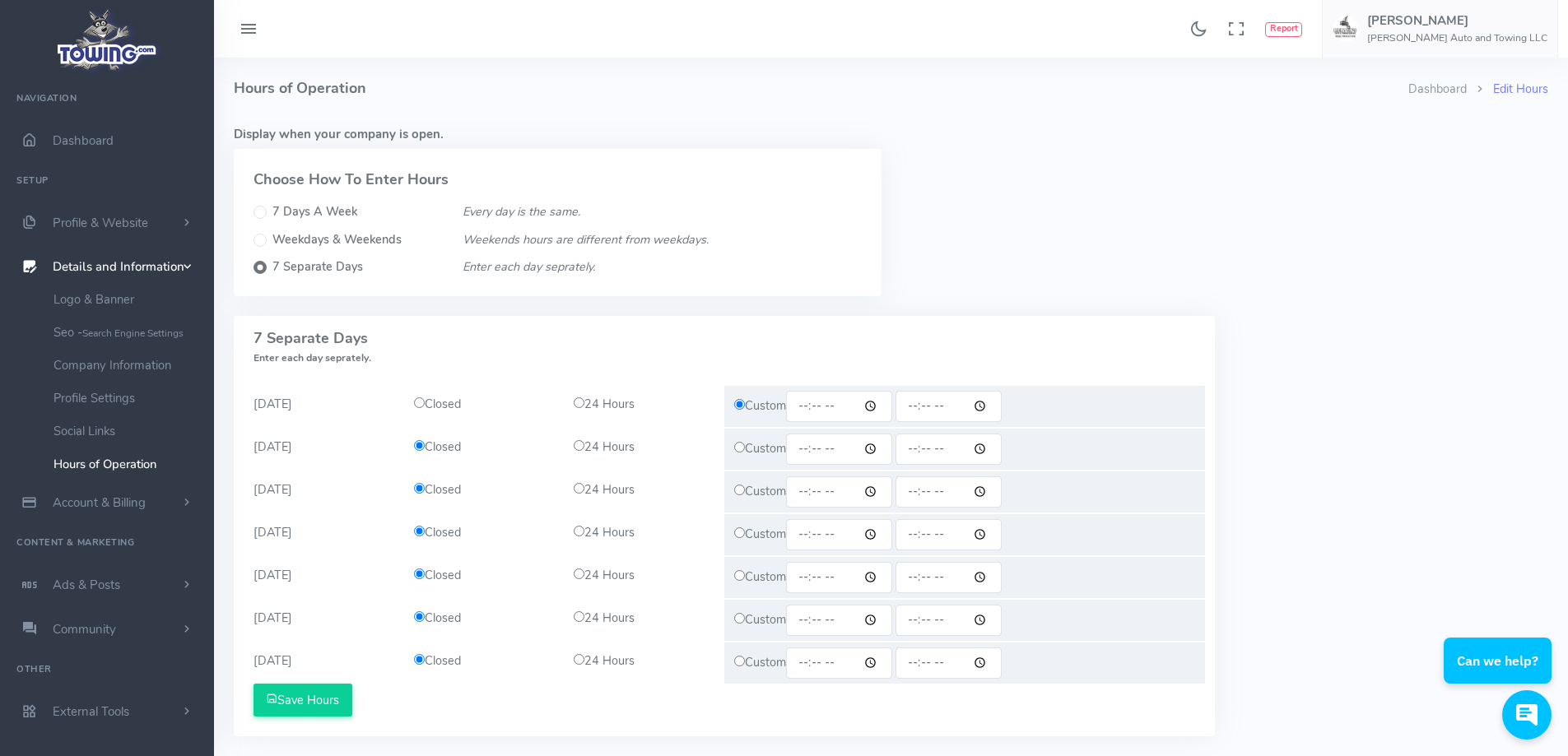
click at [879, 406] on input "time" at bounding box center [839, 407] width 106 height 32
type input "07:30"
click at [945, 413] on input "time" at bounding box center [949, 407] width 106 height 32
click at [916, 404] on input "time" at bounding box center [949, 407] width 106 height 32
click at [985, 411] on input "time" at bounding box center [949, 407] width 106 height 32
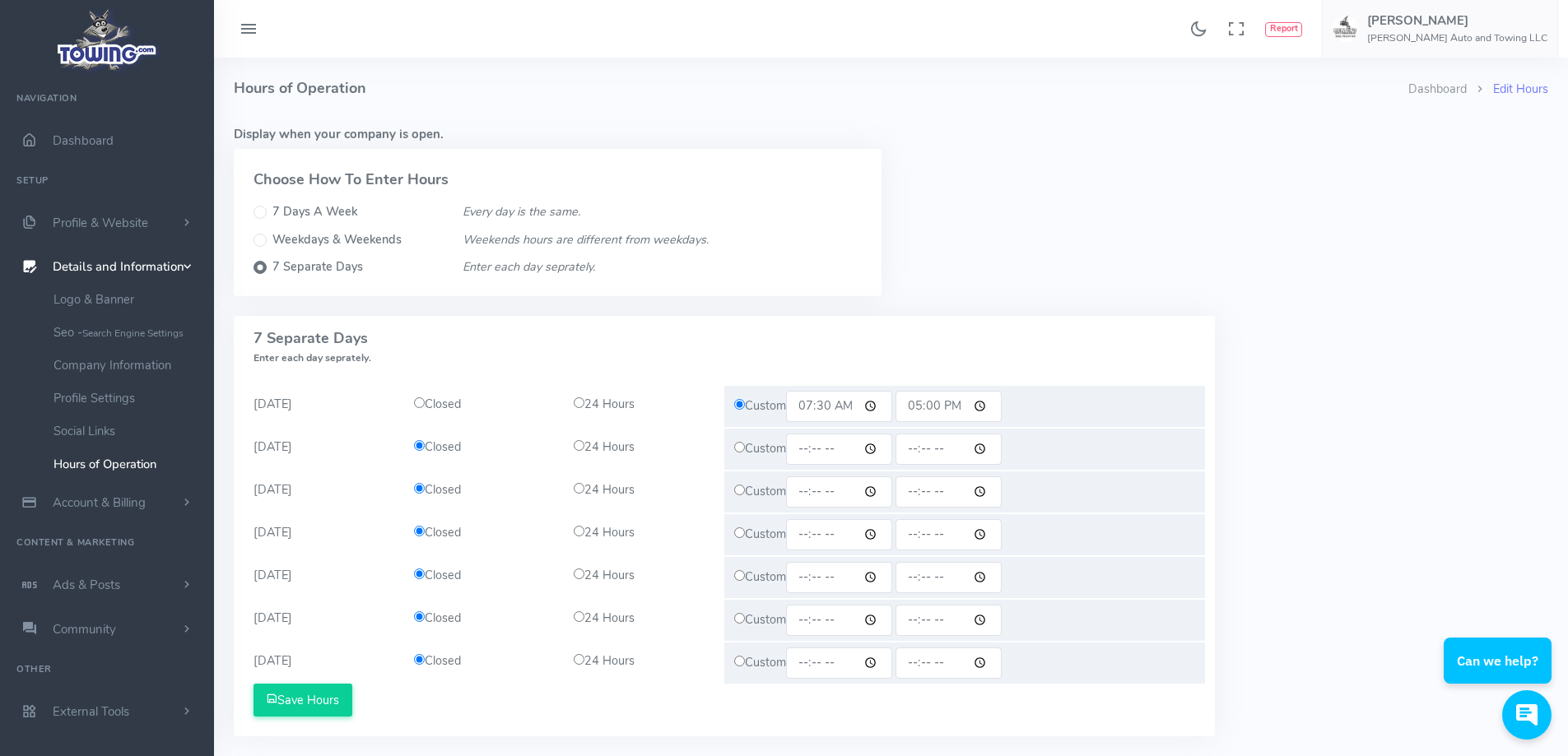
type input "17:00"
click at [740, 454] on div "Custom" at bounding box center [964, 449] width 481 height 41
click at [741, 450] on input "radio" at bounding box center [740, 447] width 11 height 11
radio input "true"
click at [878, 448] on input "time" at bounding box center [839, 449] width 106 height 32
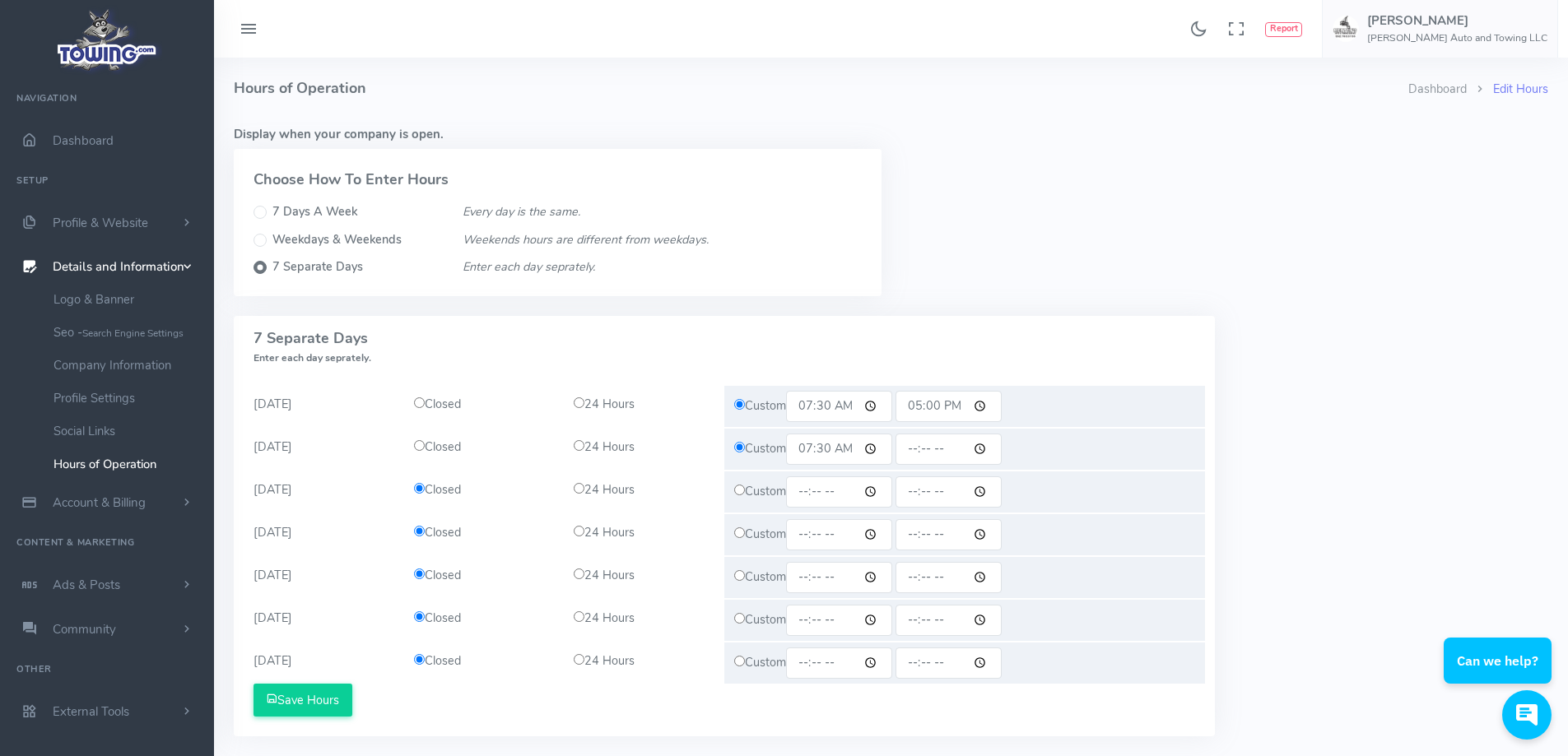
type input "07:30"
click at [953, 446] on input "time" at bounding box center [949, 449] width 106 height 32
click at [984, 455] on input "time" at bounding box center [949, 449] width 106 height 32
type input "17:00"
click at [879, 494] on input "time" at bounding box center [839, 492] width 106 height 32
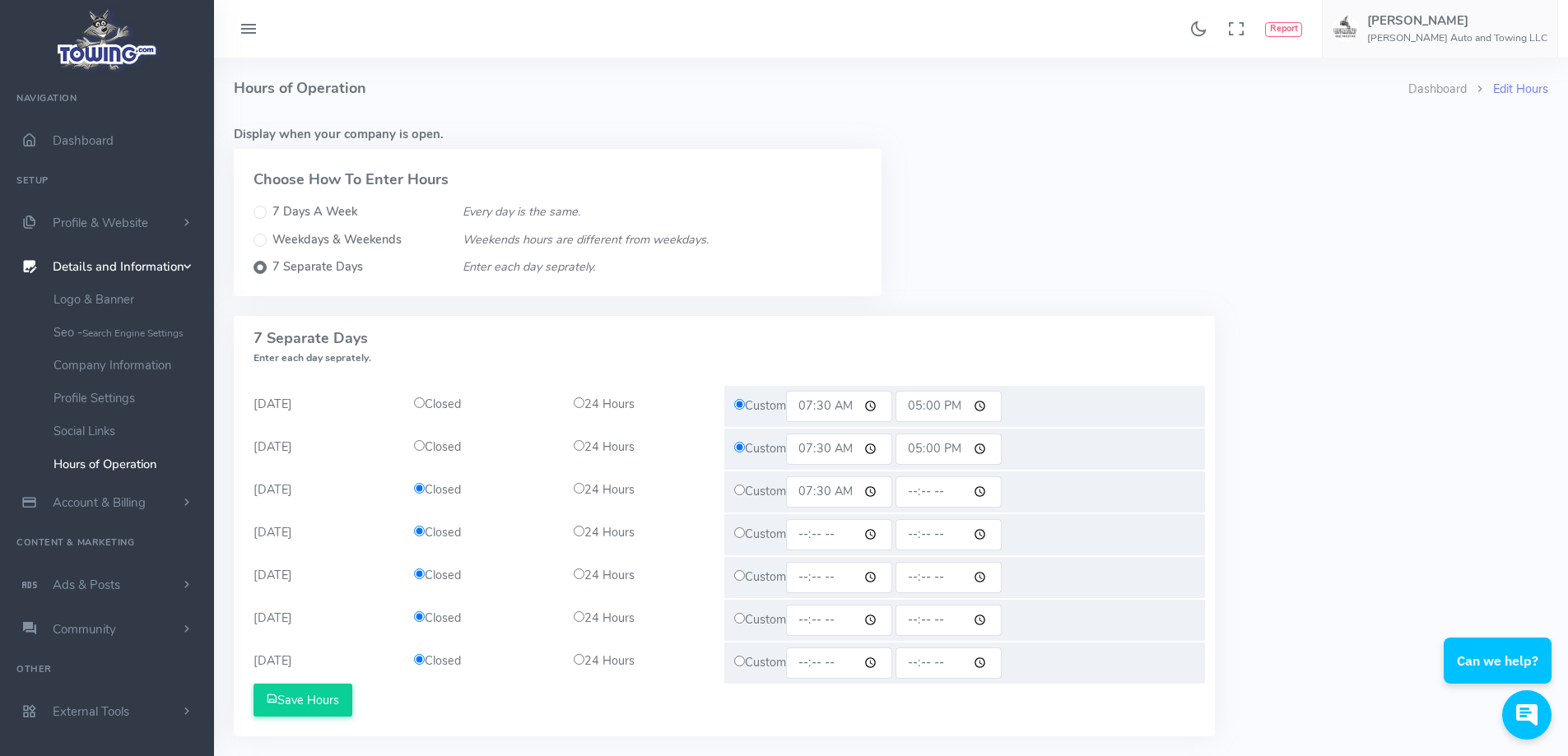
type input "07:30"
click at [737, 495] on input "radio" at bounding box center [740, 489] width 11 height 11
radio input "true"
click at [986, 493] on input "time" at bounding box center [949, 492] width 106 height 32
type input "17:00"
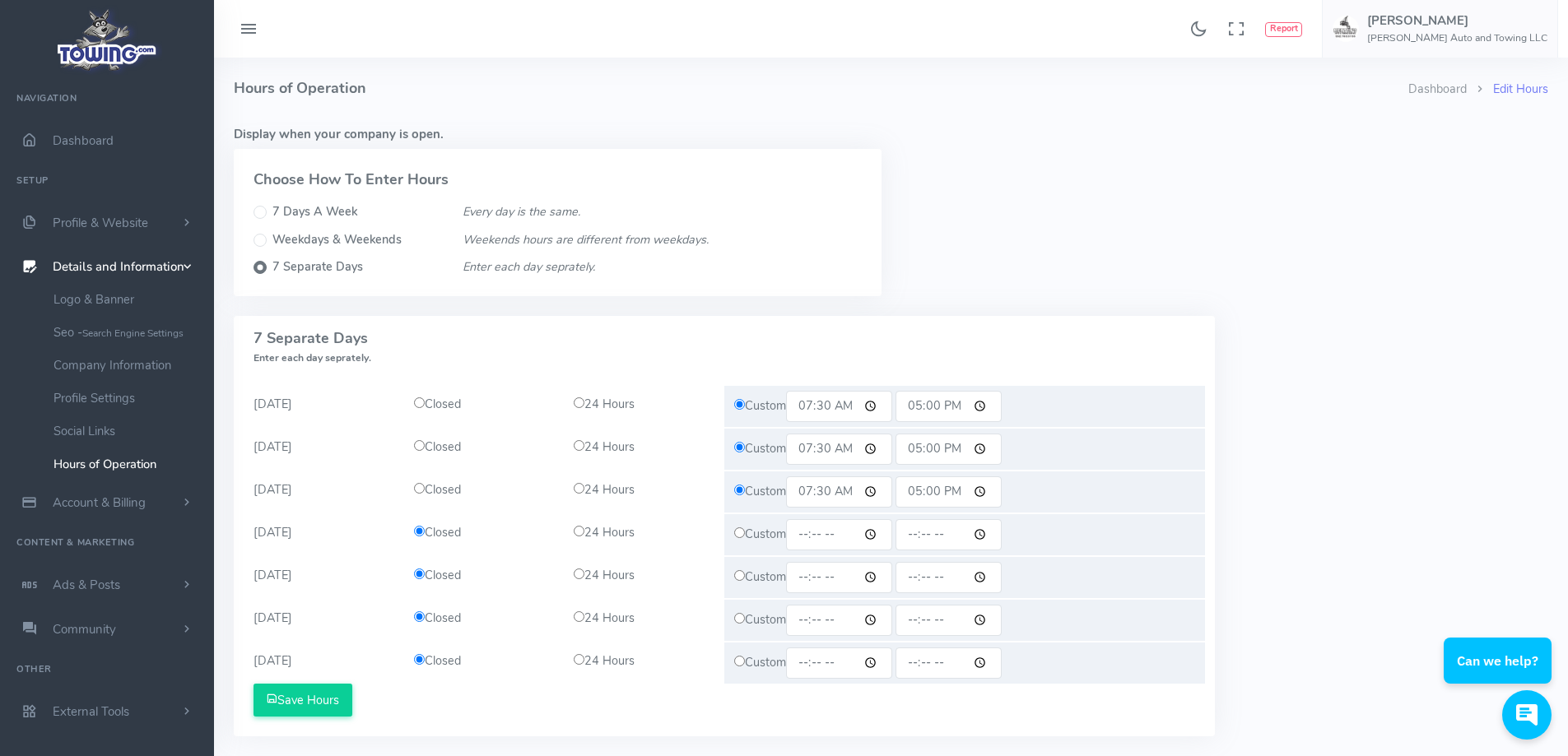
click at [738, 531] on input "radio" at bounding box center [740, 532] width 11 height 11
radio input "true"
click at [814, 531] on input "time" at bounding box center [839, 535] width 106 height 32
click at [871, 536] on input "time" at bounding box center [839, 535] width 106 height 32
type input "07:30"
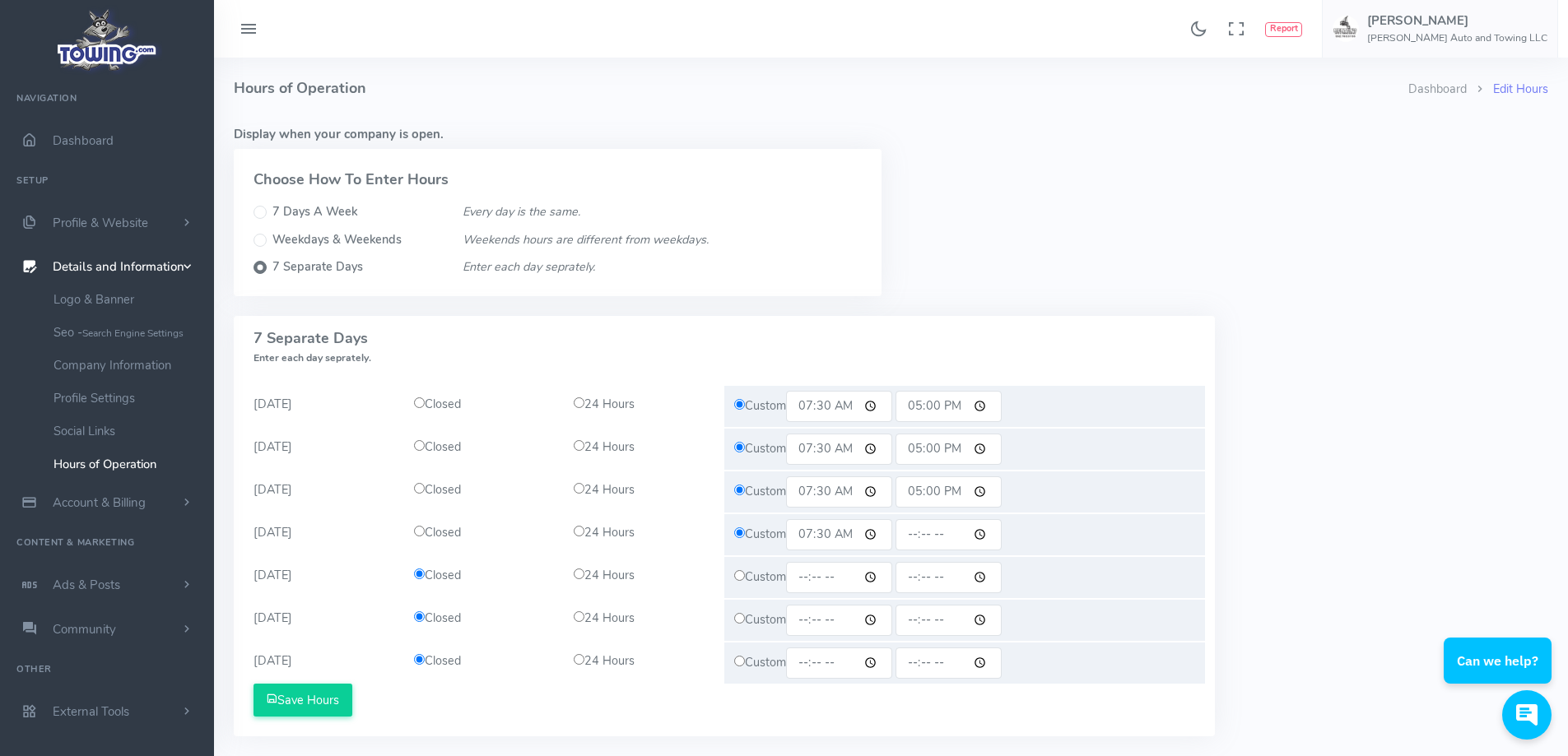
click at [946, 534] on input "time" at bounding box center [949, 535] width 106 height 32
click at [976, 529] on input "time" at bounding box center [949, 535] width 106 height 32
click at [987, 532] on input "time" at bounding box center [949, 535] width 106 height 32
type input "17:00"
click at [741, 573] on input "radio" at bounding box center [740, 575] width 11 height 11
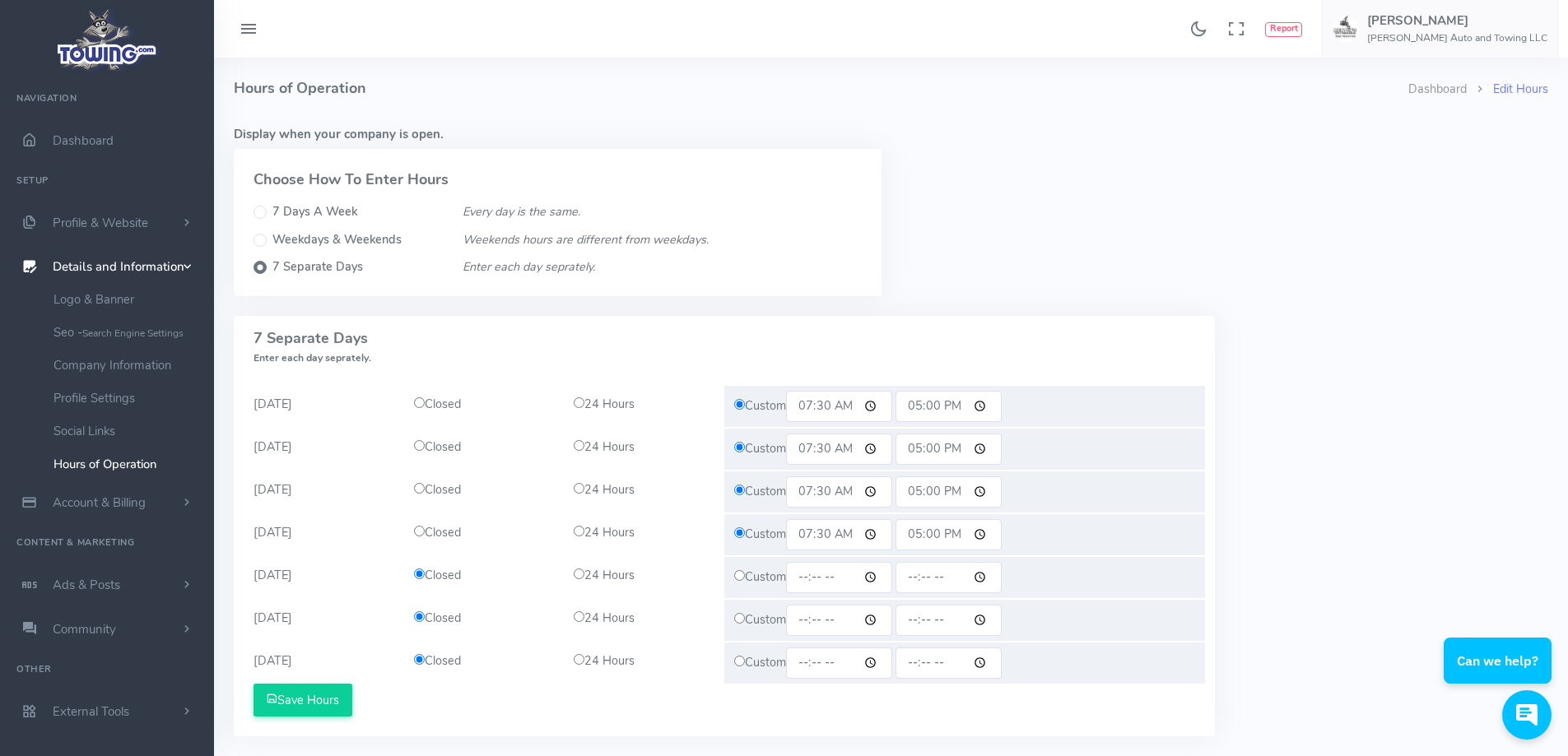
radio input "true"
click at [877, 579] on input "time" at bounding box center [839, 578] width 106 height 32
type input "07:30"
click at [984, 576] on input "time" at bounding box center [949, 578] width 106 height 32
type input "17:00"
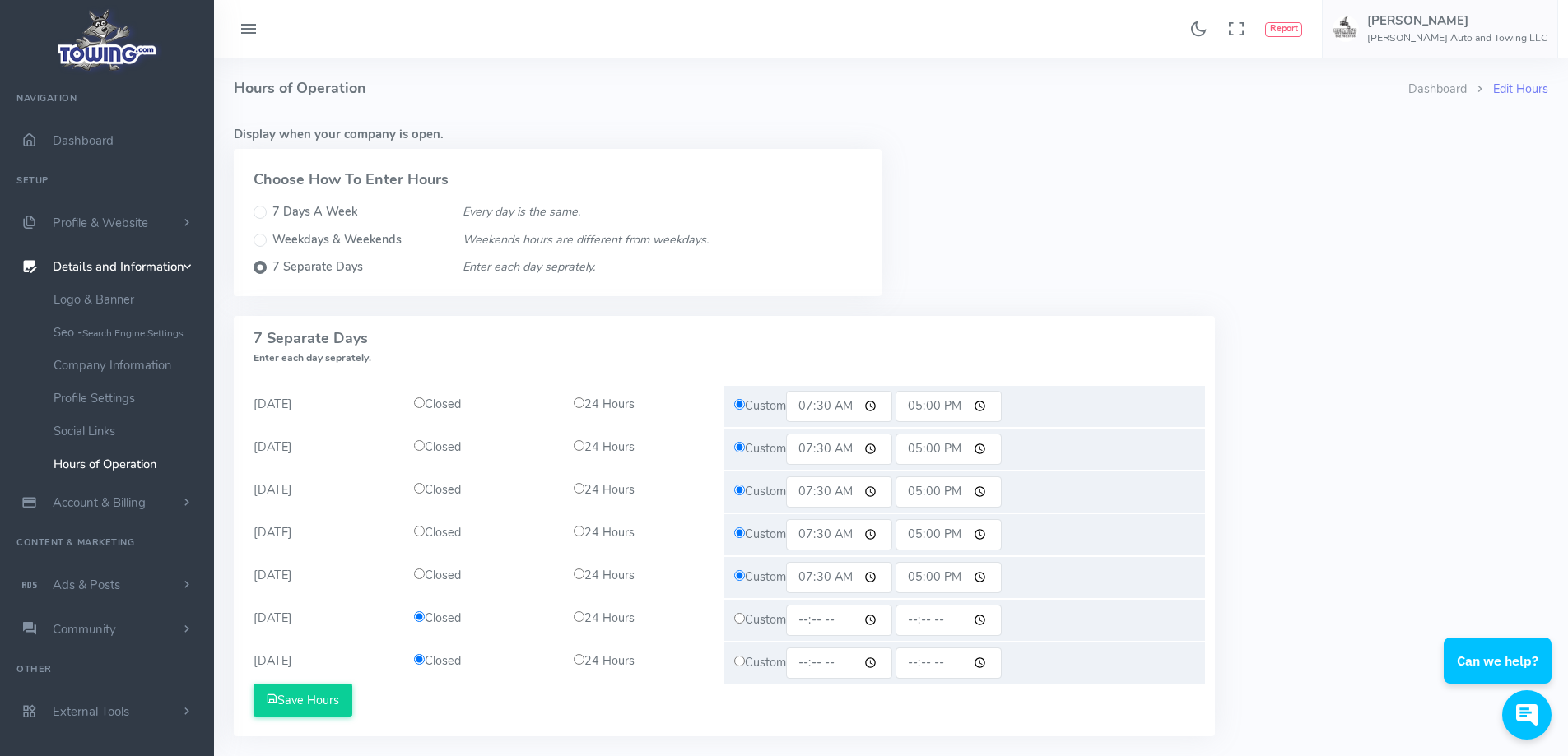
click at [948, 634] on input "time" at bounding box center [949, 620] width 106 height 32
click at [312, 703] on button "Save Hours" at bounding box center [303, 700] width 99 height 33
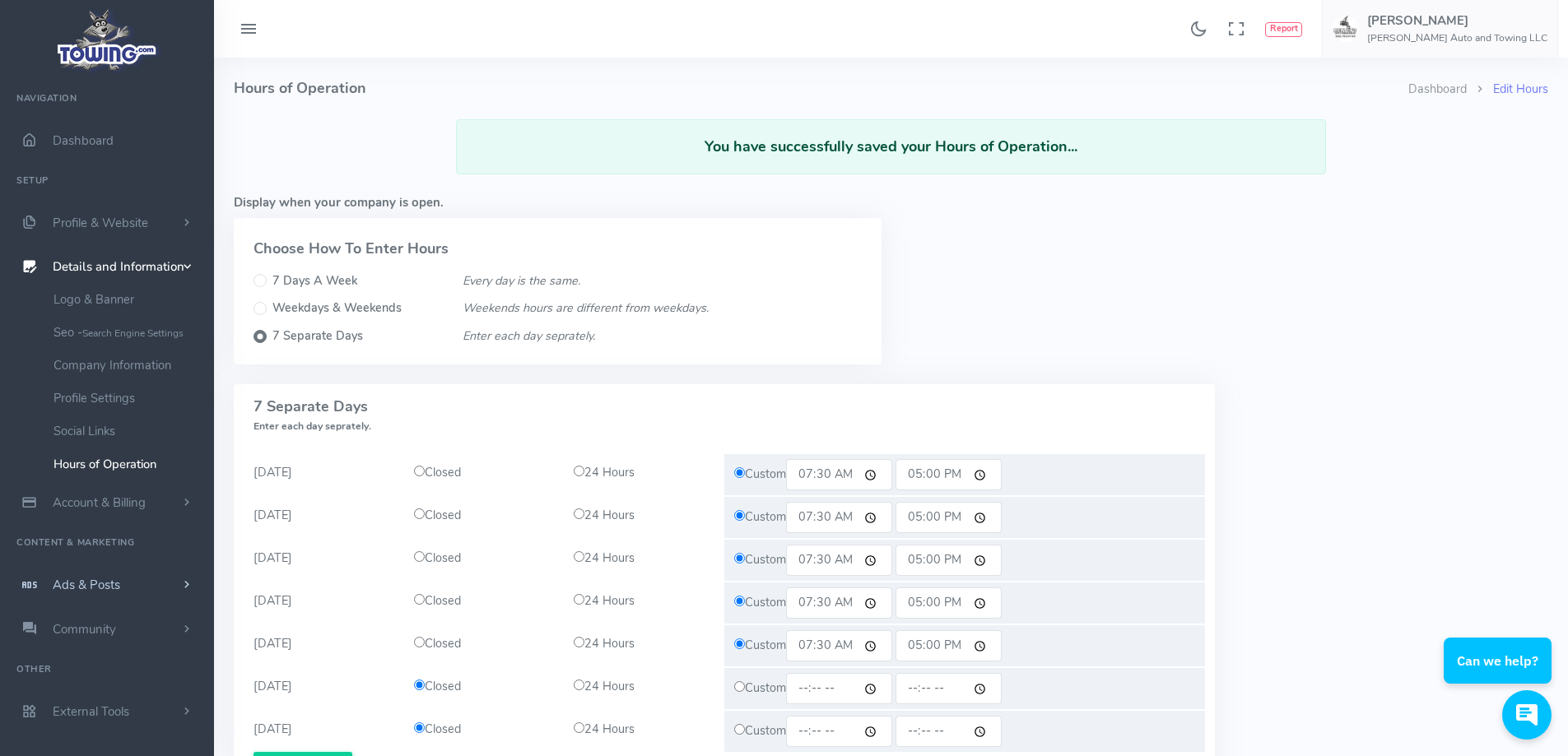
click at [140, 582] on link "Ads & Posts" at bounding box center [107, 585] width 214 height 45
click at [97, 139] on span "Dashboard" at bounding box center [82, 140] width 61 height 17
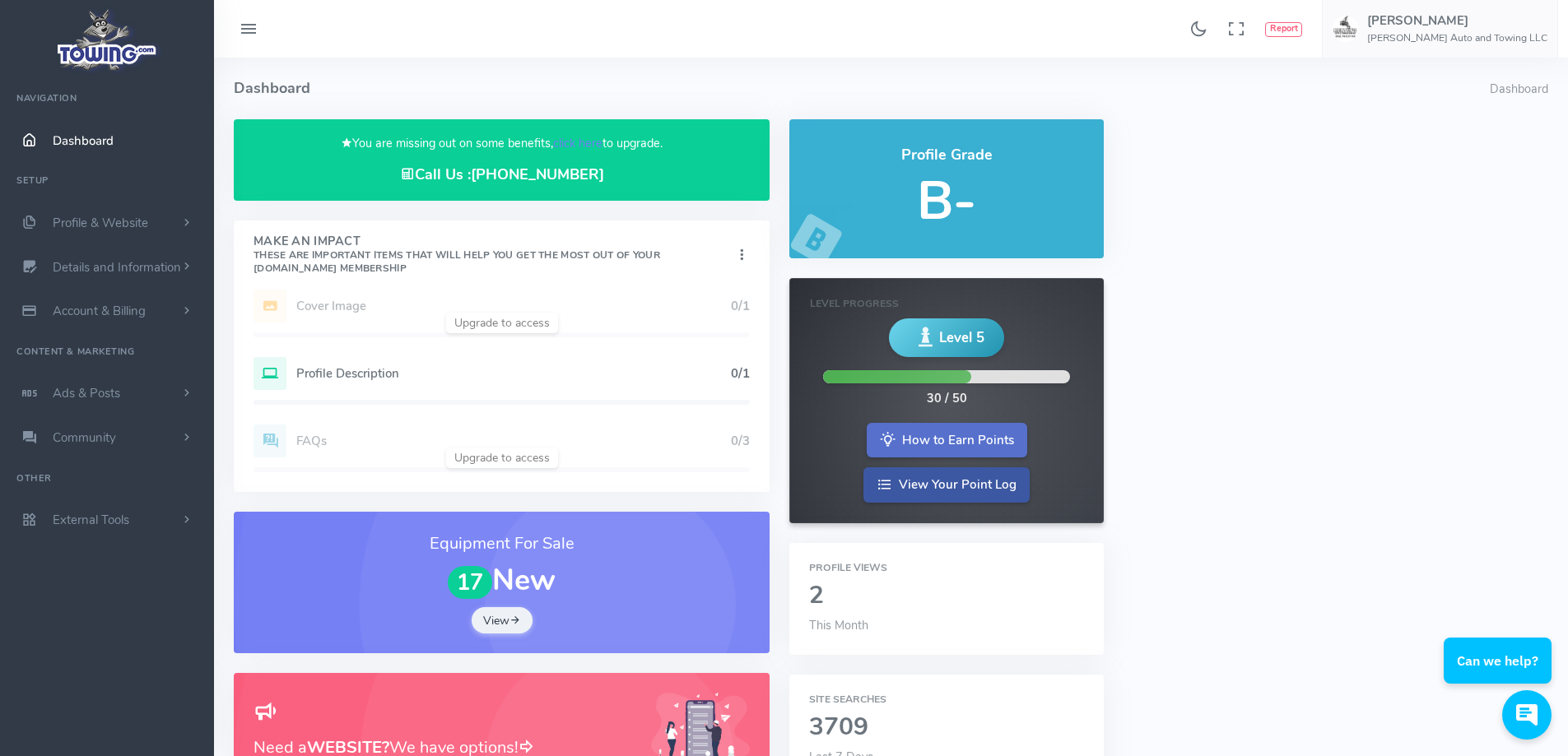
click at [984, 451] on link "How to Earn Points" at bounding box center [947, 440] width 161 height 35
